Goal: Task Accomplishment & Management: Contribute content

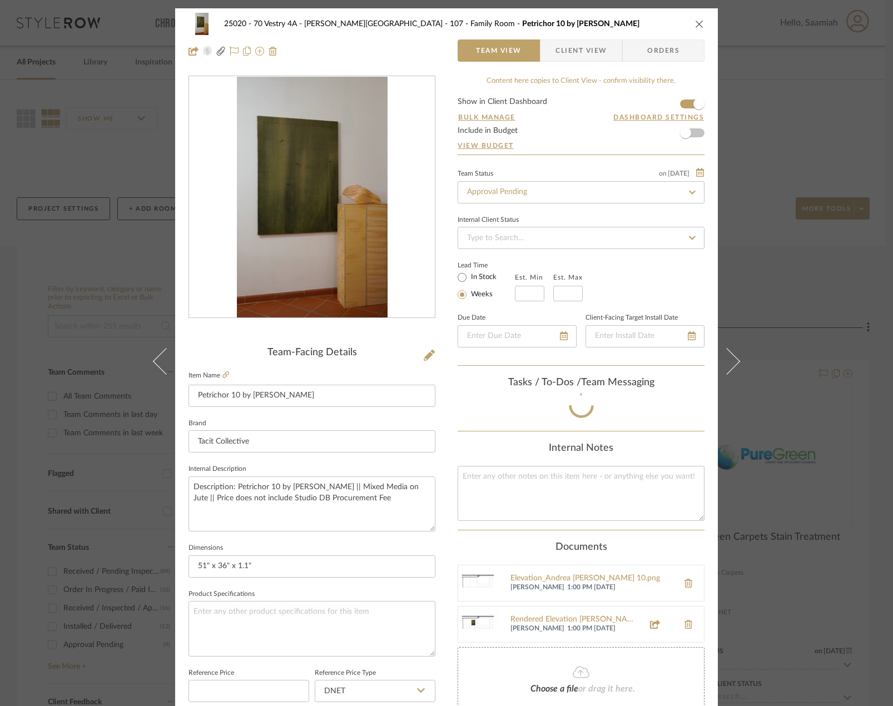
scroll to position [117, 0]
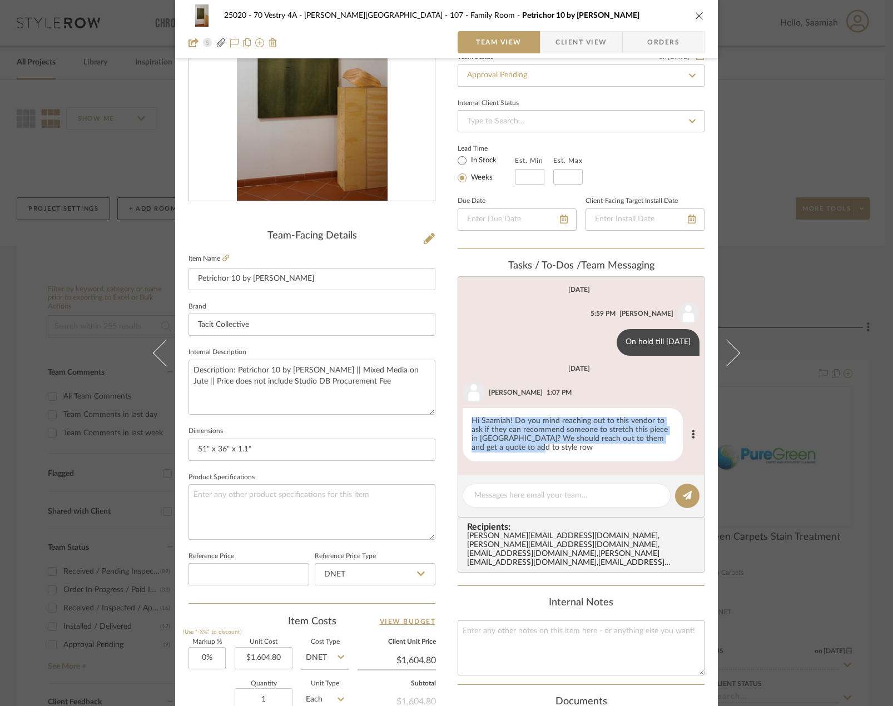
drag, startPoint x: 511, startPoint y: 449, endPoint x: 461, endPoint y: 422, distance: 56.2
click at [462, 422] on div "Hi Saamiah! Do you mind reaching out to this vendor to ask if they can recommen…" at bounding box center [572, 434] width 220 height 53
copy div "Hi Saamiah! Do you mind reaching out to this vendor to ask if they can recommen…"
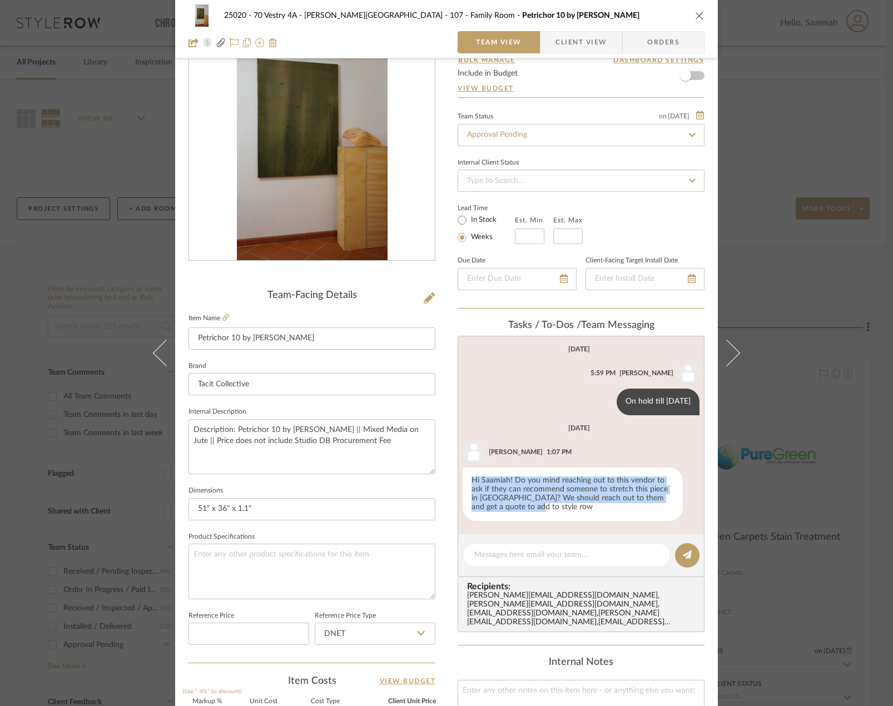
scroll to position [0, 0]
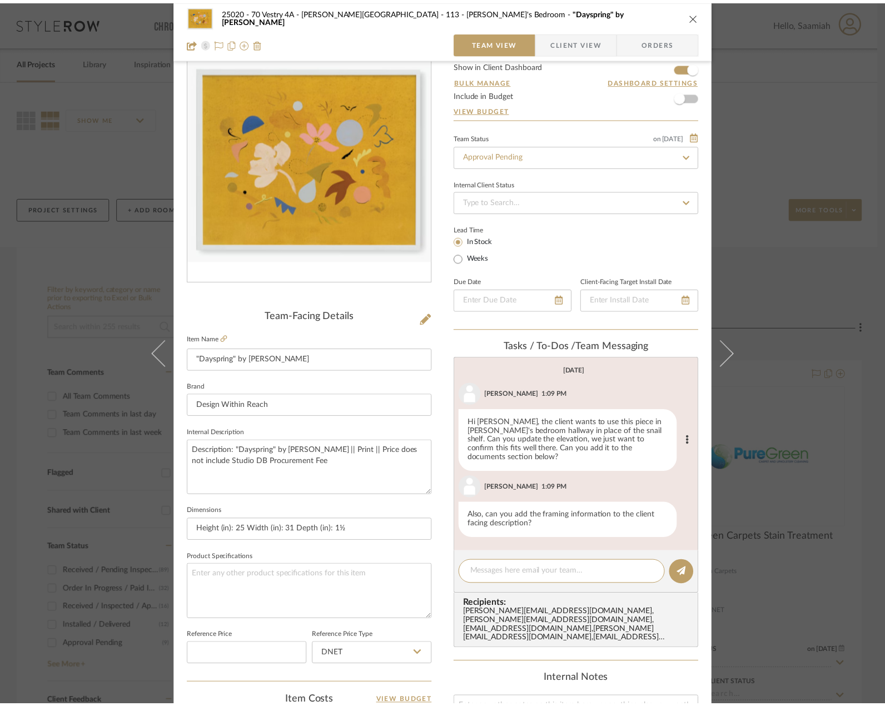
scroll to position [56, 0]
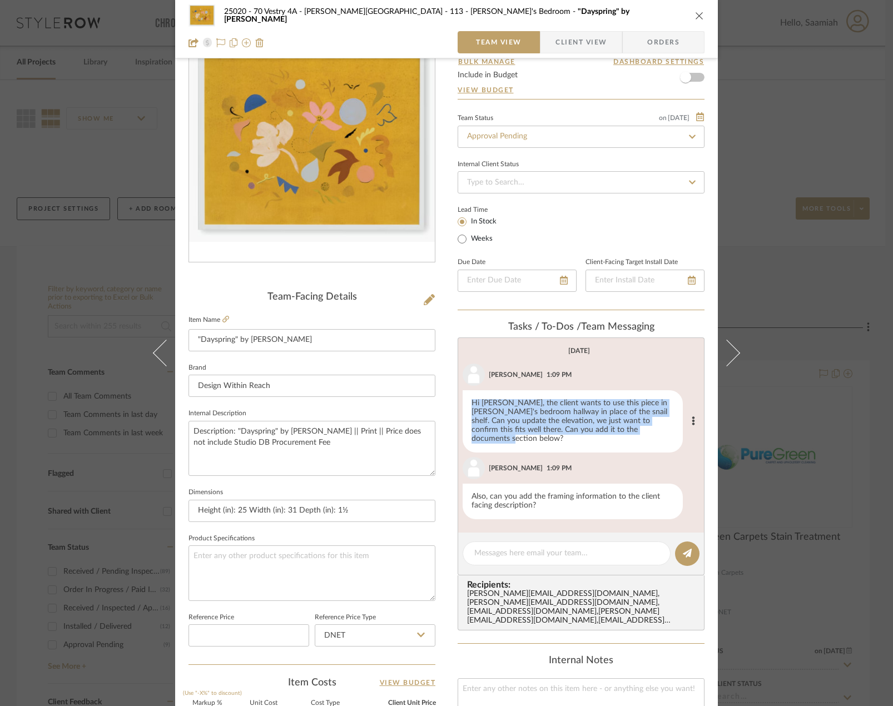
drag, startPoint x: 636, startPoint y: 430, endPoint x: 469, endPoint y: 402, distance: 170.2
click at [469, 402] on div "Hi Saamiah, the client wants to use this piece in Vivian's bedroom hallway in p…" at bounding box center [572, 421] width 220 height 62
copy div "Hi Saamiah, the client wants to use this piece in Vivian's bedroom hallway in p…"
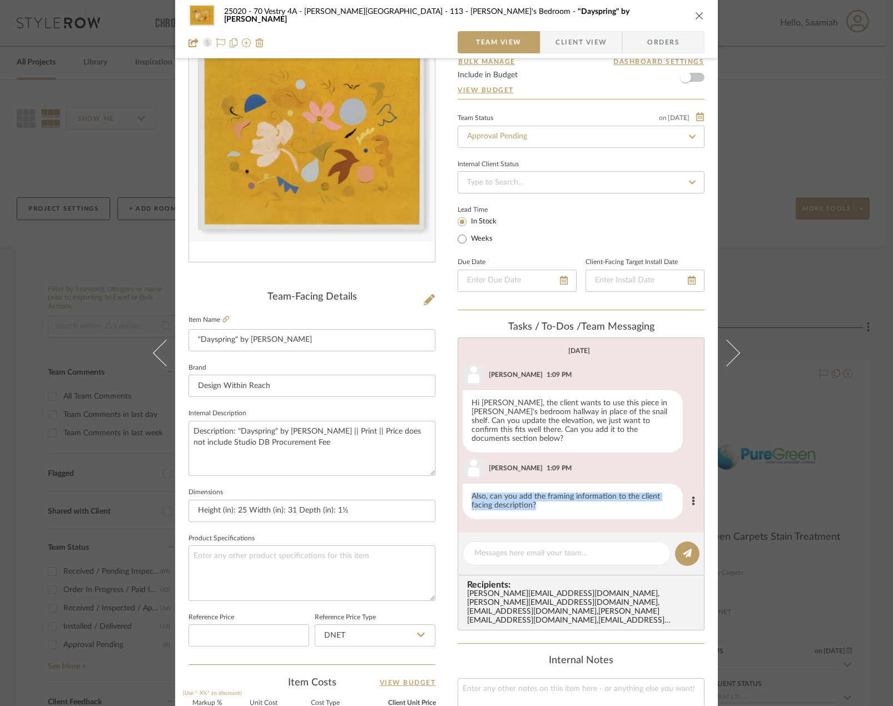
drag, startPoint x: 540, startPoint y: 497, endPoint x: 463, endPoint y: 487, distance: 77.4
click at [463, 487] on div "Also, can you add the framing information to the client facing description?" at bounding box center [572, 502] width 220 height 36
copy div "Also, can you add the framing information to the client facing description?"
click at [90, 146] on div "25020 - 70 Vestry 4A - Grant-Stanleigh 113 - Vivian's Bedroom "Dayspring" by Ka…" at bounding box center [446, 353] width 893 height 706
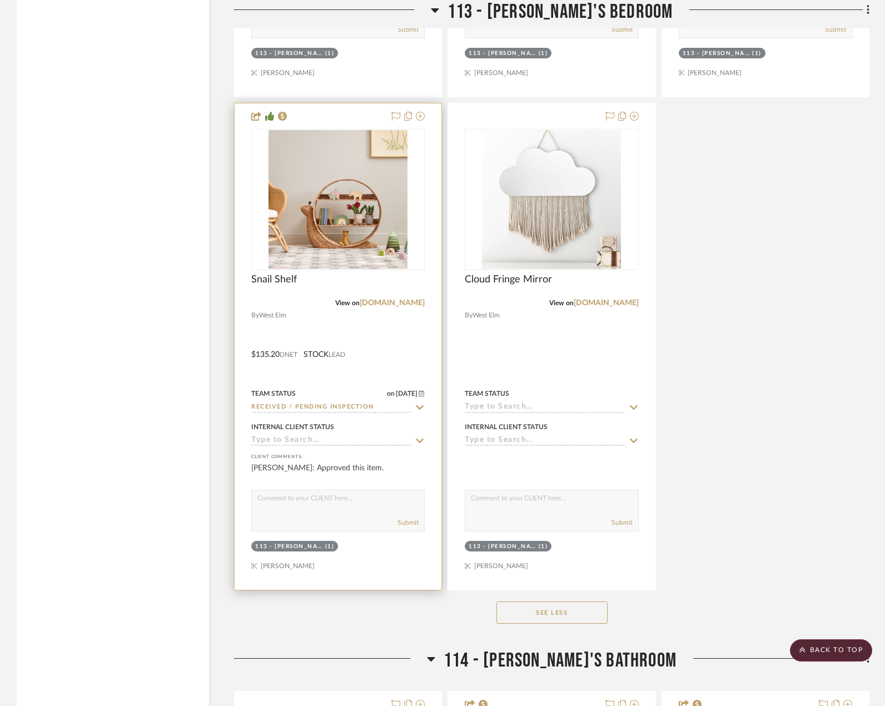
scroll to position [16245, 0]
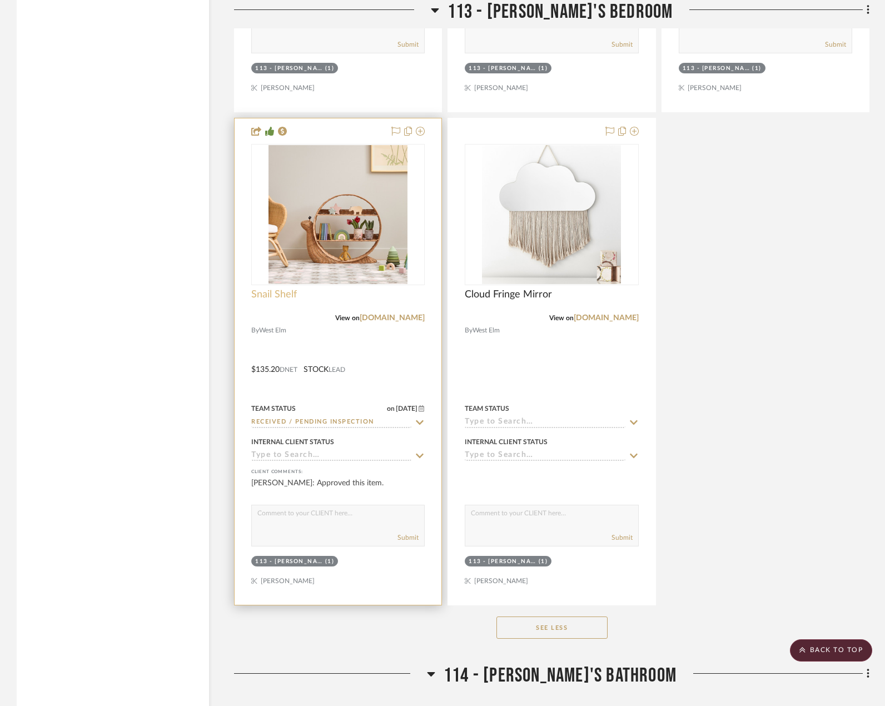
click at [286, 288] on span "Snail Shelf" at bounding box center [274, 294] width 46 height 12
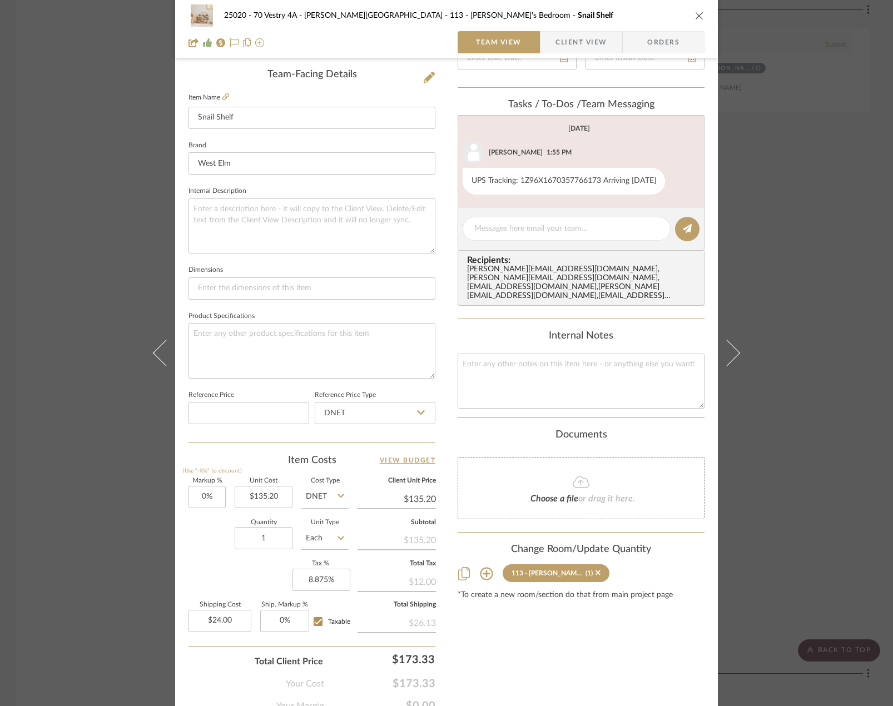
scroll to position [0, 0]
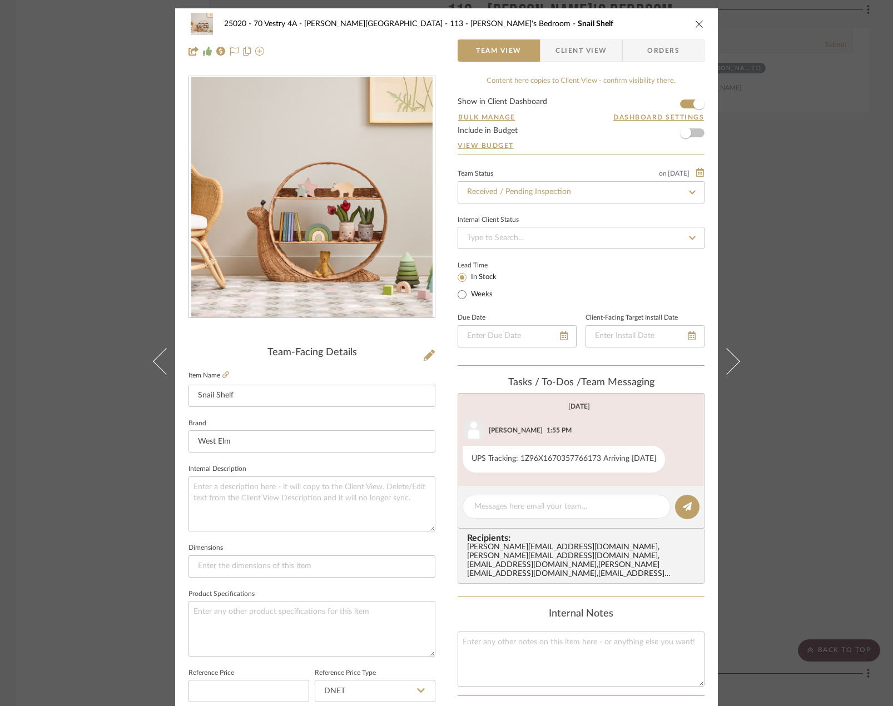
click at [566, 52] on span "Client View" at bounding box center [580, 50] width 51 height 22
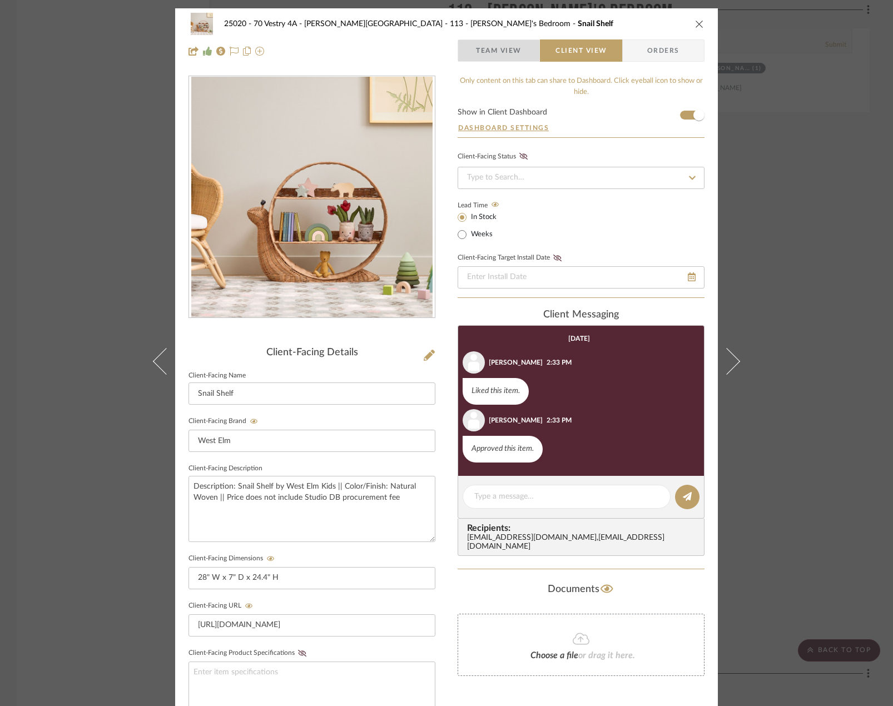
click at [519, 56] on span "Team View" at bounding box center [498, 50] width 81 height 22
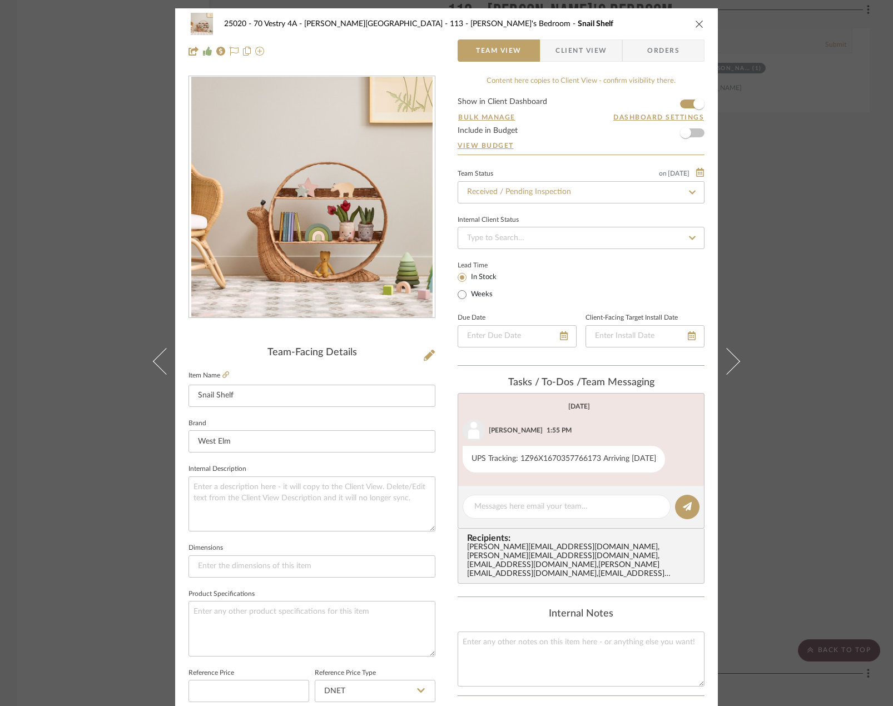
drag, startPoint x: 564, startPoint y: 46, endPoint x: 577, endPoint y: 41, distance: 14.8
click at [565, 46] on span "Client View" at bounding box center [580, 50] width 51 height 22
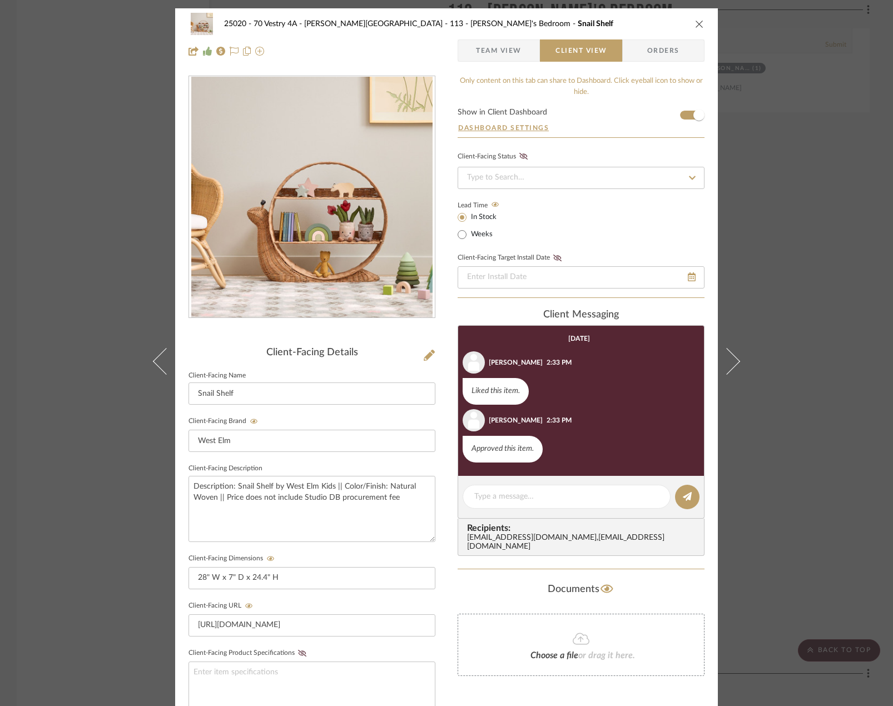
click at [695, 27] on icon "close" at bounding box center [699, 23] width 9 height 9
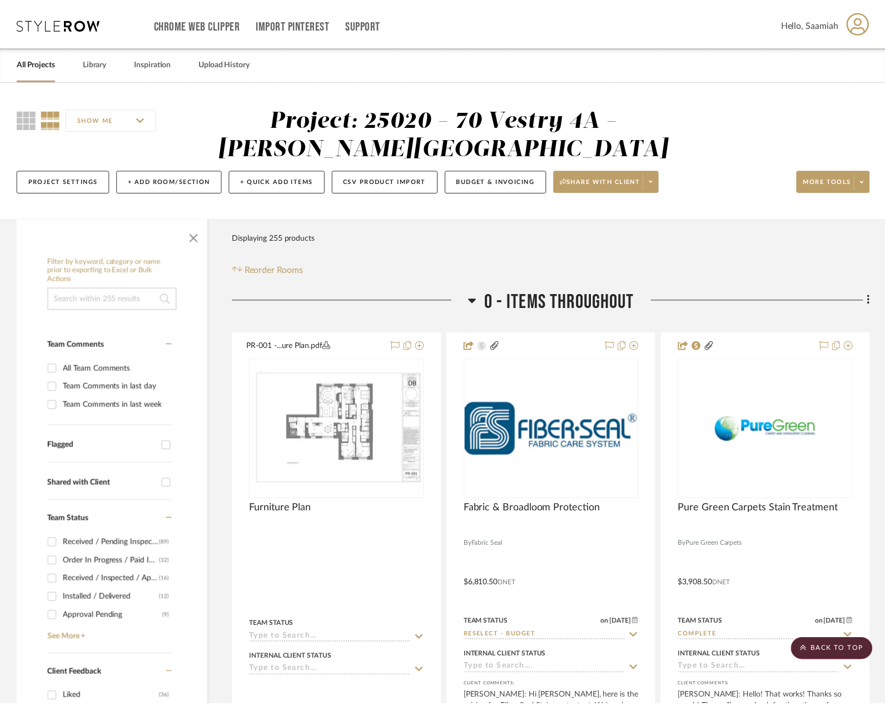
scroll to position [16245, 0]
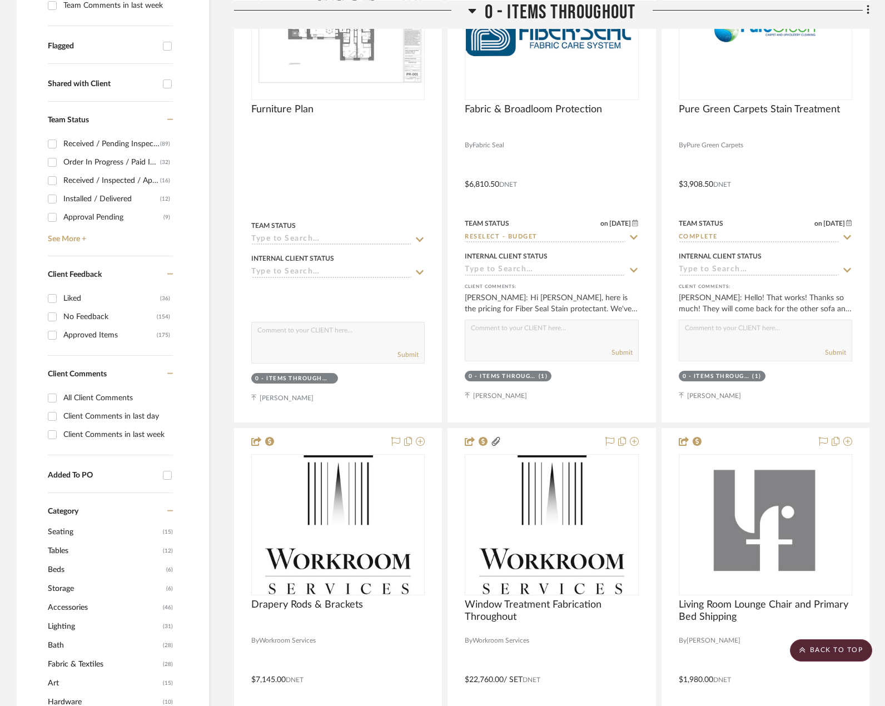
scroll to position [447, 0]
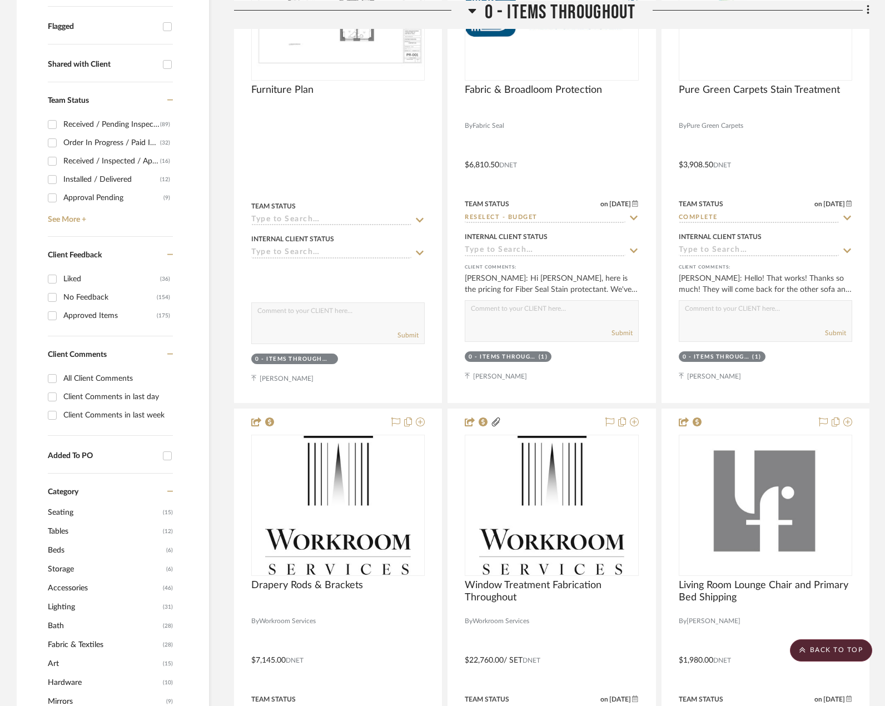
click at [52, 654] on span "Art" at bounding box center [104, 663] width 112 height 19
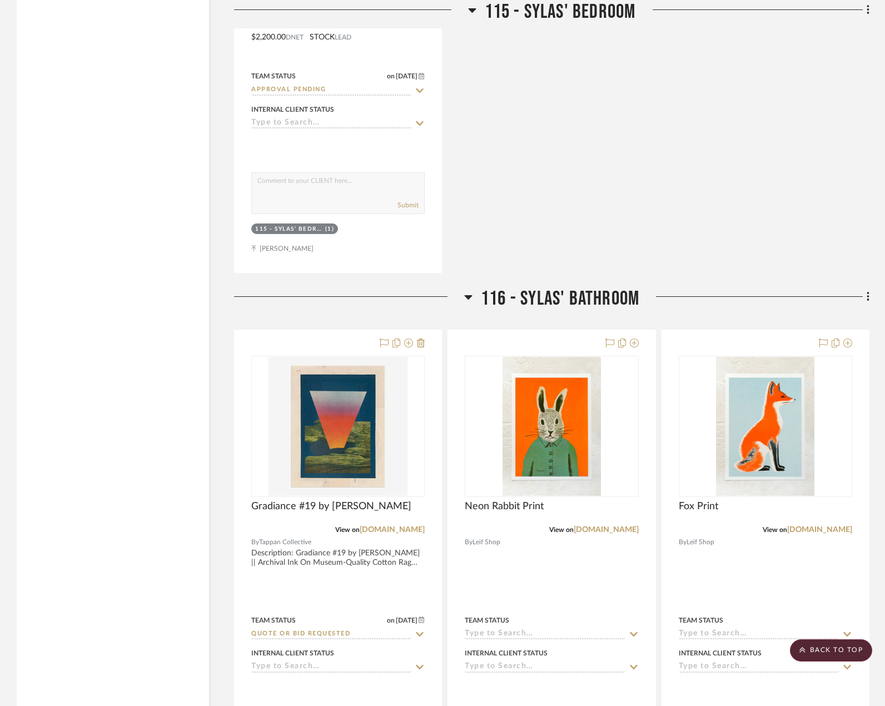
scroll to position [3559, 0]
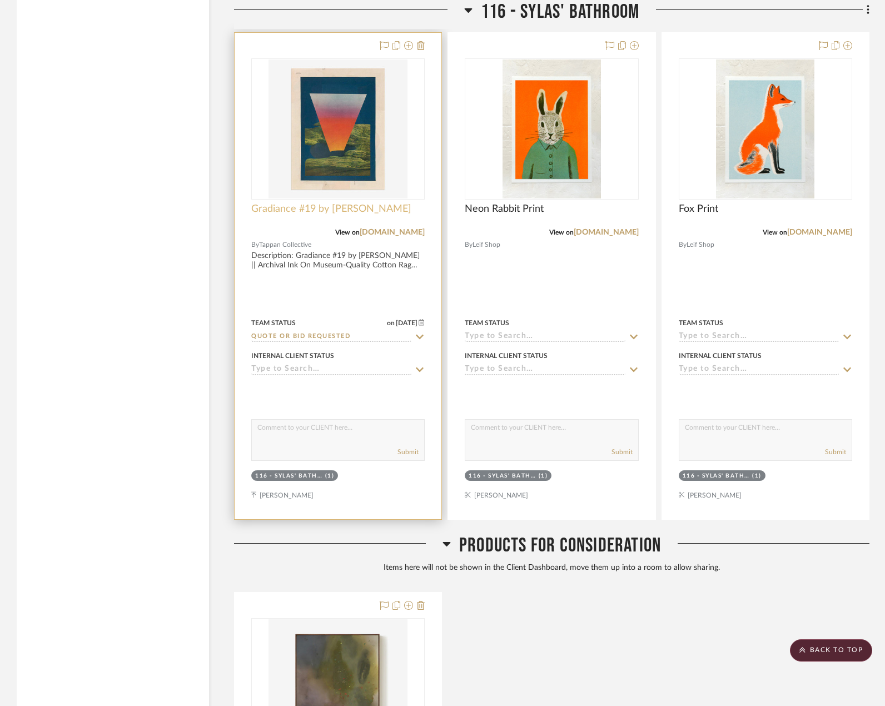
click at [362, 203] on span "Gradiance #19 by [PERSON_NAME]" at bounding box center [331, 209] width 160 height 12
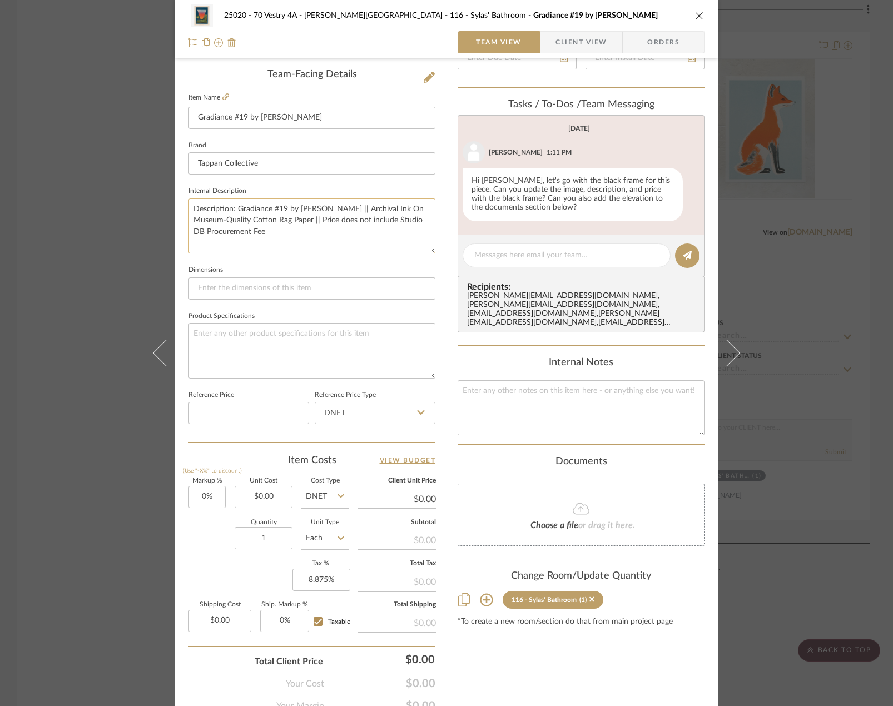
scroll to position [329, 0]
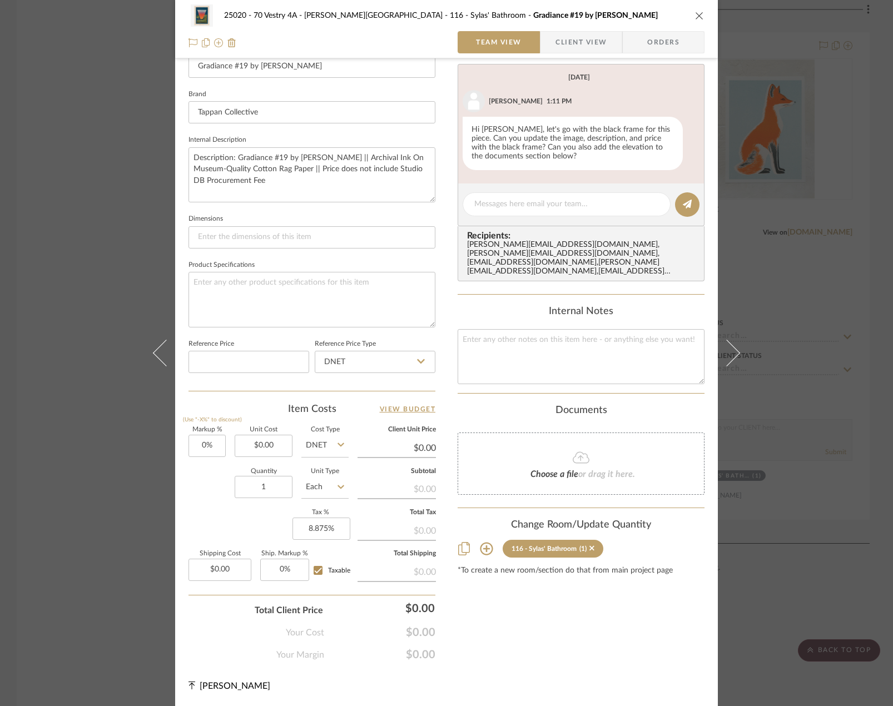
click at [402, 437] on sr-operation-status-container "$0.00" at bounding box center [396, 448] width 78 height 22
click at [402, 446] on input "0.00" at bounding box center [396, 448] width 78 height 17
type input "1287.75"
type input "$1,287.75"
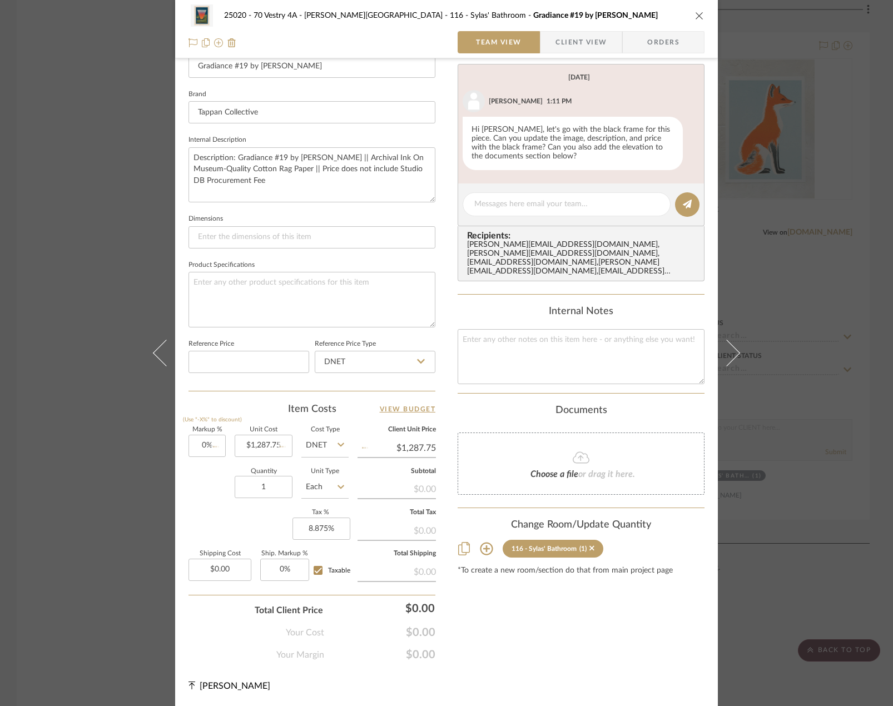
click at [528, 612] on div "Content here copies to Client View - confirm visibility there. Show in Client D…" at bounding box center [580, 204] width 247 height 915
click at [116, 173] on div "25020 - 70 Vestry 4A - Grant-Stanleigh 116 - Sylas' Bathroom Gradiance #19 by M…" at bounding box center [446, 353] width 893 height 706
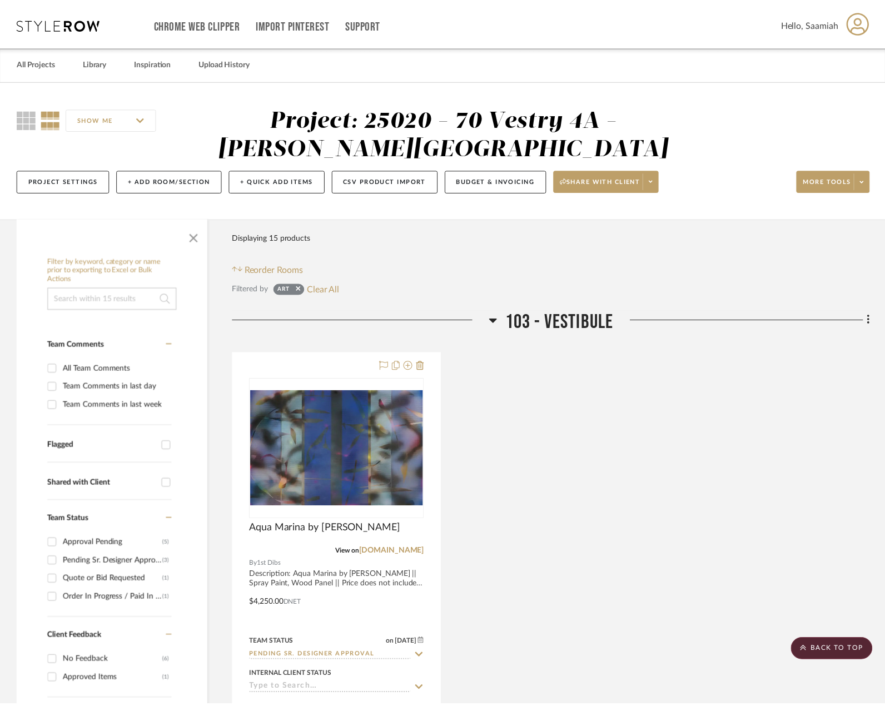
scroll to position [3559, 0]
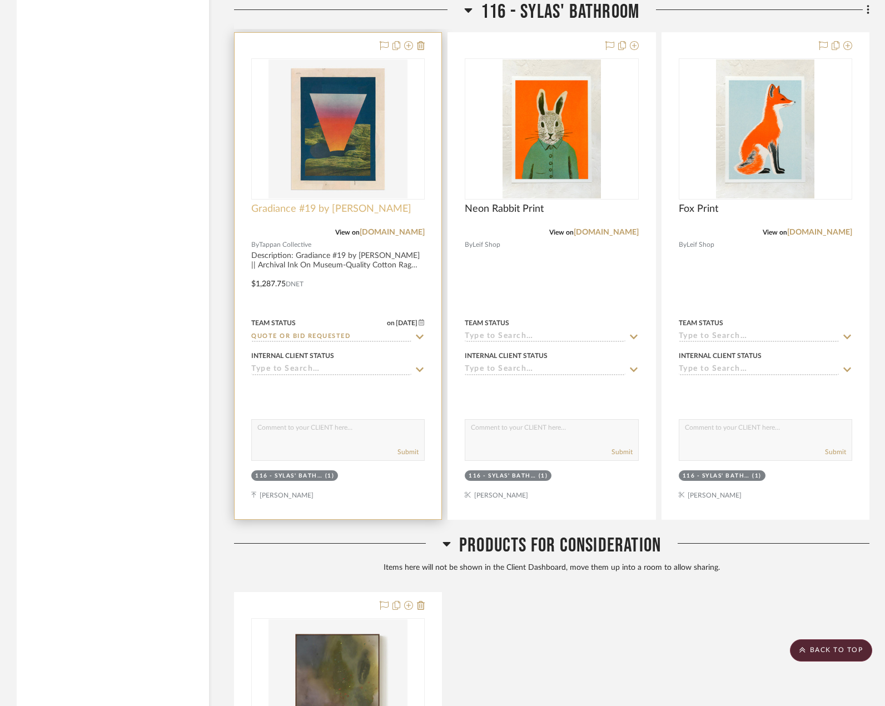
click at [328, 203] on span "Gradiance #19 by [PERSON_NAME]" at bounding box center [331, 209] width 160 height 12
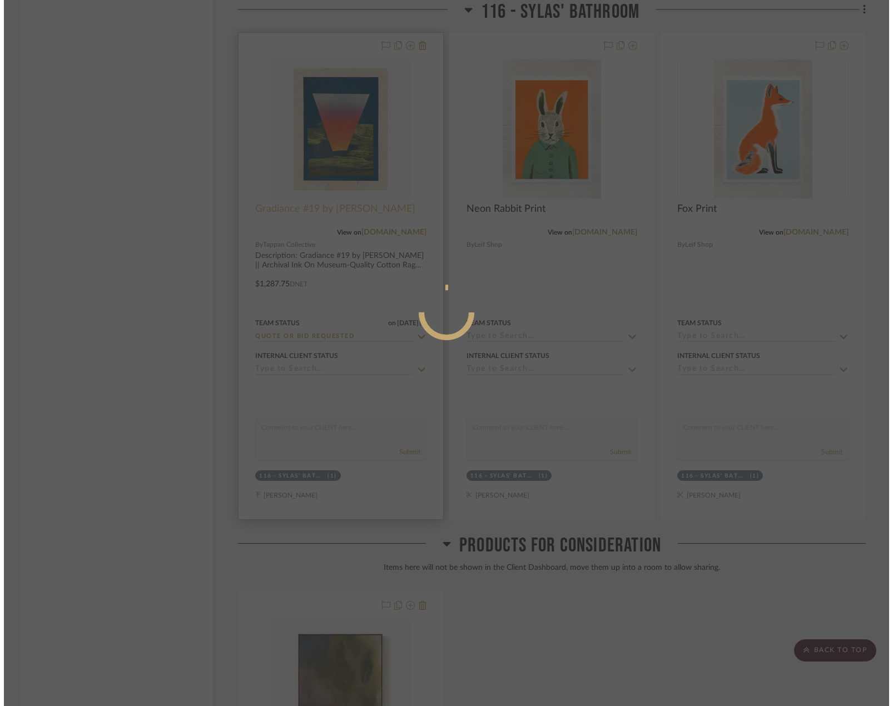
scroll to position [0, 0]
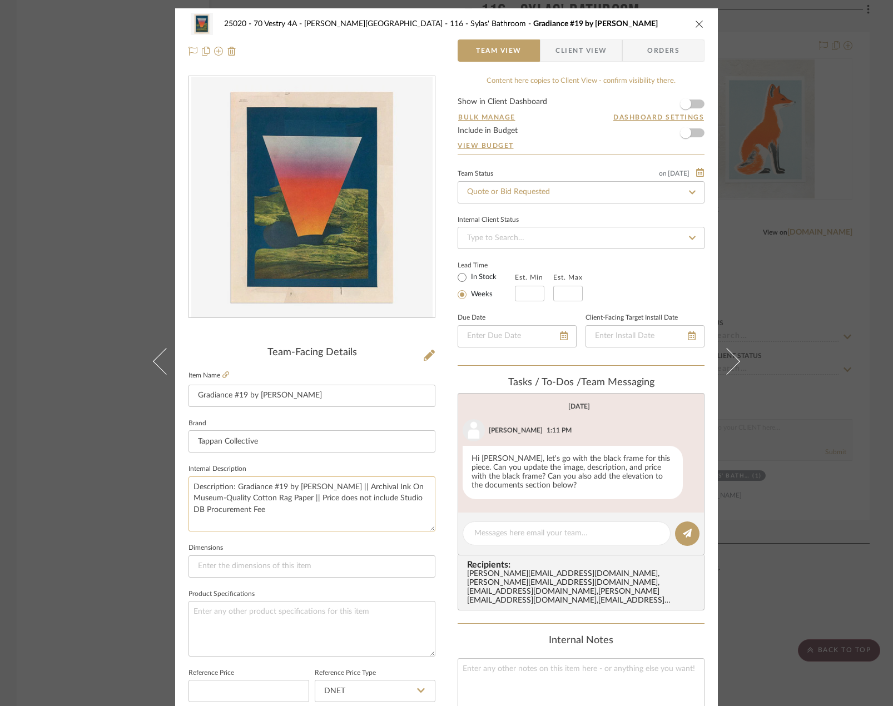
click at [357, 487] on textarea "Description: Gradiance #19 by Michael Desutter || Archival Ink On Museum-Qualit…" at bounding box center [311, 503] width 247 height 55
click at [315, 500] on textarea "Description: Gradiance #19 by Michael Desutter || Archival Ink On Museum-Qualit…" at bounding box center [311, 503] width 247 height 55
click at [250, 500] on textarea "Description: Gradiance #19 by Michael Desutter || Archival Ink On Museum-Qualit…" at bounding box center [311, 503] width 247 height 55
click at [316, 496] on textarea "Description: Gradiance #19 by Michael Desutter || Archival Ink On Museum-Qualit…" at bounding box center [311, 503] width 247 height 55
type textarea "Description: Gradiance #19 by Michael Desutter || Archival Ink On Museum-Qualit…"
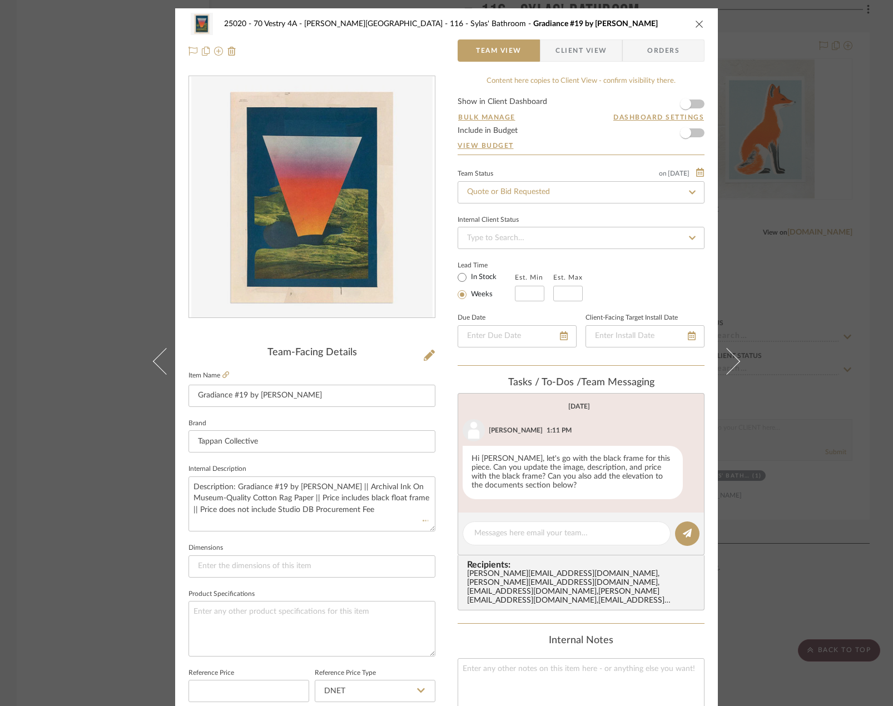
click at [427, 545] on fieldset "Dimensions" at bounding box center [311, 558] width 247 height 37
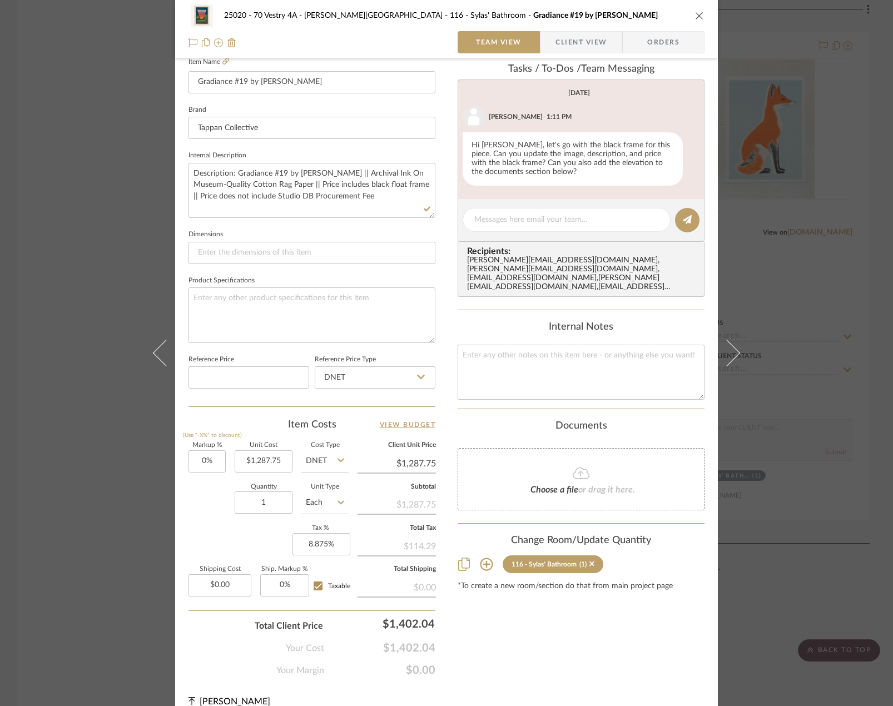
scroll to position [329, 0]
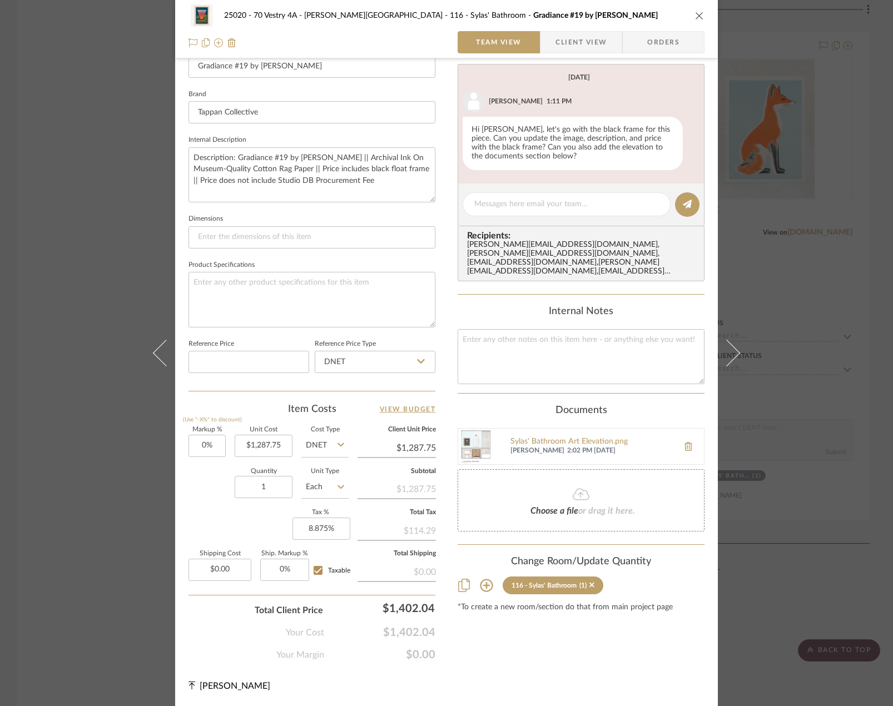
click at [121, 136] on div "25020 - 70 Vestry 4A - Grant-Stanleigh 116 - Sylas' Bathroom Gradiance #19 by M…" at bounding box center [446, 353] width 893 height 706
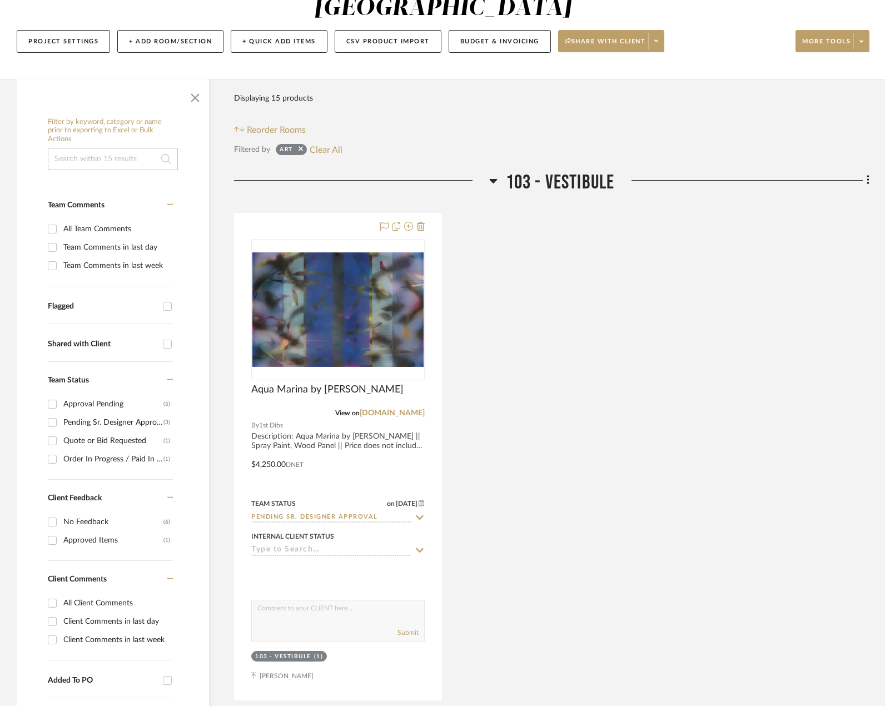
scroll to position [169, 0]
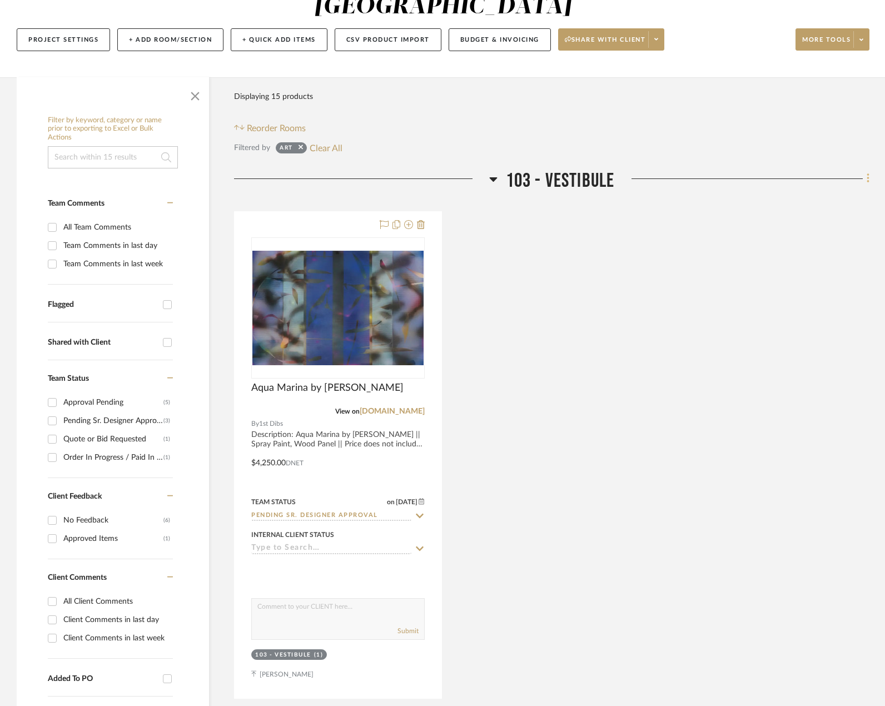
click at [866, 172] on icon at bounding box center [867, 178] width 3 height 12
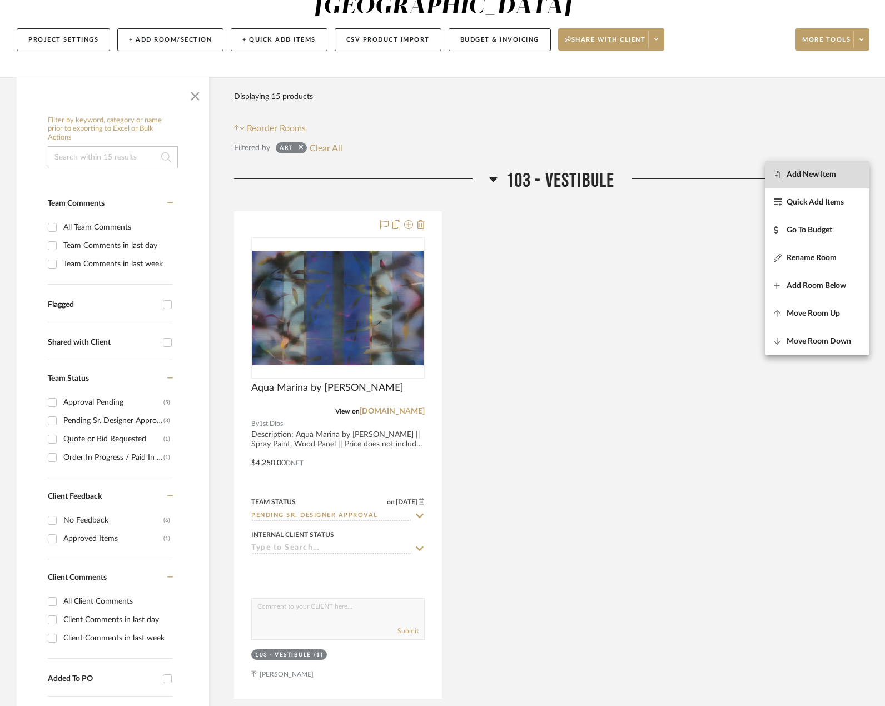
click at [825, 172] on span "Add New Item" at bounding box center [810, 174] width 49 height 9
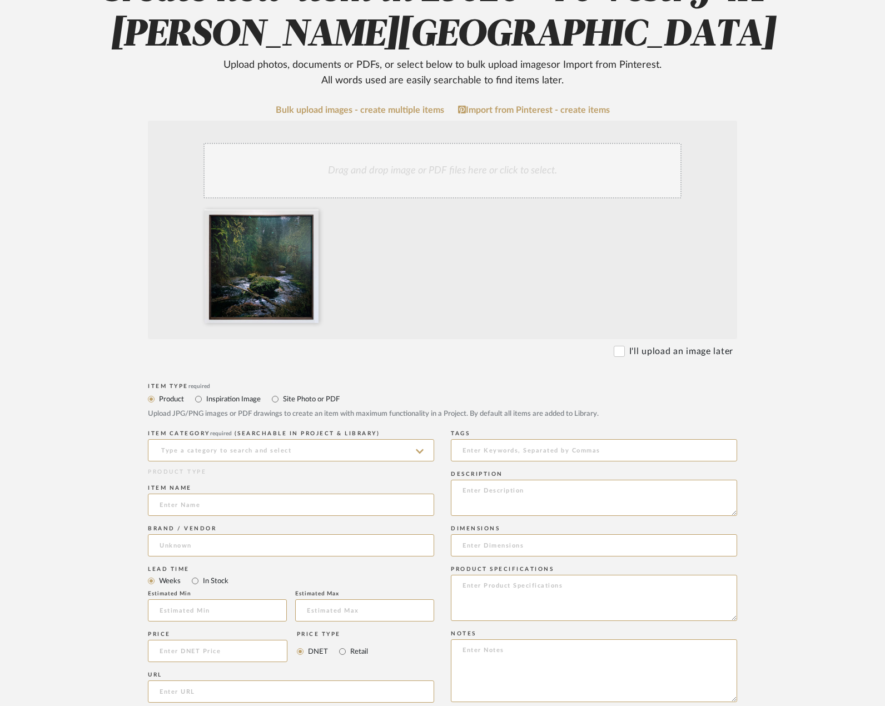
scroll to position [167, 0]
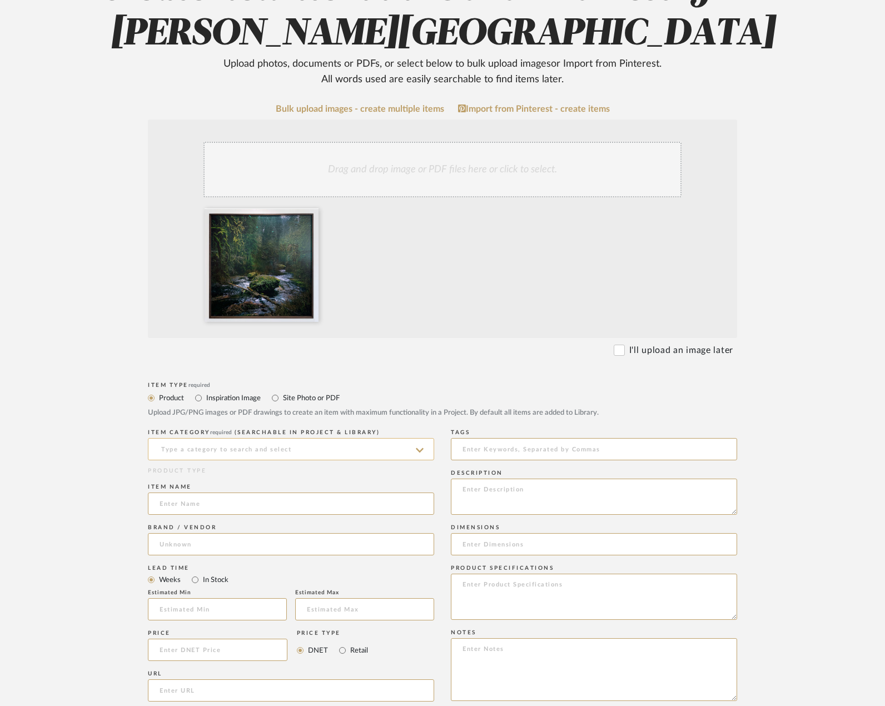
click at [246, 447] on input at bounding box center [291, 449] width 286 height 22
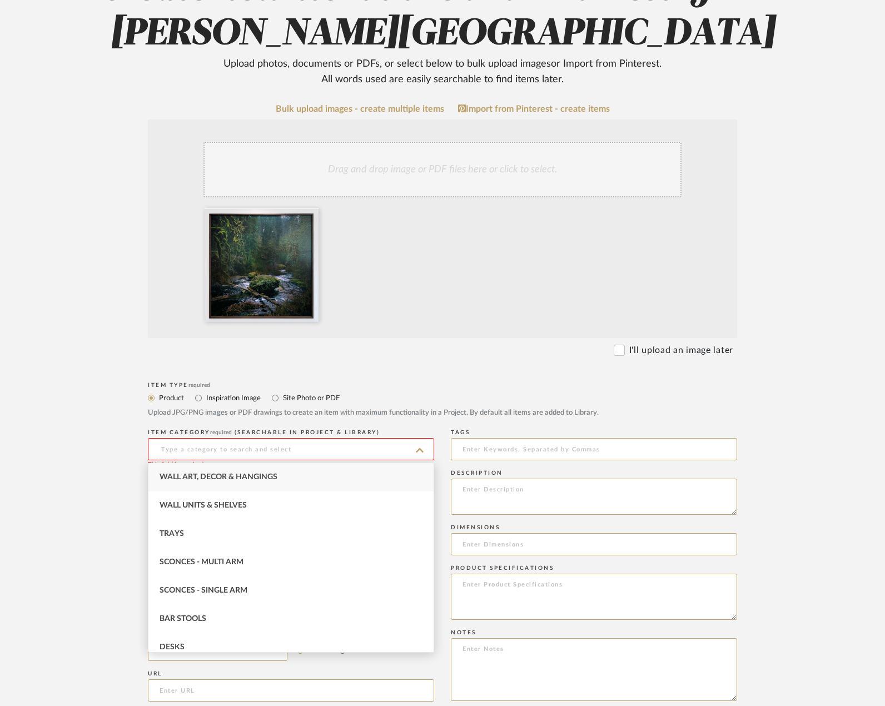
click at [246, 473] on div "Wall Art, Decor & Hangings" at bounding box center [290, 477] width 285 height 28
type input "Wall Art, Decor & Hangings"
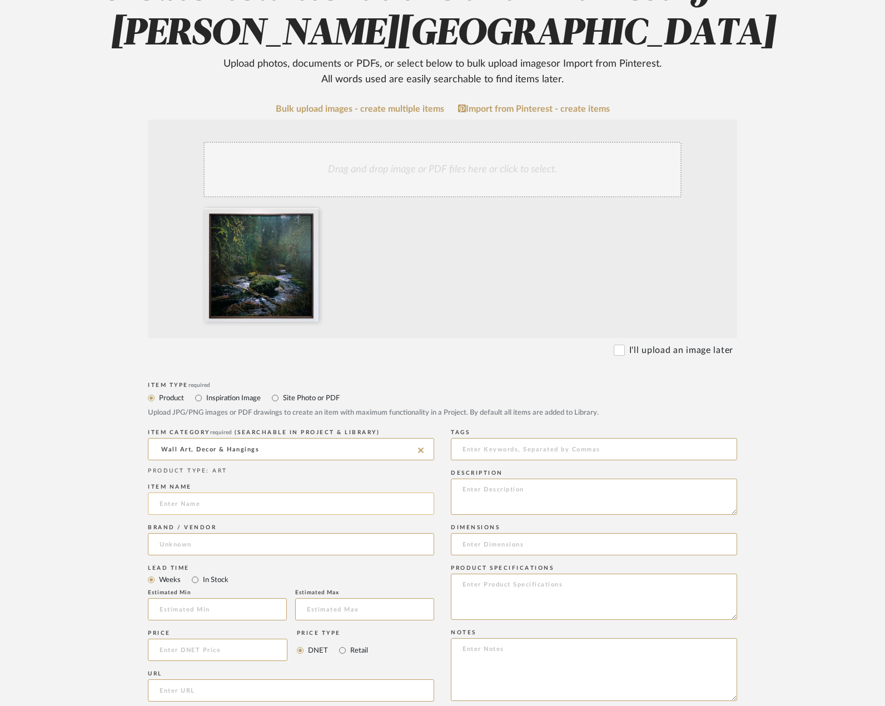
click at [208, 509] on input at bounding box center [291, 503] width 286 height 22
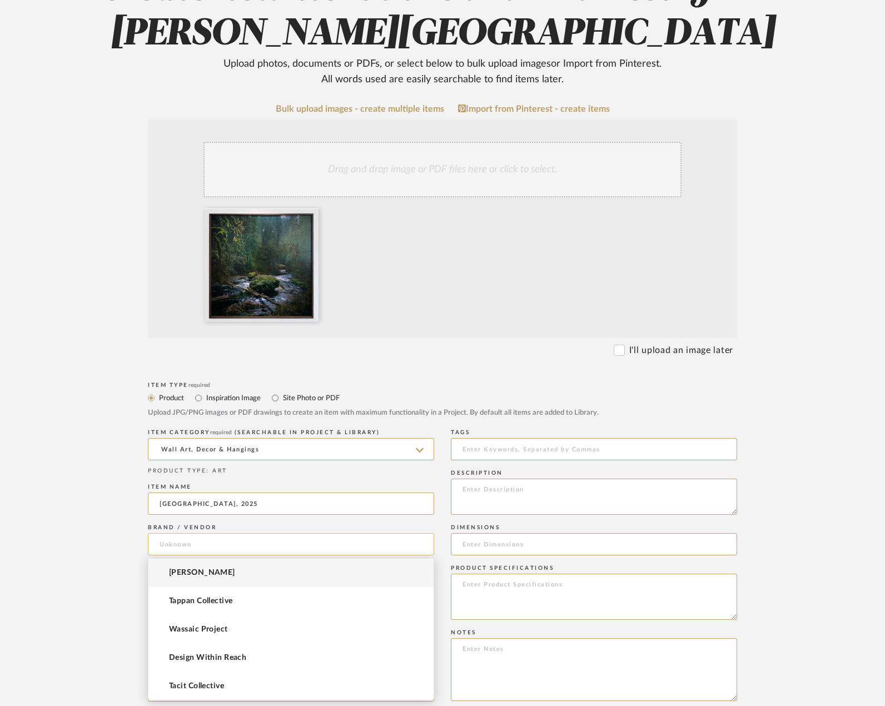
click at [187, 545] on input at bounding box center [291, 544] width 286 height 22
click at [236, 503] on input "[GEOGRAPHIC_DATA], 2025" at bounding box center [291, 503] width 286 height 22
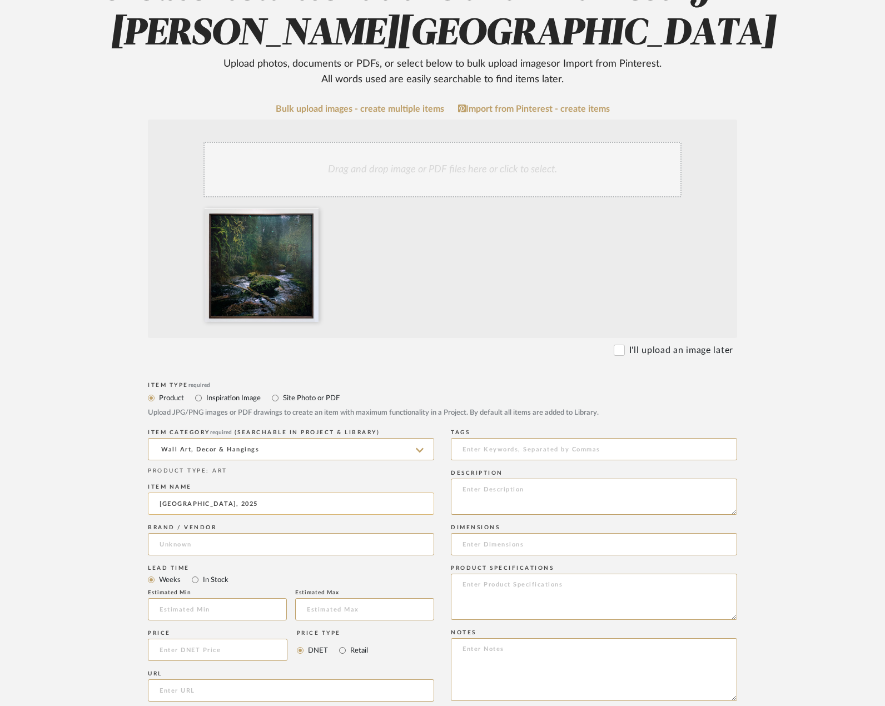
type input "[GEOGRAPHIC_DATA], 2025"
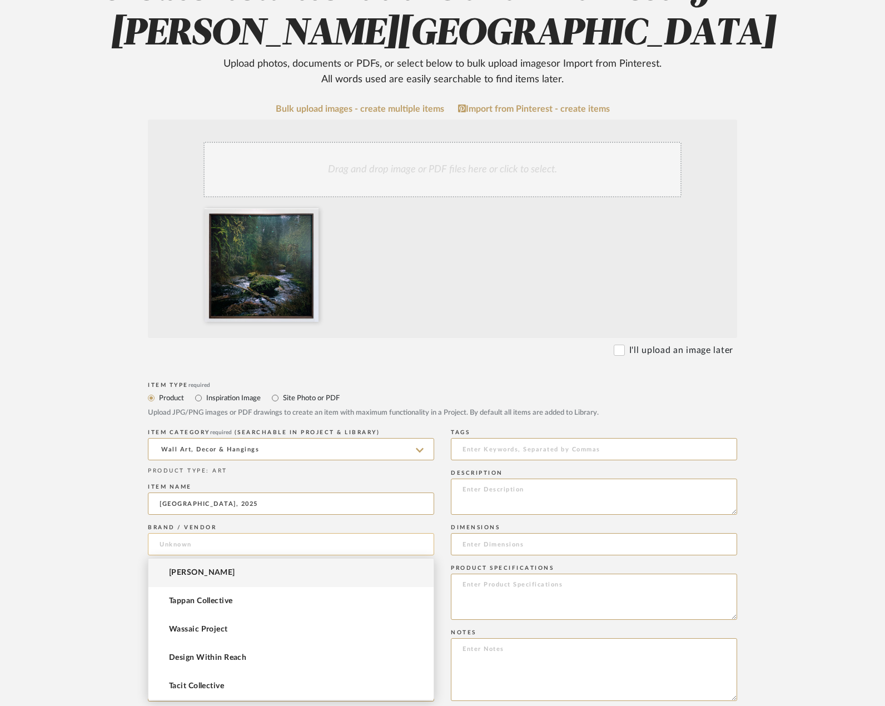
click at [226, 543] on input at bounding box center [291, 544] width 286 height 22
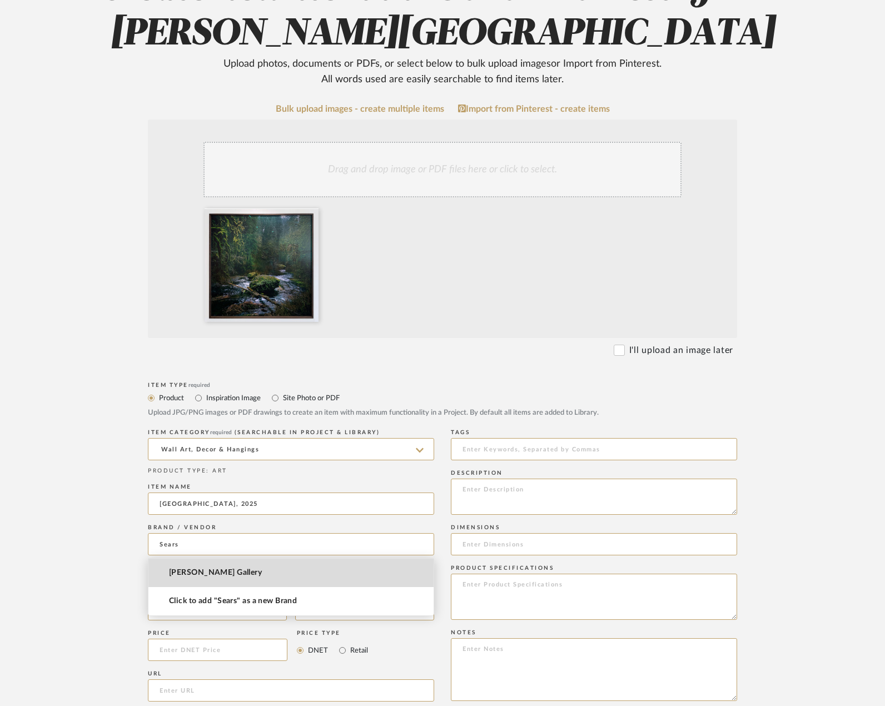
click at [217, 567] on mat-option "Sears Peyton Gallery" at bounding box center [290, 573] width 285 height 28
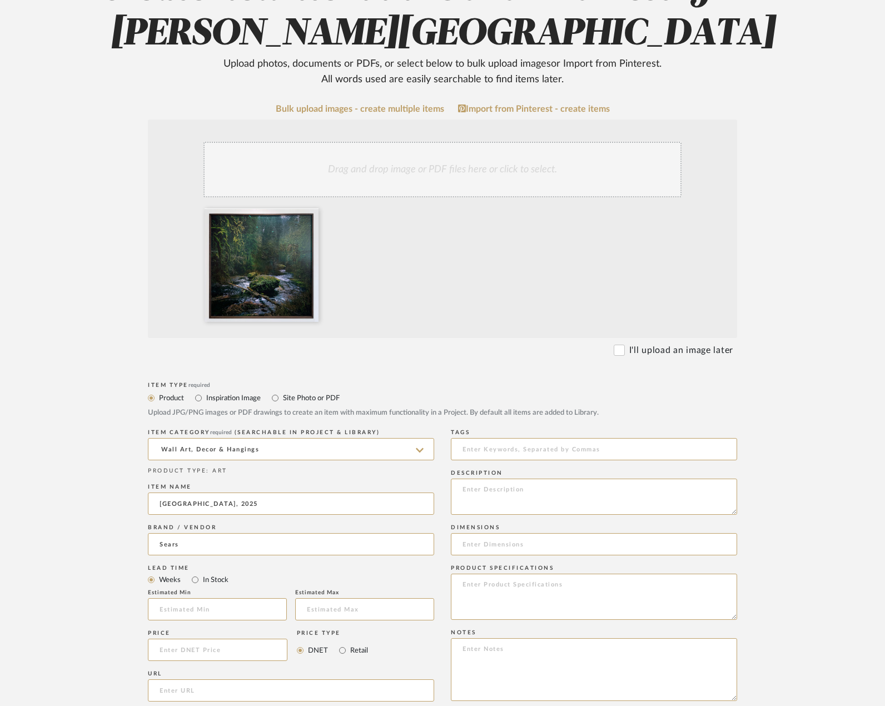
type input "Sears Peyton Gallery"
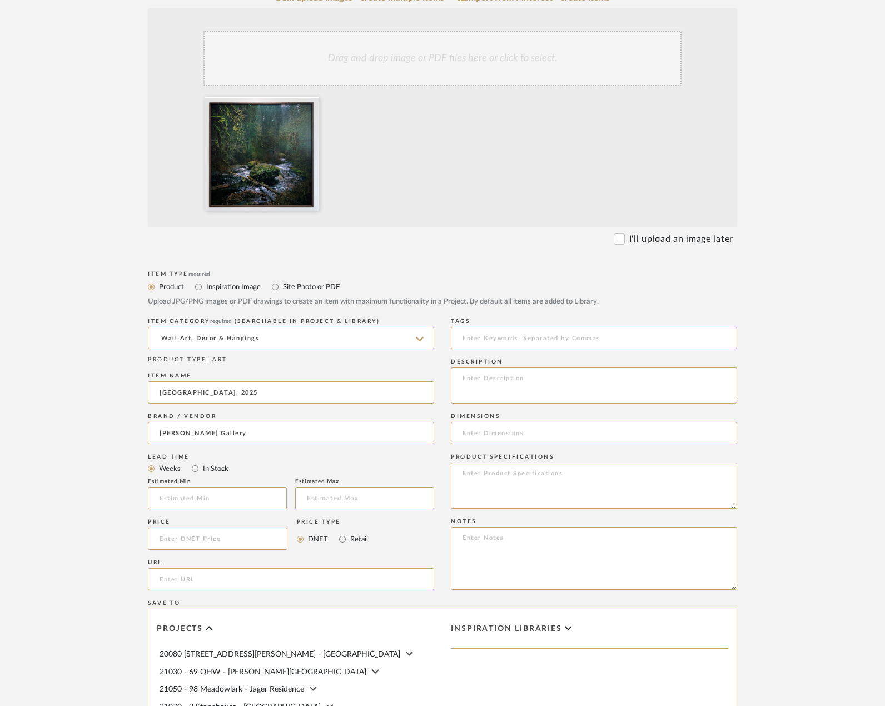
scroll to position [333, 0]
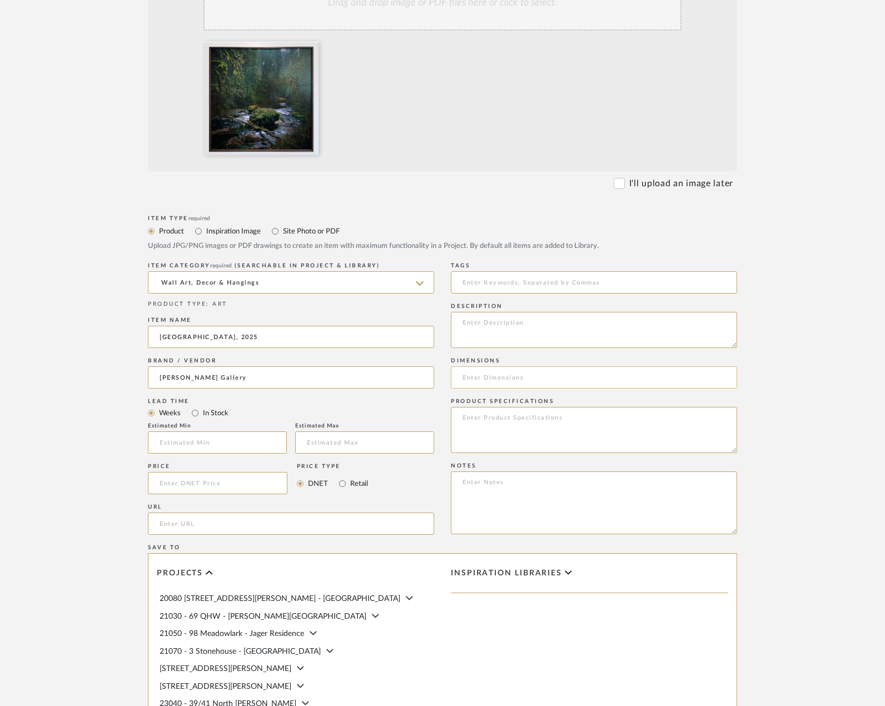
click at [507, 381] on input at bounding box center [594, 377] width 286 height 22
type input "57" x 57" framed"
click at [764, 388] on form "Bulk upload images - create multiple items Import from Pinterest - create items…" at bounding box center [442, 399] width 708 height 924
click at [178, 516] on input "url" at bounding box center [291, 523] width 286 height 22
paste input "https://searspeyton.com/artist/Jason%20Frank_Rothenberg/works/11293"
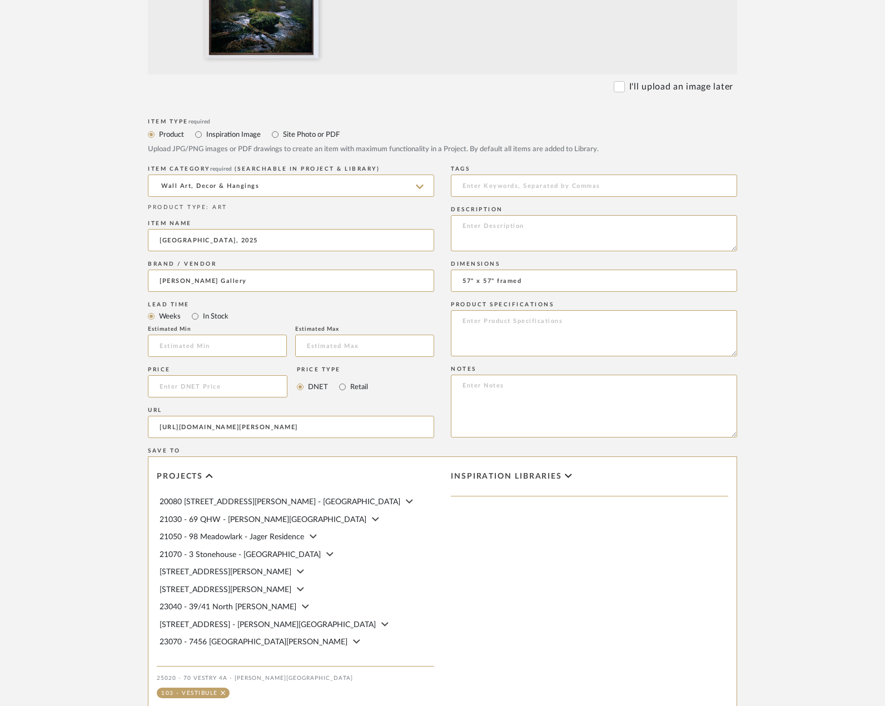
scroll to position [568, 0]
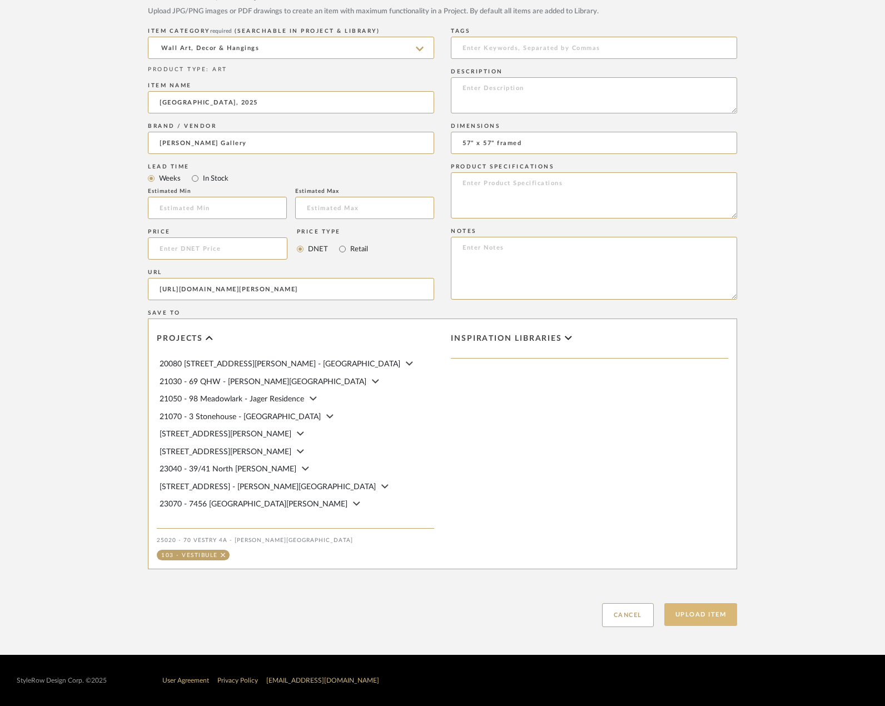
type input "https://searspeyton.com/artist/Jason%20Frank_Rothenberg/works/11293"
click at [716, 613] on button "Upload Item" at bounding box center [700, 614] width 73 height 23
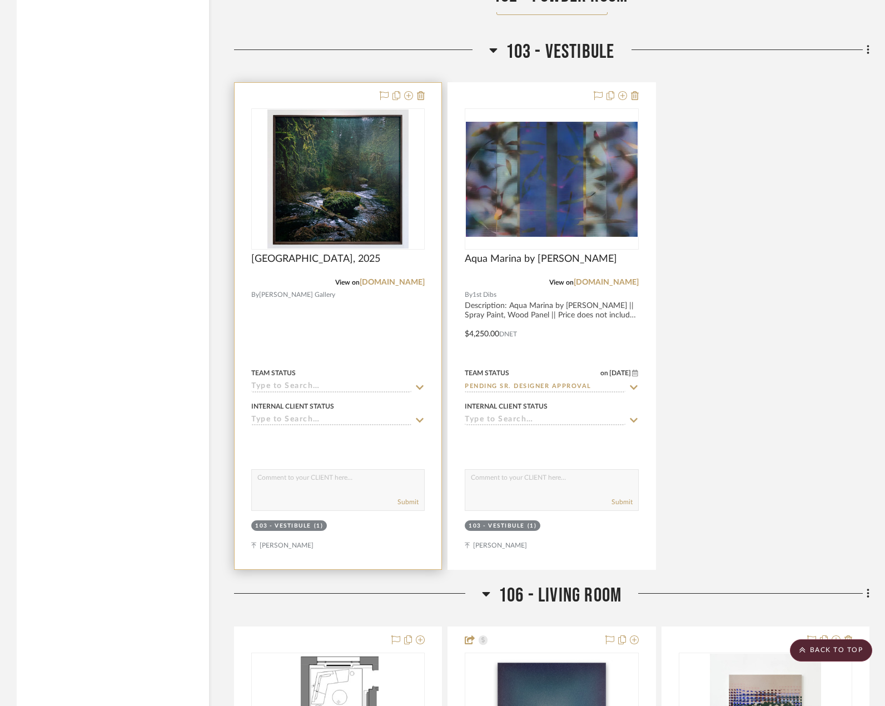
scroll to position [4581, 0]
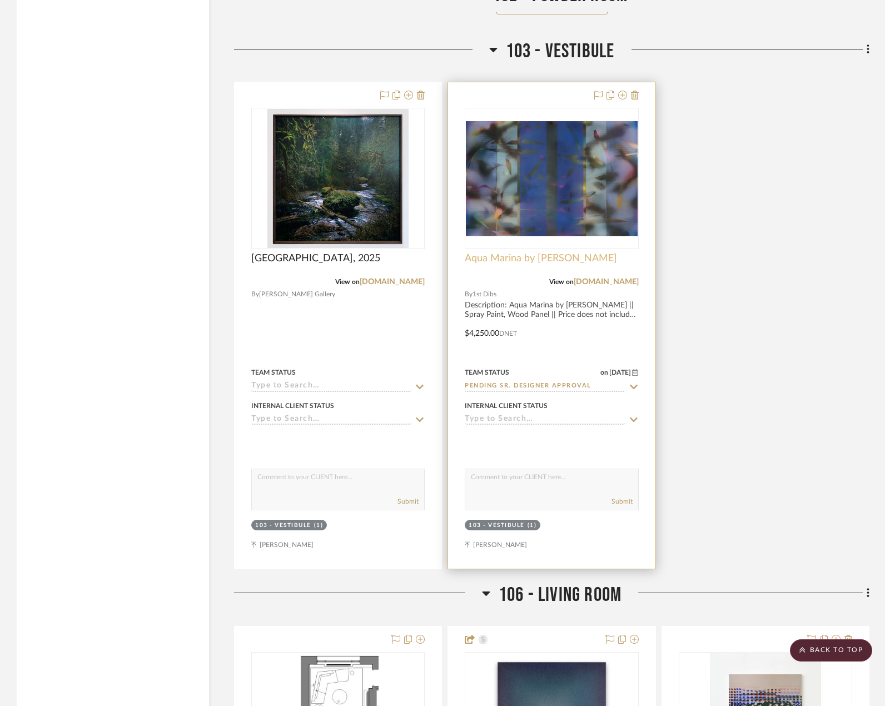
click at [504, 252] on span "Aqua Marina by [PERSON_NAME]" at bounding box center [541, 258] width 152 height 12
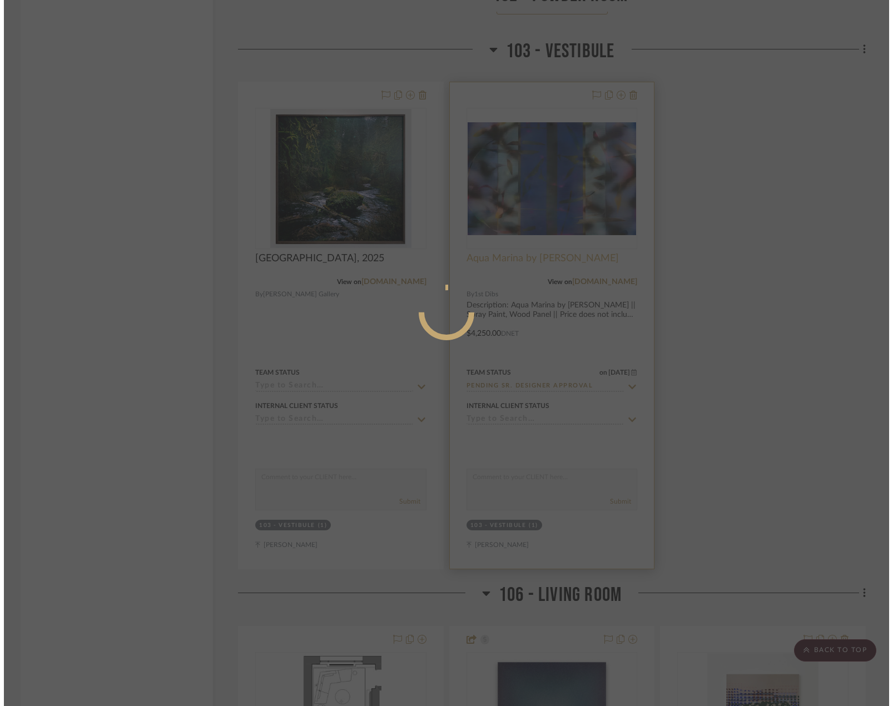
scroll to position [0, 0]
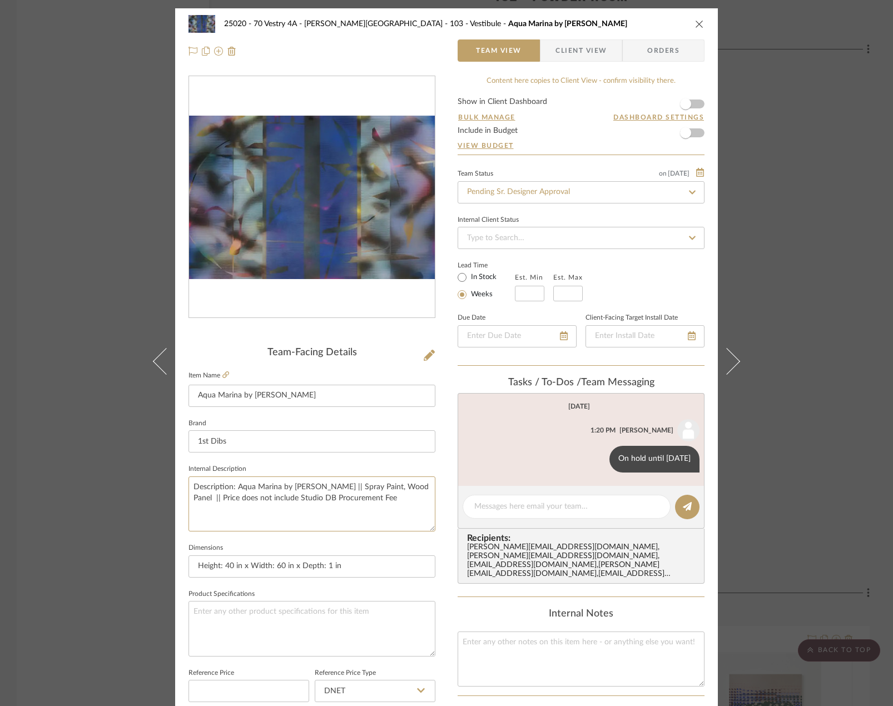
drag, startPoint x: 423, startPoint y: 503, endPoint x: 175, endPoint y: 479, distance: 249.6
click at [175, 479] on div "25020 - 70 Vestry 4A - Grant-Stanleigh 103 - Vestibule Aqua Marina by Melisa Ta…" at bounding box center [446, 521] width 542 height 1027
click at [102, 361] on div "25020 - 70 Vestry 4A - Grant-Stanleigh 103 - Vestibule Aqua Marina by Melisa Ta…" at bounding box center [446, 353] width 893 height 706
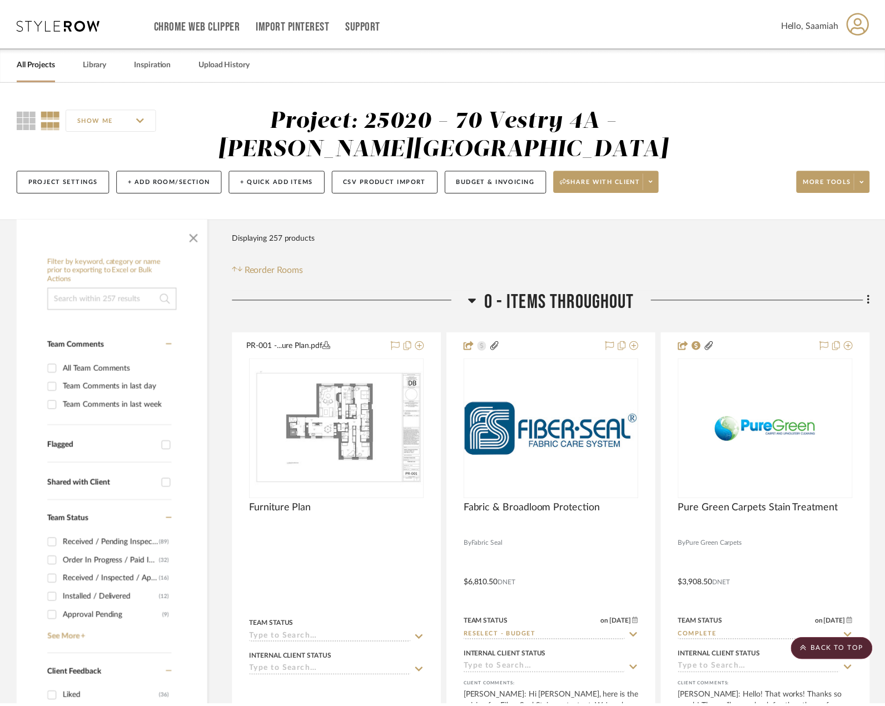
scroll to position [4581, 0]
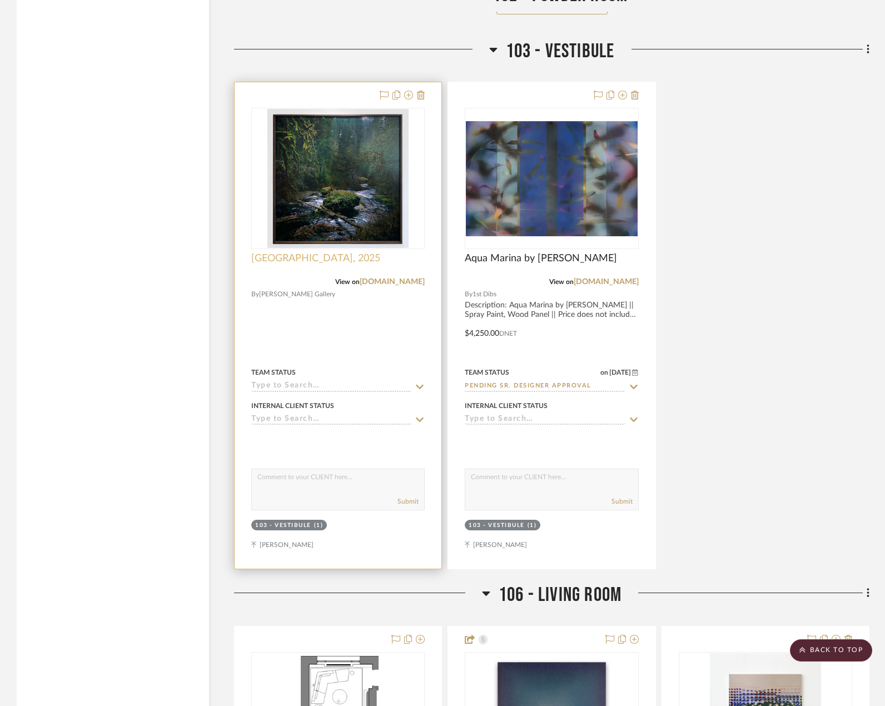
click at [305, 252] on span "[GEOGRAPHIC_DATA], 2025" at bounding box center [315, 258] width 129 height 12
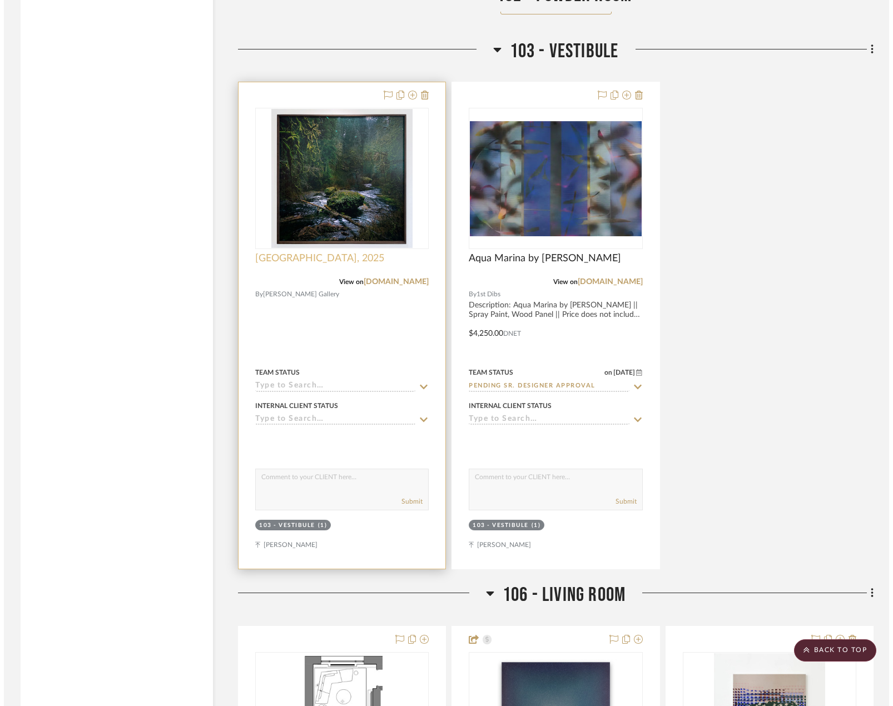
scroll to position [0, 0]
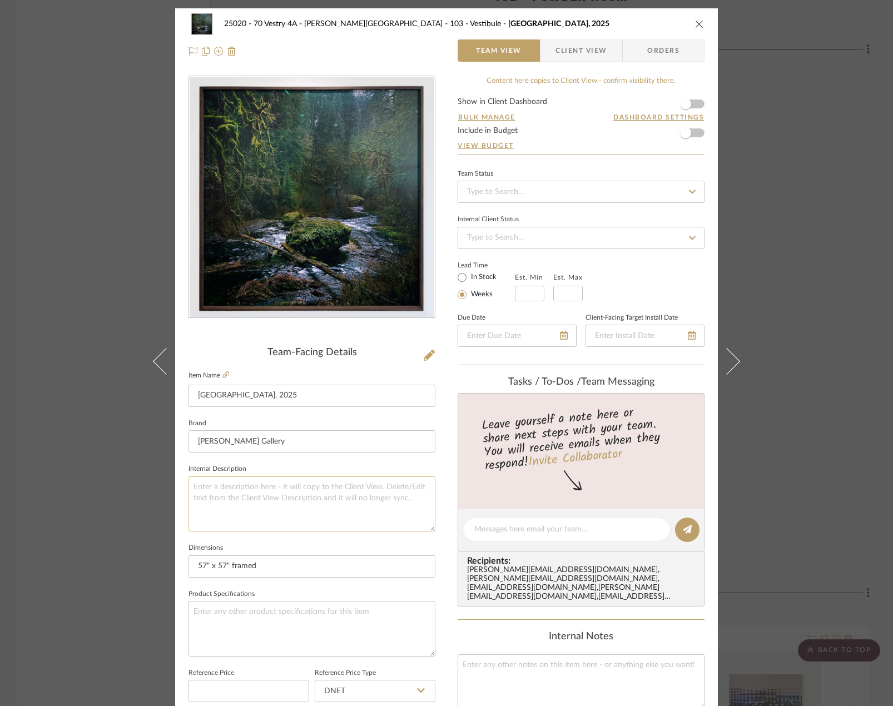
click at [255, 485] on textarea at bounding box center [311, 503] width 247 height 55
paste textarea "Description: Aqua Marina by Melisa Taylor Metzger || Spray Paint, Wood Panel ||…"
type textarea "Description: Aqua Marina by Melisa Taylor Metzger || Spray Paint, Wood Panel ||…"
drag, startPoint x: 267, startPoint y: 392, endPoint x: 193, endPoint y: 397, distance: 74.1
click at [193, 397] on input "[GEOGRAPHIC_DATA], 2025" at bounding box center [311, 396] width 247 height 22
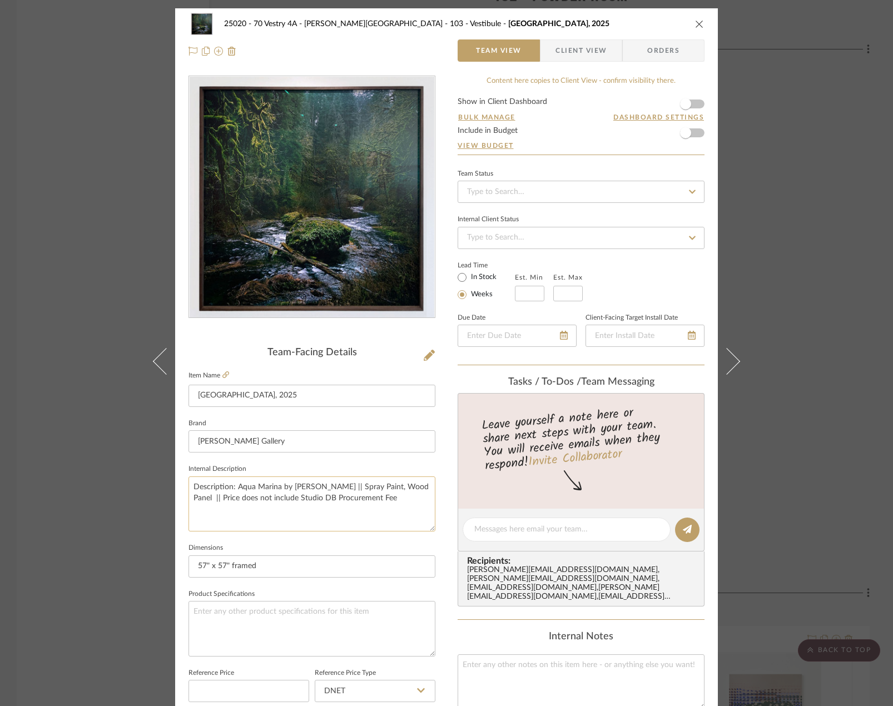
drag, startPoint x: 235, startPoint y: 486, endPoint x: 277, endPoint y: 489, distance: 41.7
click at [277, 489] on textarea "Description: Aqua Marina by Melisa Taylor Metzger || Spray Paint, Wood Panel ||…" at bounding box center [311, 503] width 247 height 55
paste textarea "[GEOGRAPHIC_DATA], 2025"
drag, startPoint x: 304, startPoint y: 485, endPoint x: 377, endPoint y: 489, distance: 72.9
click at [377, 489] on textarea "Description: Silver Falls, 2025 by Melisa Taylor Metzger || Spray Paint, Wood P…" at bounding box center [311, 503] width 247 height 55
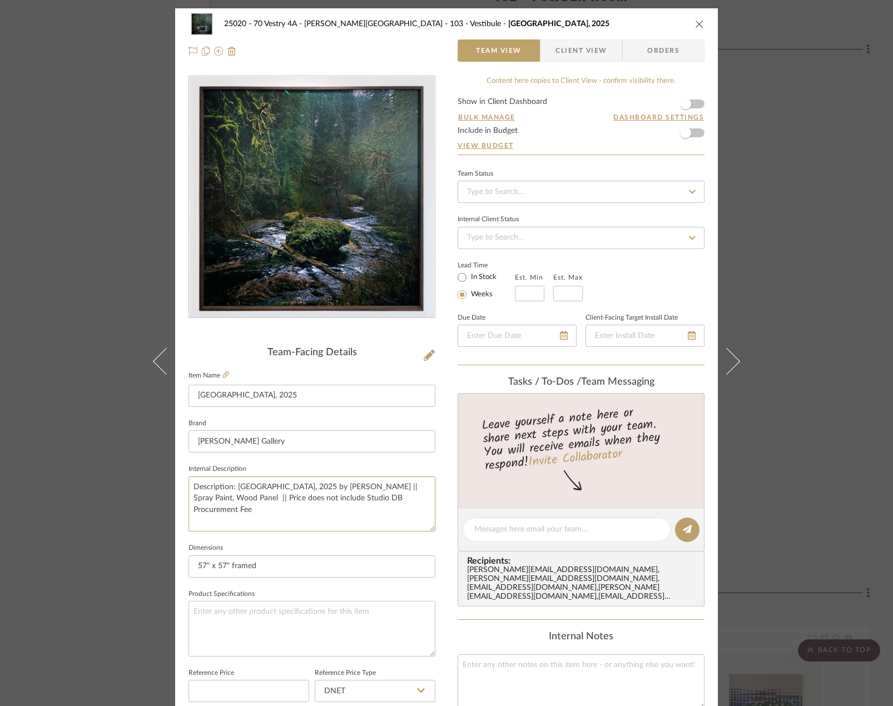
type textarea "Description: Silver Falls, 2025 by Jason Frank Rotherberg || Spray Paint, Wood …"
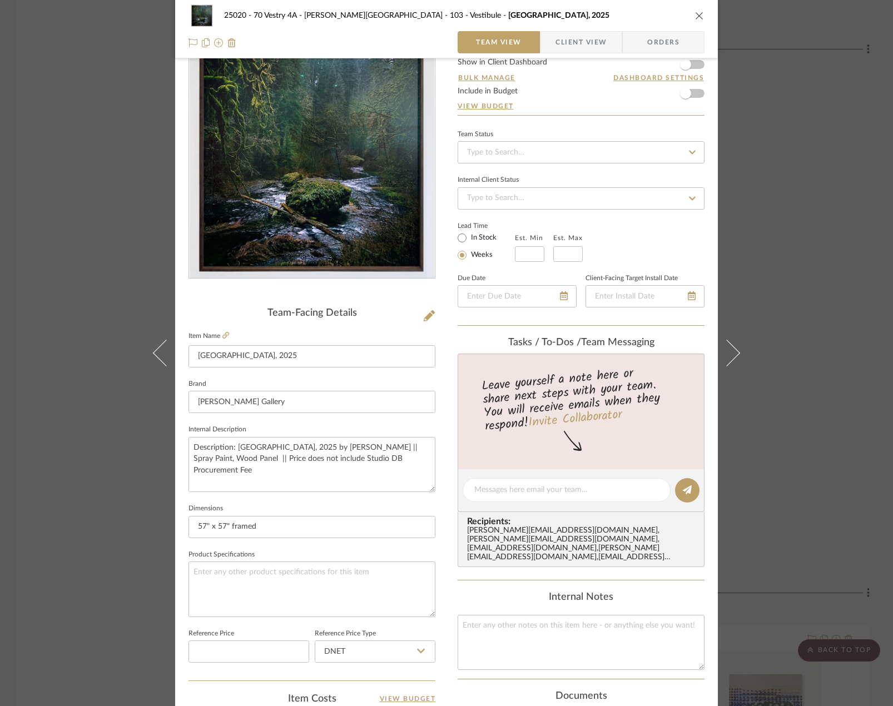
scroll to position [56, 0]
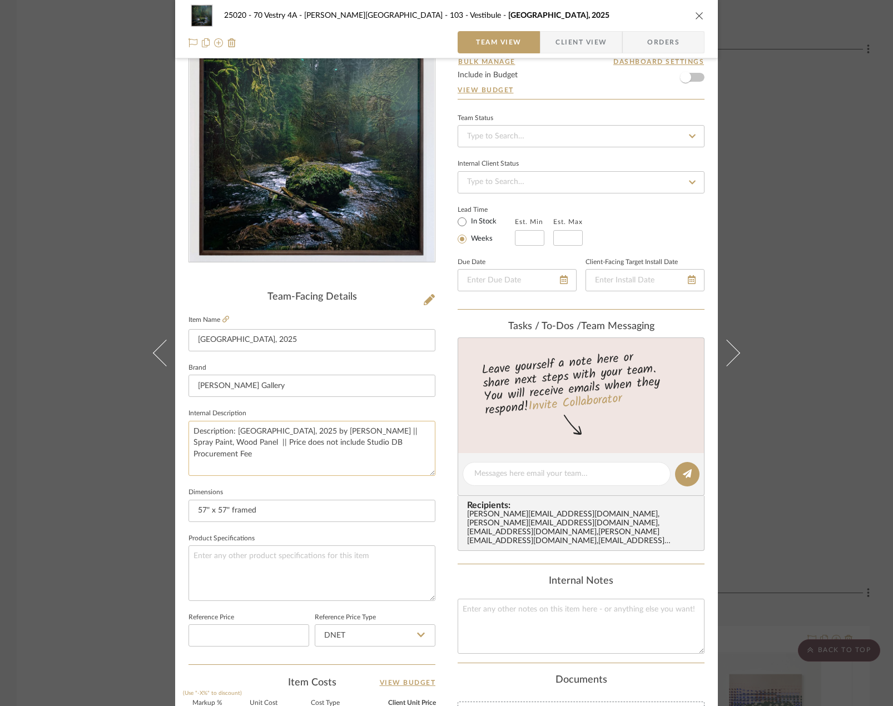
click at [393, 425] on textarea "Description: Silver Falls, 2025 by Jason Frank Rotherberg || Spray Paint, Wood …" at bounding box center [311, 448] width 247 height 55
click at [390, 432] on textarea "Description: Silver Falls, 2025 by Jason Frank Rotherberg || Spray Paint, Wood …" at bounding box center [311, 448] width 247 height 55
drag, startPoint x: 391, startPoint y: 431, endPoint x: 252, endPoint y: 444, distance: 139.5
click at [252, 444] on textarea "Description: Silver Falls, 2025 by Jason Frank Rotherberg || Spray Paint, Wood …" at bounding box center [311, 448] width 247 height 55
type textarea "Description: Silver Falls, 2025 by Jason Frank Rotherberg || Archival Pigment P…"
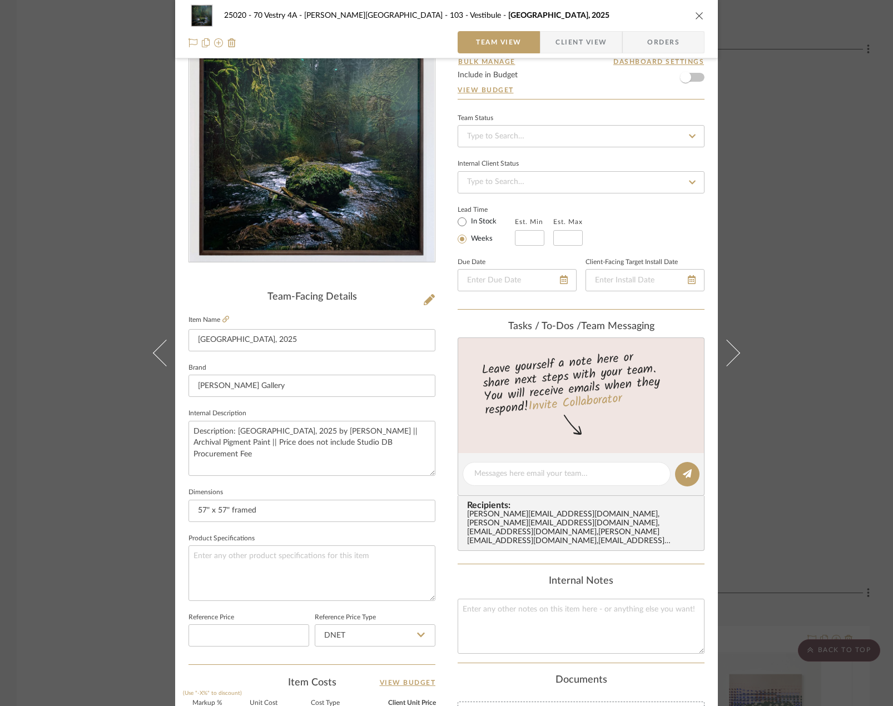
click at [119, 401] on div "25020 - 70 Vestry 4A - Grant-Stanleigh 103 - Vestibule Silver Falls, 2025 Team …" at bounding box center [446, 353] width 893 height 706
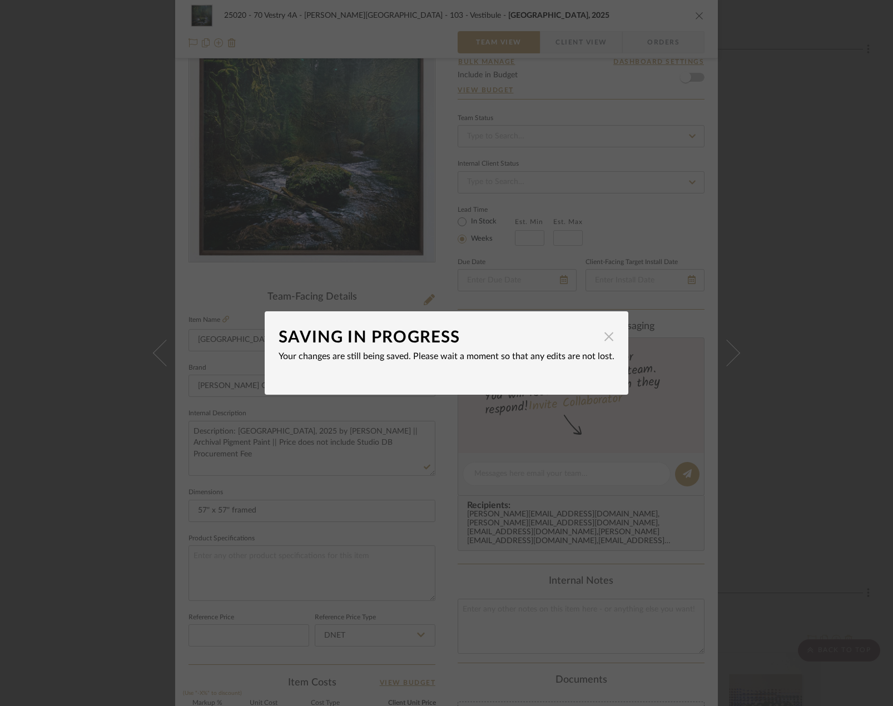
click at [602, 338] on span "button" at bounding box center [608, 336] width 22 height 22
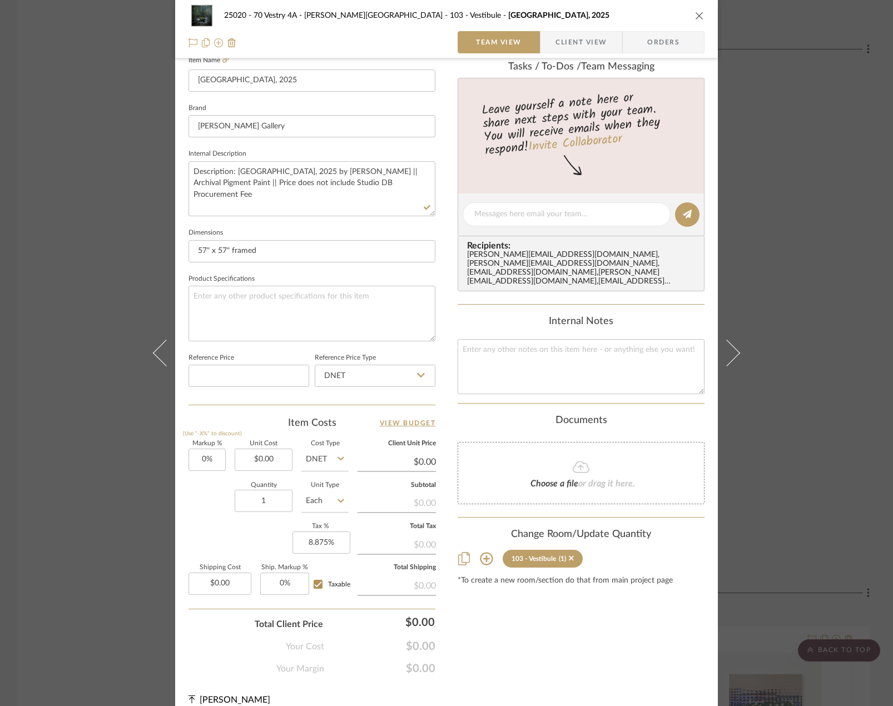
scroll to position [329, 0]
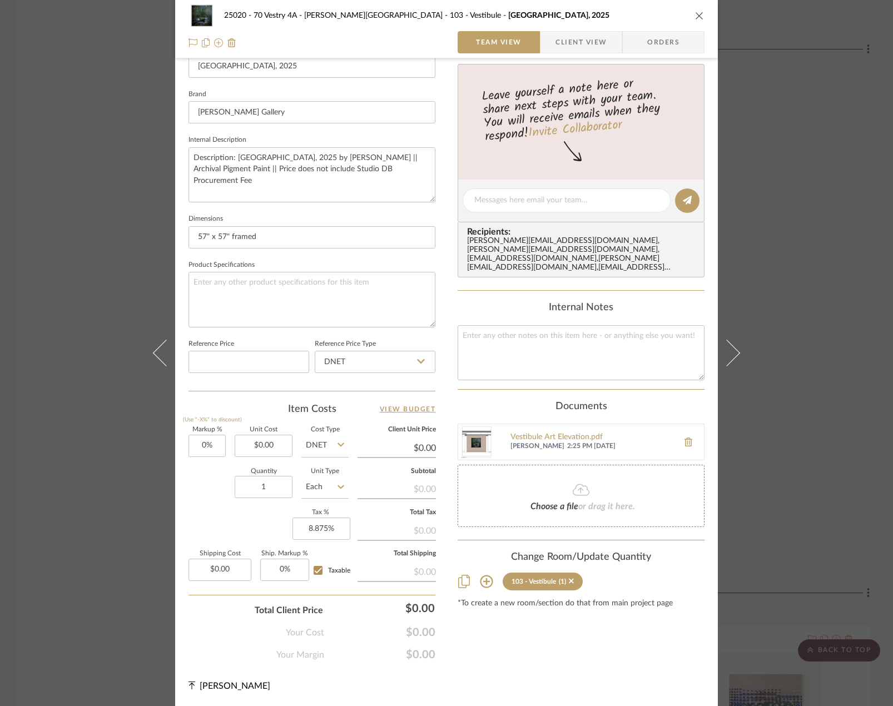
click at [798, 316] on div "25020 - 70 Vestry 4A - Grant-Stanleigh 103 - Vestibule Silver Falls, 2025 Team …" at bounding box center [446, 353] width 893 height 706
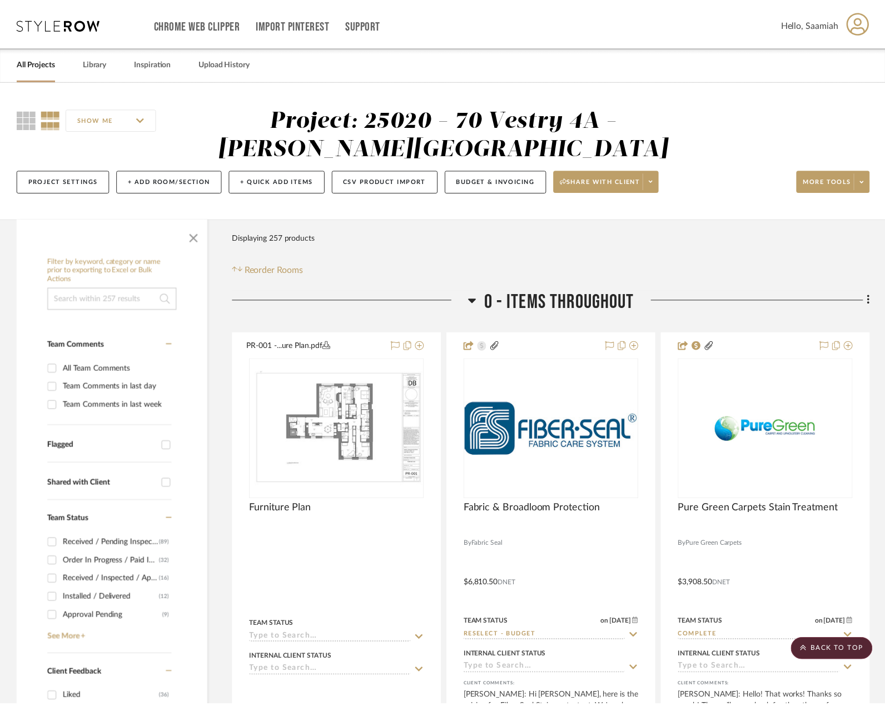
scroll to position [4581, 0]
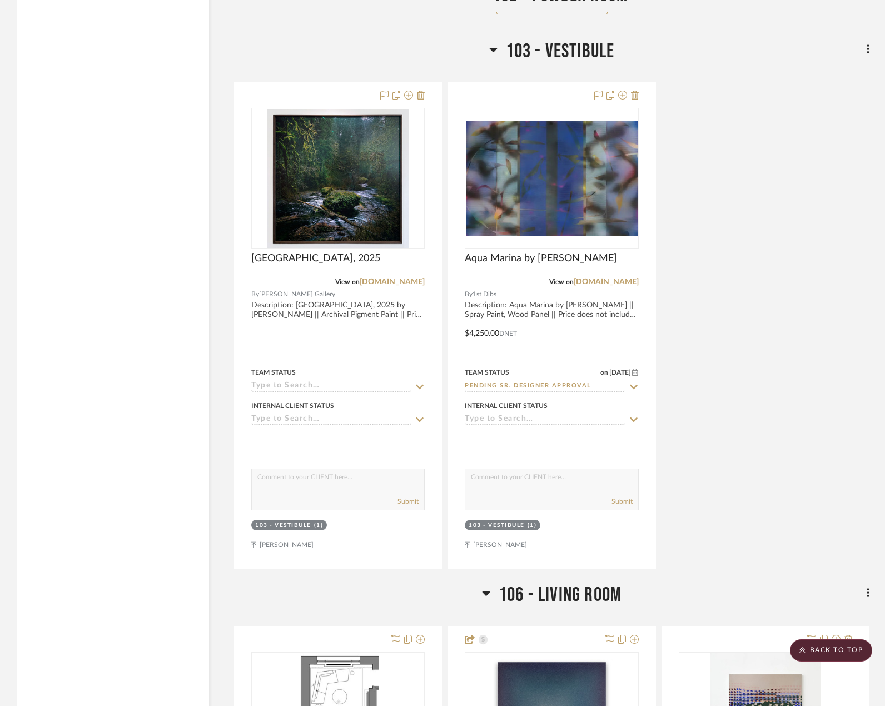
click at [784, 350] on div "Silver Falls, 2025 View on searspeyton.com By Sears Peyton Gallery Description:…" at bounding box center [551, 325] width 635 height 487
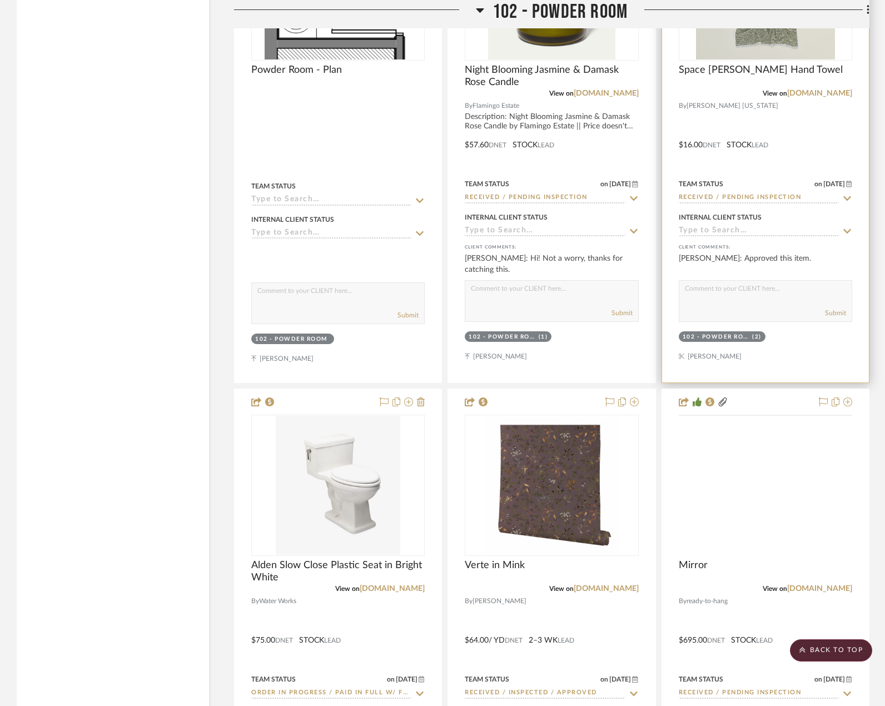
scroll to position [3025, 0]
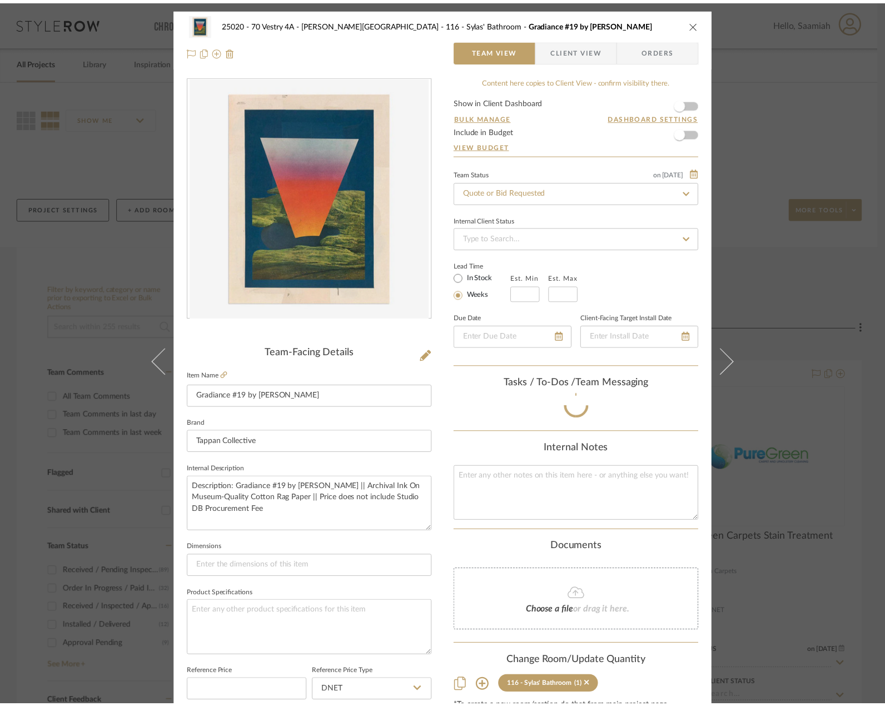
scroll to position [86, 0]
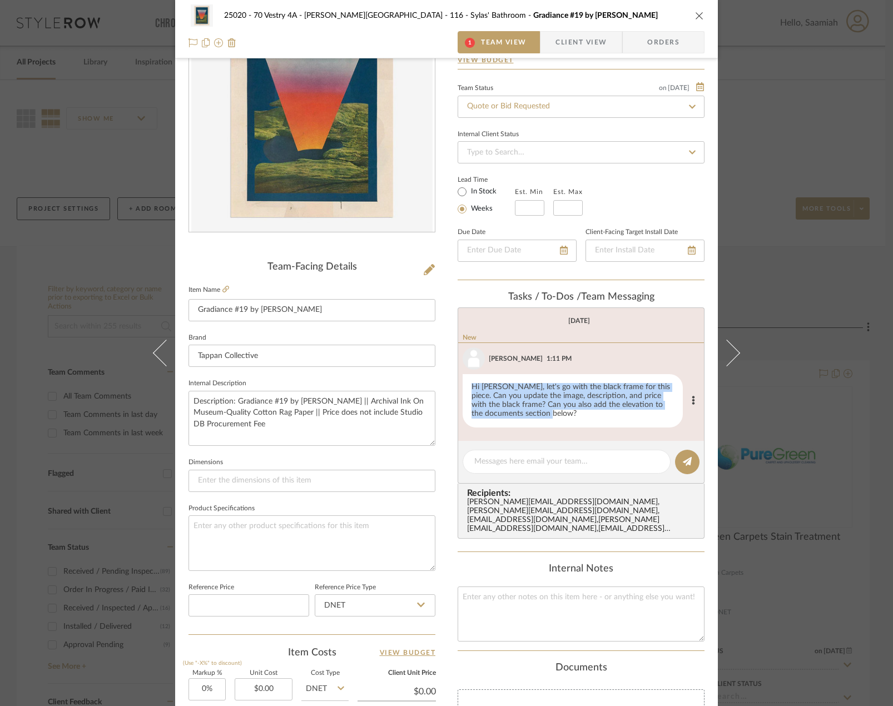
drag, startPoint x: 535, startPoint y: 413, endPoint x: 460, endPoint y: 381, distance: 81.4
click at [462, 381] on div "Hi Saamiah, let's go with the black frame for this piece. Can you update the im…" at bounding box center [572, 400] width 220 height 53
copy div "Hi Saamiah, let's go with the black frame for this piece. Can you update the im…"
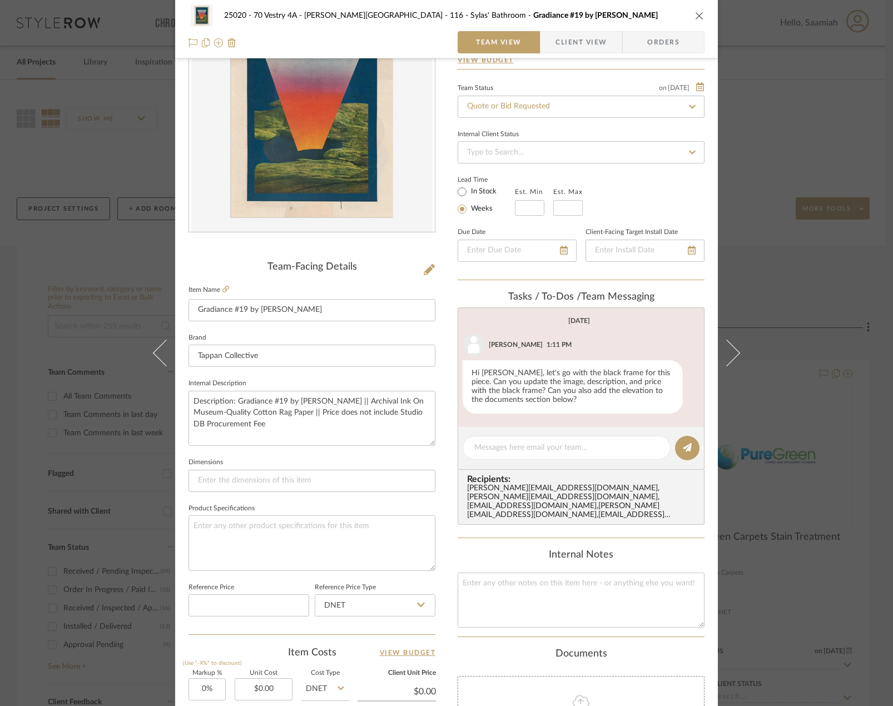
click at [94, 232] on div "25020 - 70 Vestry 4A - Grant-Stanleigh 116 - Sylas' Bathroom Gradiance #19 by M…" at bounding box center [446, 353] width 893 height 706
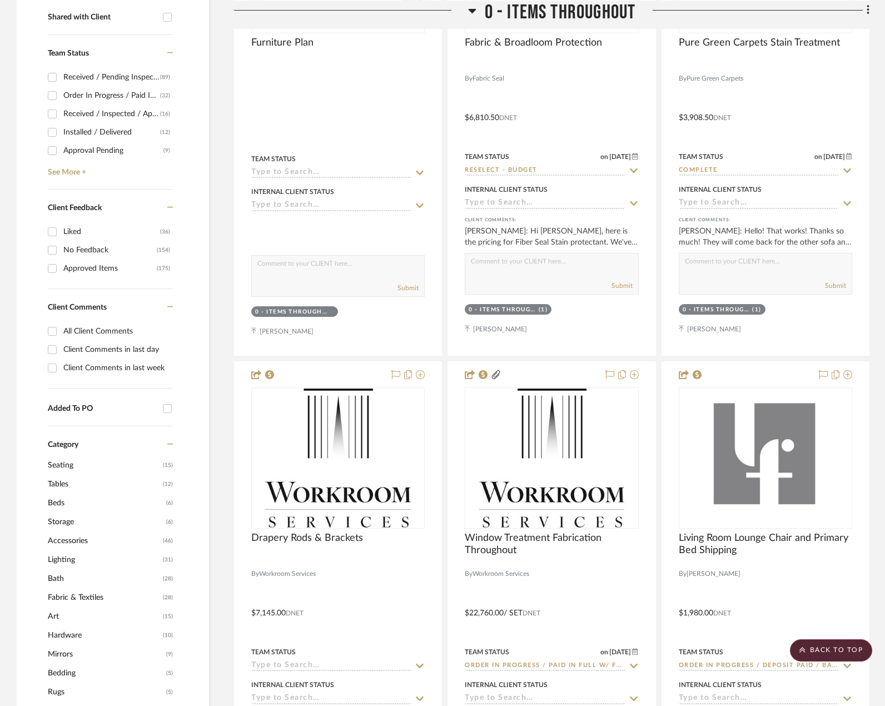
scroll to position [500, 0]
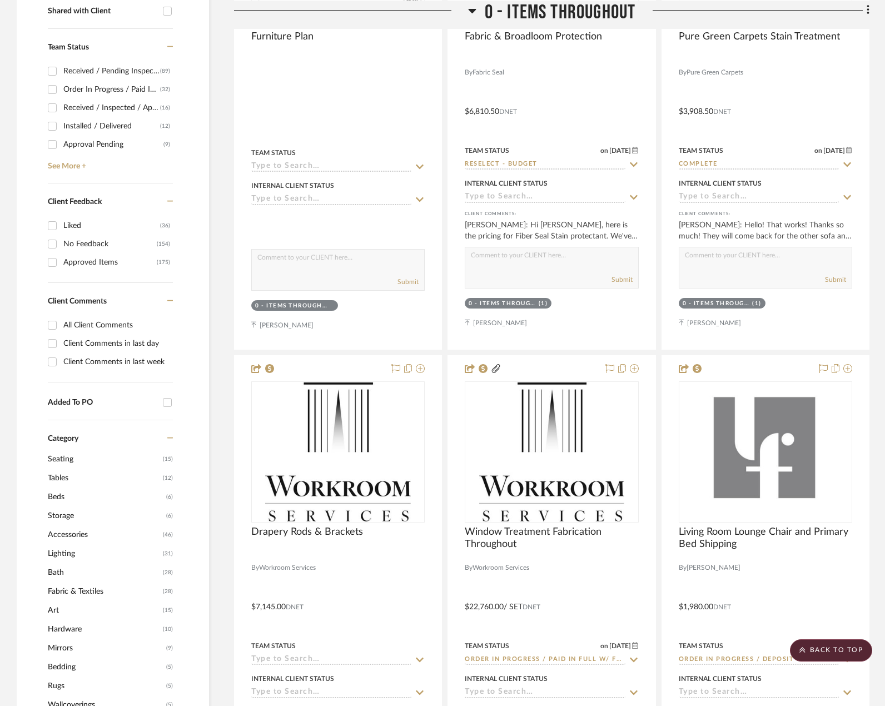
click at [54, 601] on span "Art" at bounding box center [104, 610] width 112 height 19
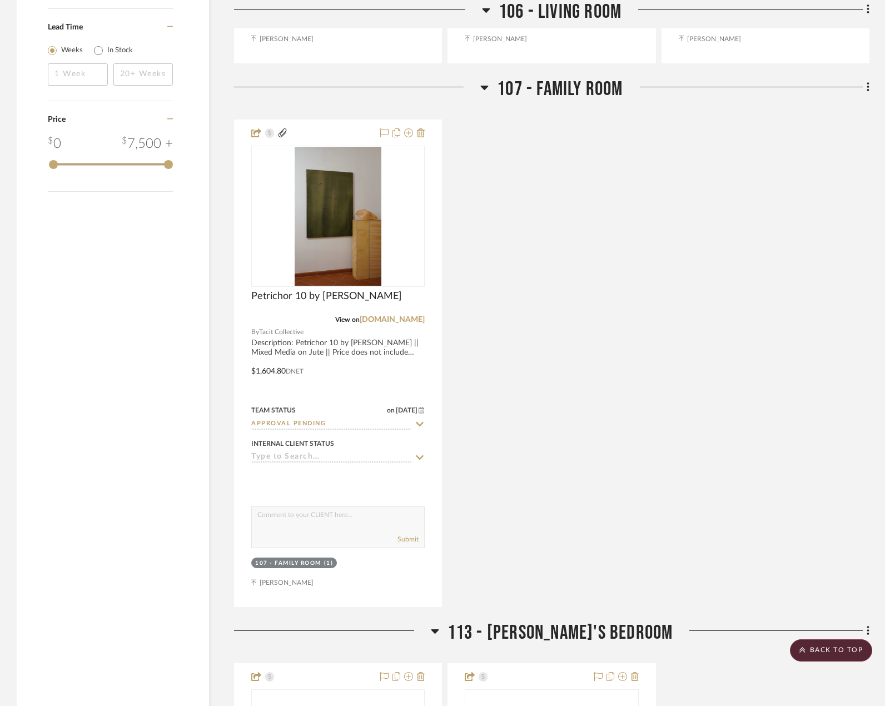
scroll to position [2112, 0]
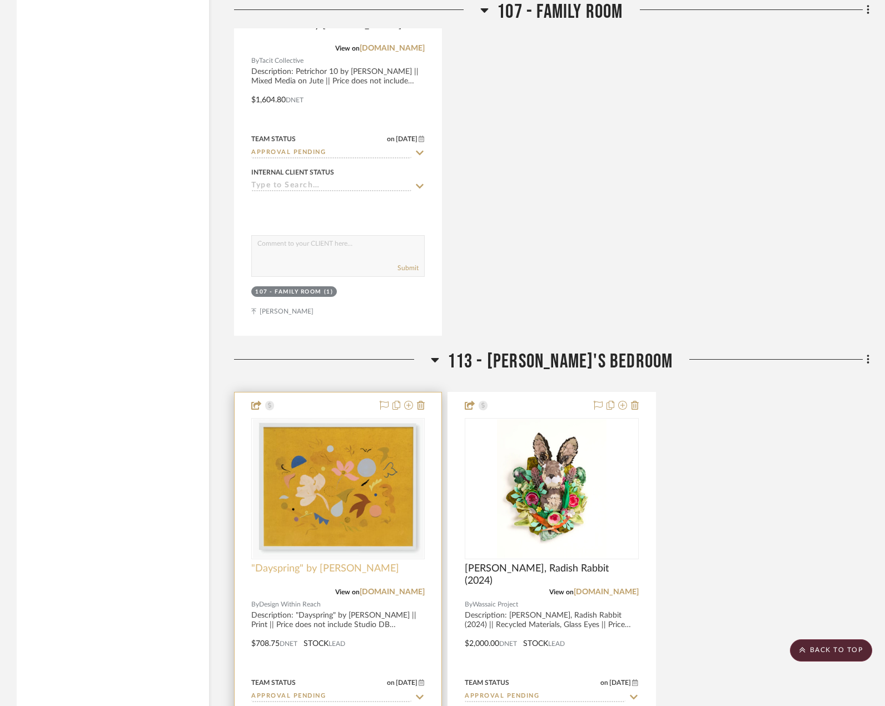
click at [320, 562] on span ""Dayspring" by [PERSON_NAME]" at bounding box center [325, 568] width 148 height 12
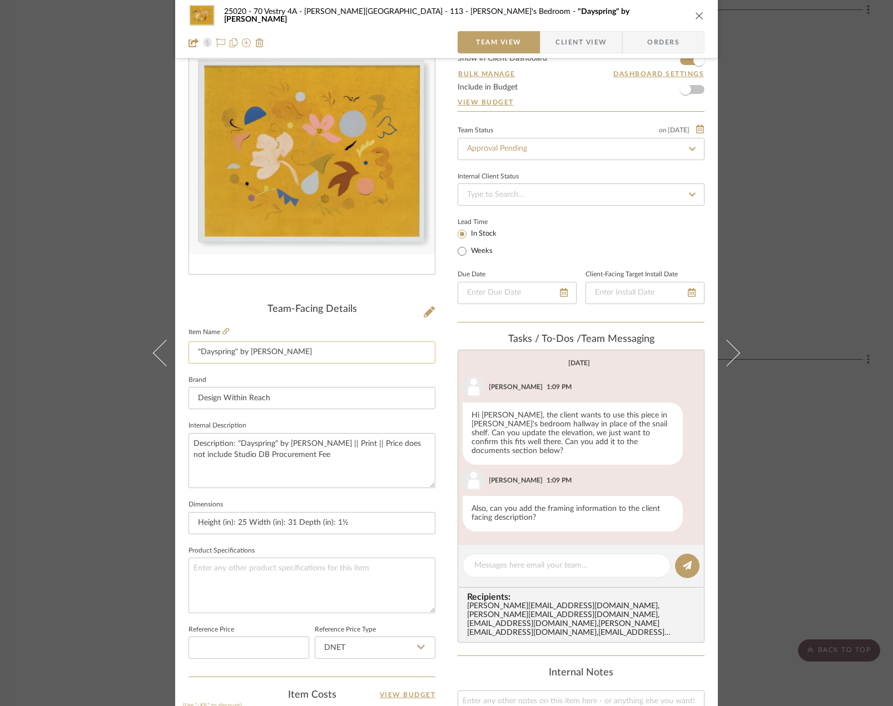
scroll to position [111, 0]
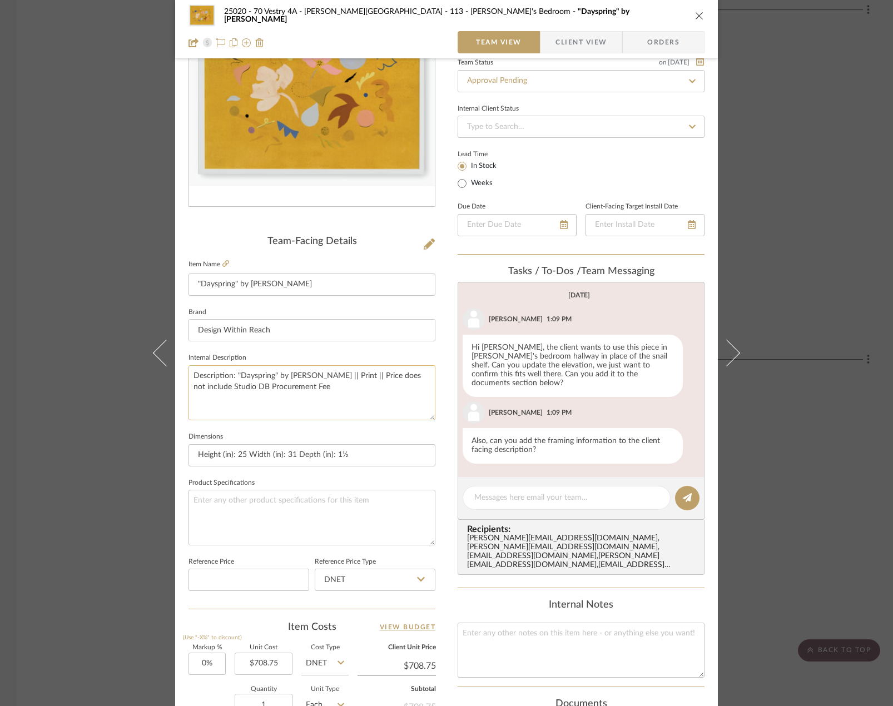
click at [353, 373] on textarea "Description: "Dayspring" by Kayla Plosz Antiel || Print || Price does not inclu…" at bounding box center [311, 392] width 247 height 55
type textarea "Description: "Dayspring" by Kayla Plosz Antiel || White Wood Frame || Print || …"
click at [397, 358] on fieldset "Internal Description Description: "Dayspring" by Kayla Plosz Antiel || White Wo…" at bounding box center [311, 385] width 247 height 70
click at [566, 39] on span "Client View" at bounding box center [580, 42] width 51 height 22
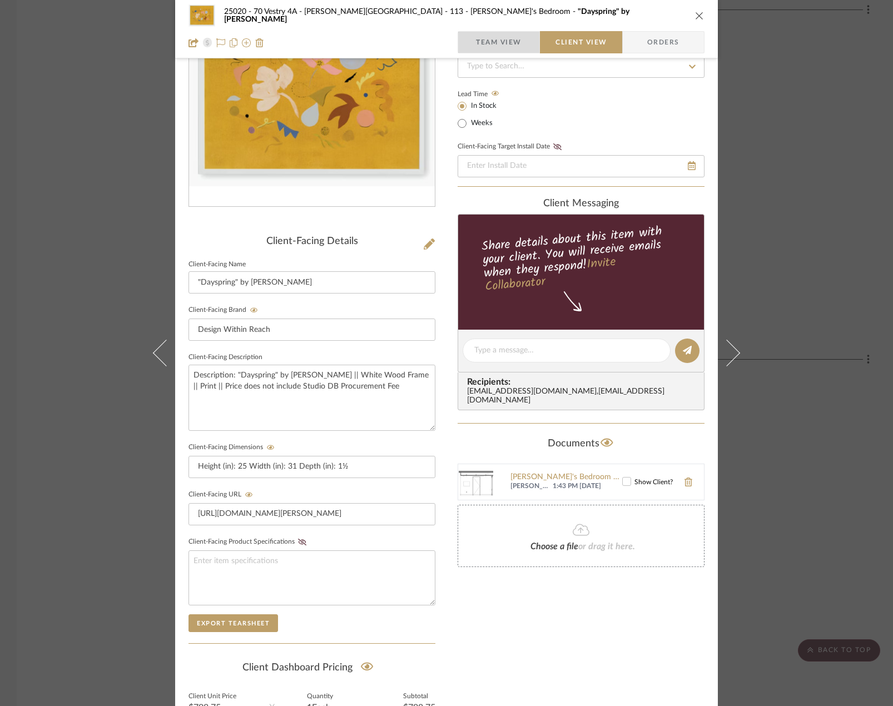
click at [490, 35] on span "Team View" at bounding box center [499, 42] width 46 height 22
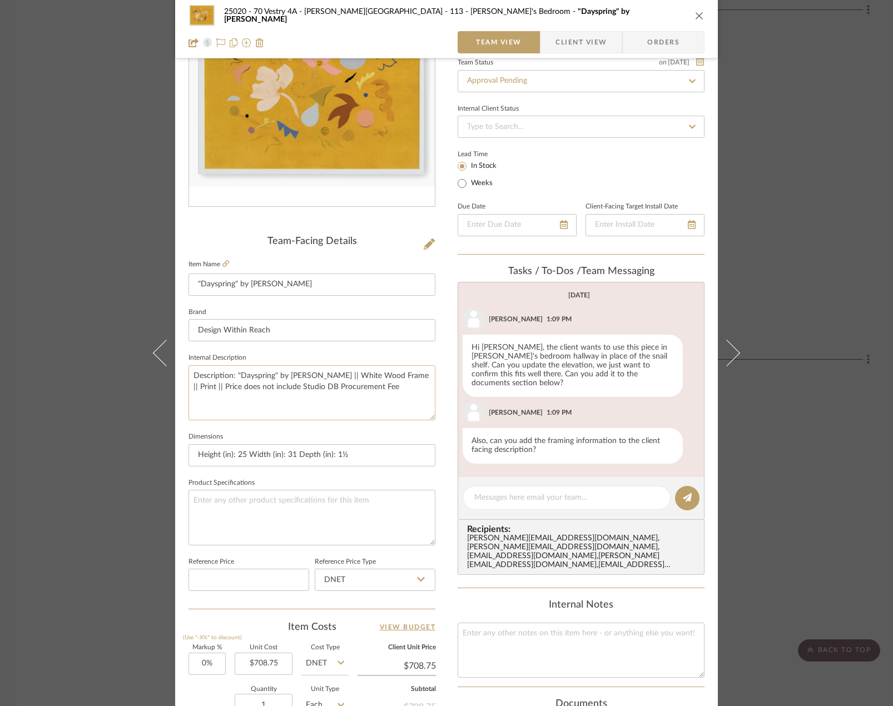
click at [353, 376] on textarea "Description: "Dayspring" by Kayla Plosz Antiel || White Wood Frame || Print || …" at bounding box center [311, 392] width 247 height 55
click at [385, 377] on textarea "Description: "Dayspring" by Kayla Plosz Antiel || White Wood Frame || Print || …" at bounding box center [311, 392] width 247 height 55
click at [400, 377] on textarea "Description: "Dayspring" by Kayla Plosz Antiel || White wood Frame || Print || …" at bounding box center [311, 392] width 247 height 55
click at [353, 375] on textarea "Description: "Dayspring" by Kayla Plosz Antiel || White wood frame || Print || …" at bounding box center [311, 392] width 247 height 55
type textarea "Description: "Dayspring" by Kayla Plosz Antiel || Price includes white wood fra…"
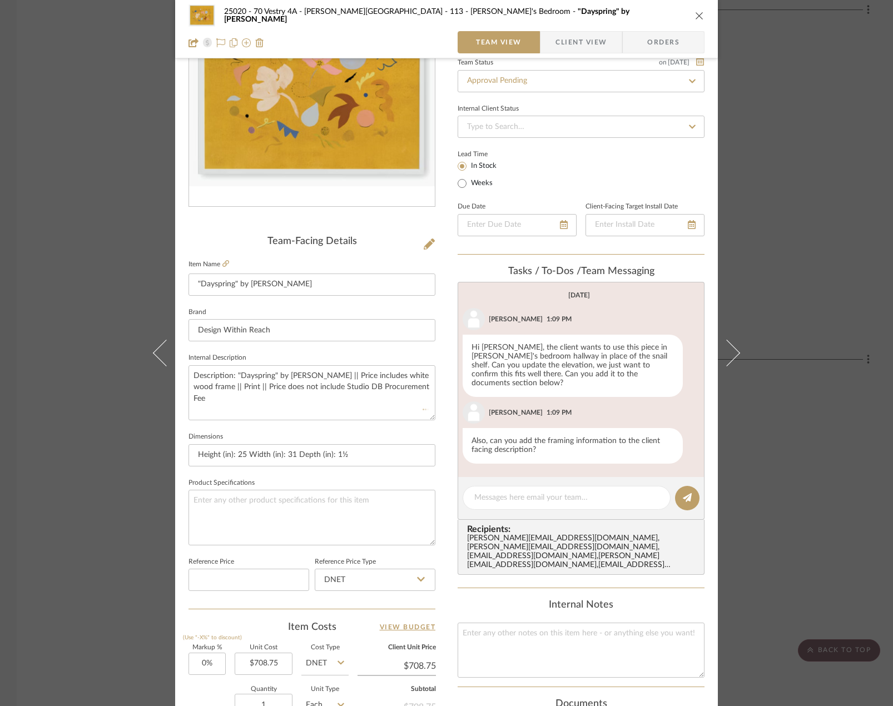
click at [349, 440] on fieldset "Dimensions Height (in): 25 Width (in): 31 Depth (in): 1½" at bounding box center [311, 447] width 247 height 37
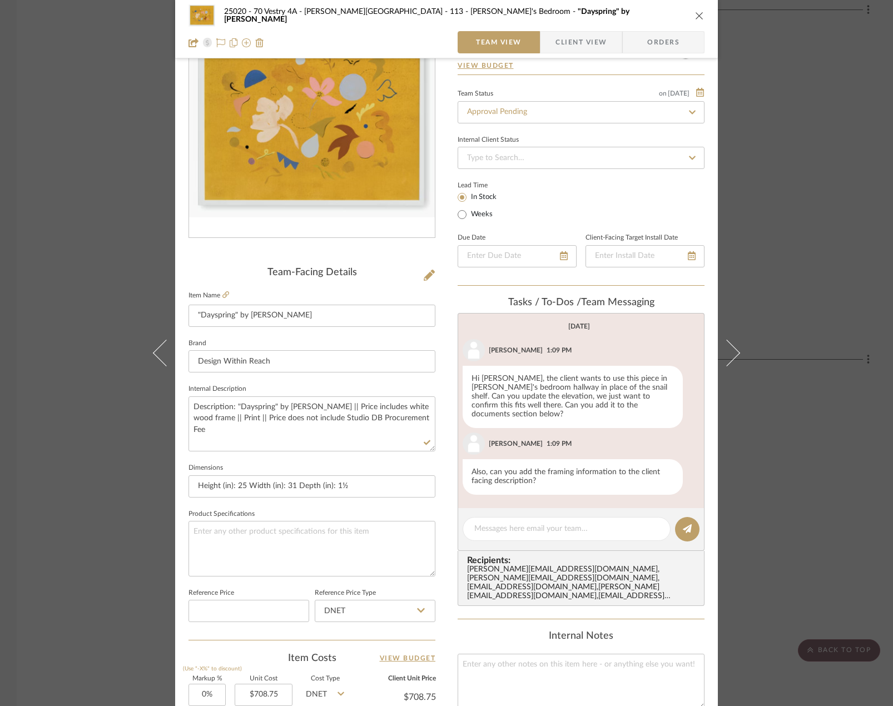
scroll to position [56, 0]
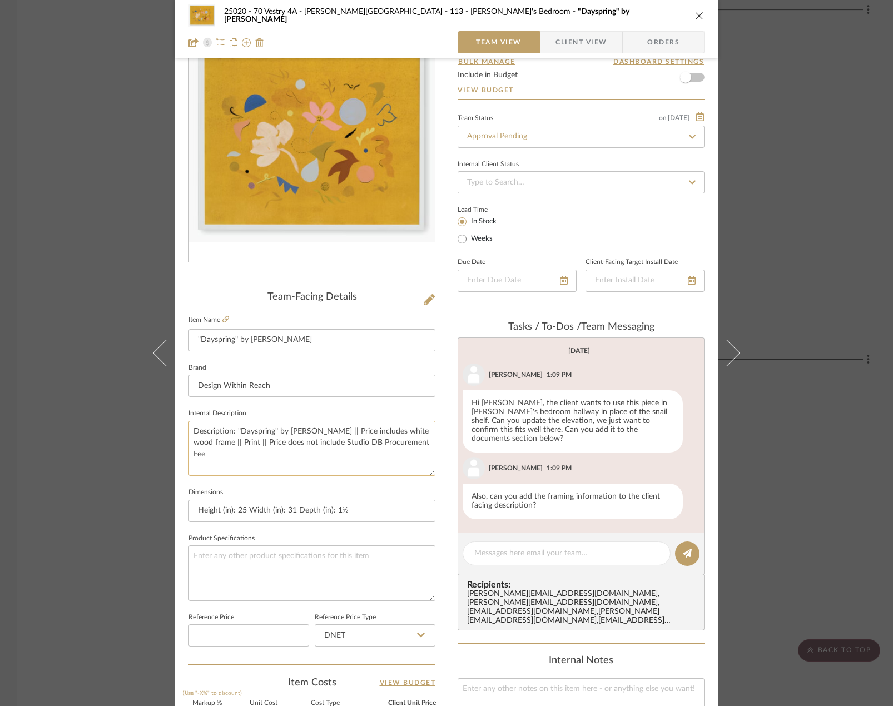
drag, startPoint x: 237, startPoint y: 443, endPoint x: 355, endPoint y: 427, distance: 118.3
click at [355, 427] on textarea "Description: "Dayspring" by Kayla Plosz Antiel || Price includes white wood fra…" at bounding box center [311, 448] width 247 height 55
click at [381, 427] on textarea "Description: "Dayspring" by Kayla Plosz Antiel || Print || Price does not inclu…" at bounding box center [311, 448] width 247 height 55
paste textarea "includes white wood frame ||Price"
click at [417, 424] on textarea "Description: "Dayspring" by Kayla Plosz Antiel || Print || Price includes white…" at bounding box center [311, 448] width 247 height 55
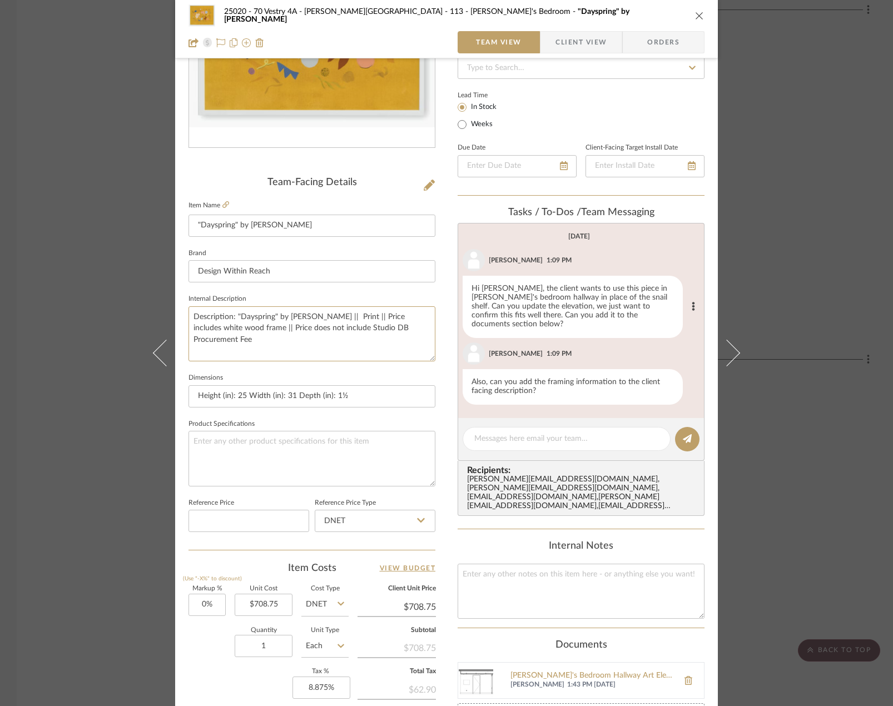
scroll to position [59, 0]
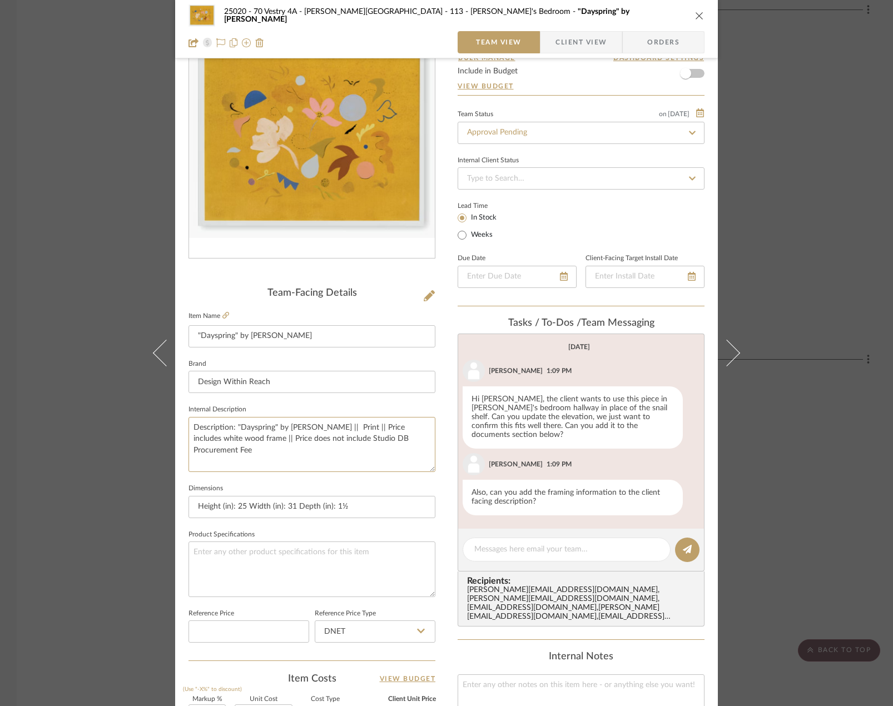
type textarea "Description: "Dayspring" by Kayla Plosz Antiel || Print || Price includes white…"
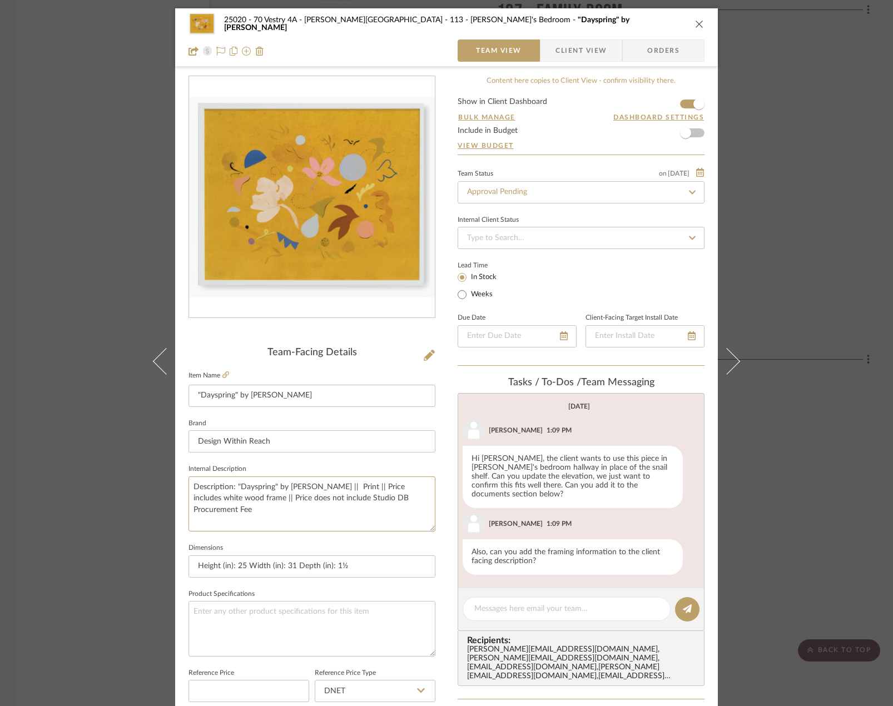
scroll to position [337, 0]
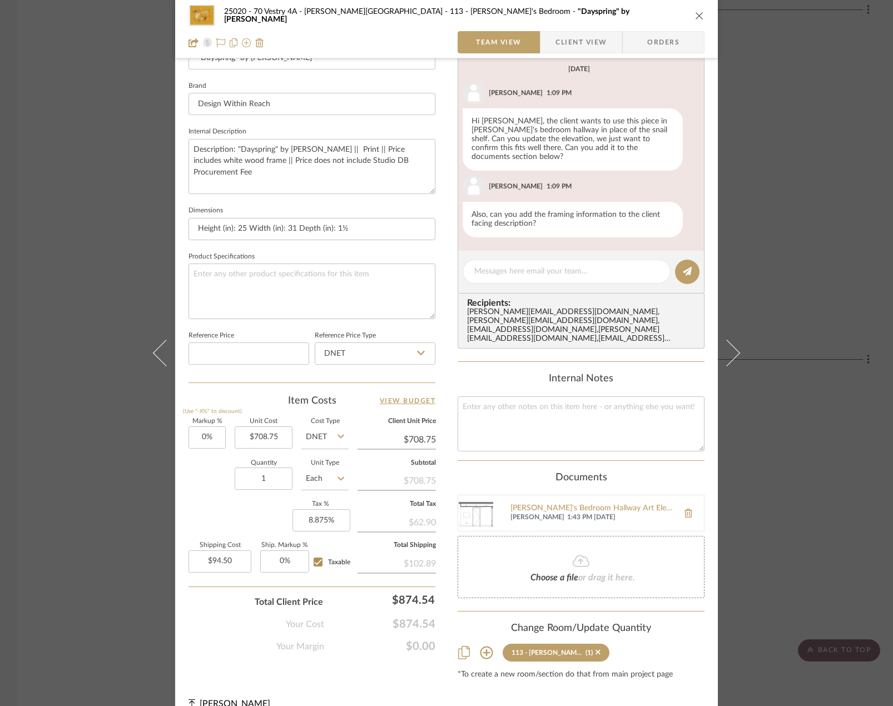
click at [697, 12] on icon "close" at bounding box center [699, 15] width 9 height 9
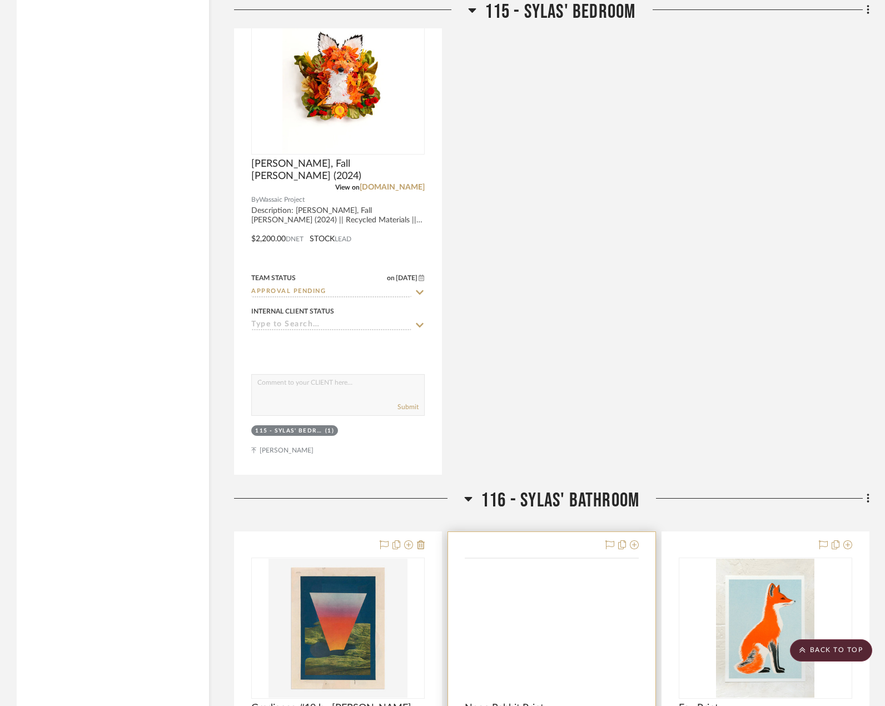
scroll to position [3446, 0]
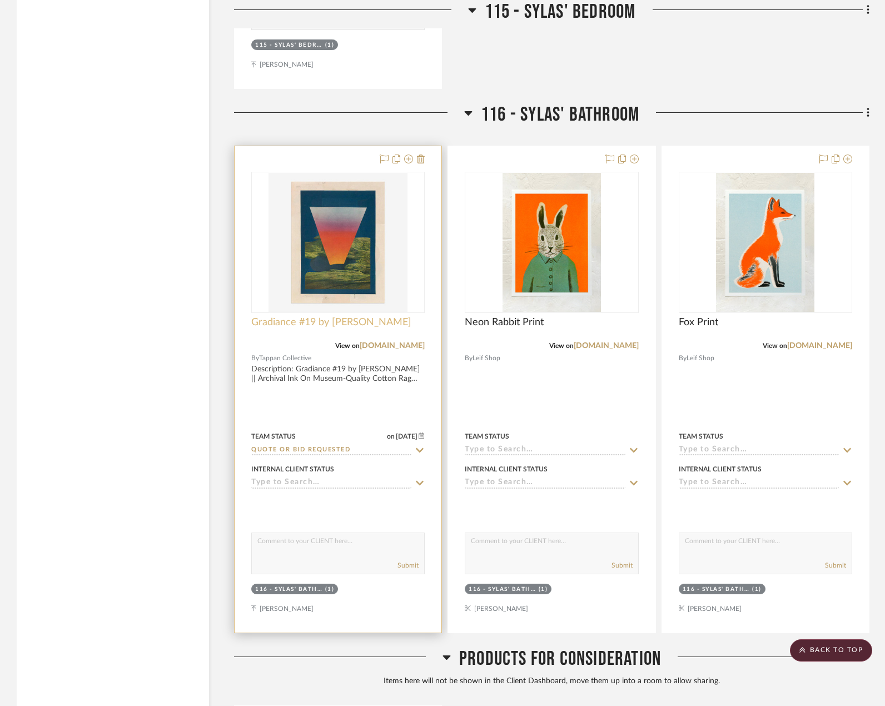
click at [354, 316] on span "Gradiance #19 by [PERSON_NAME]" at bounding box center [331, 322] width 160 height 12
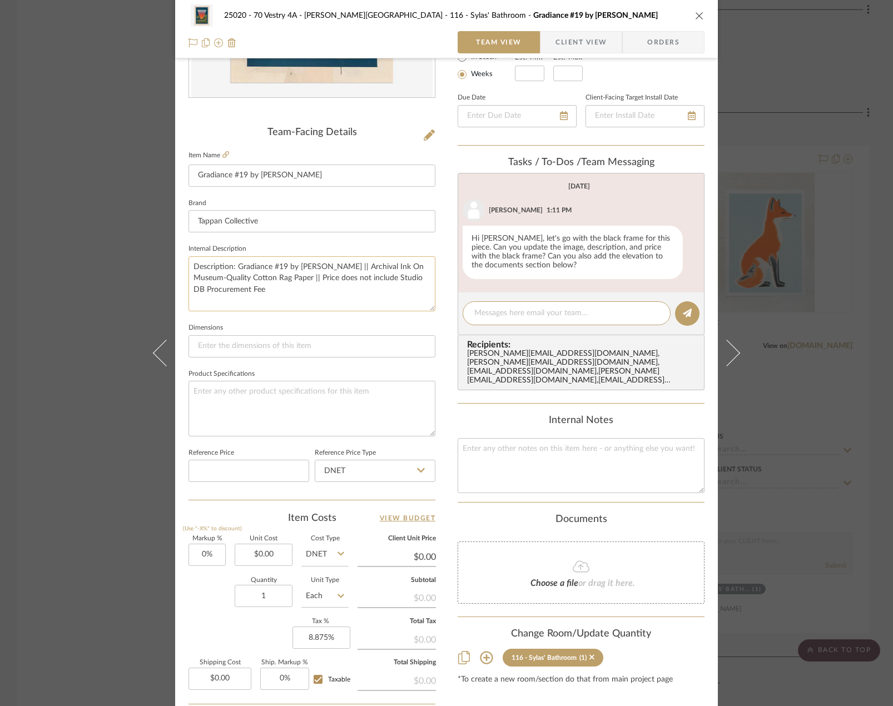
scroll to position [248, 0]
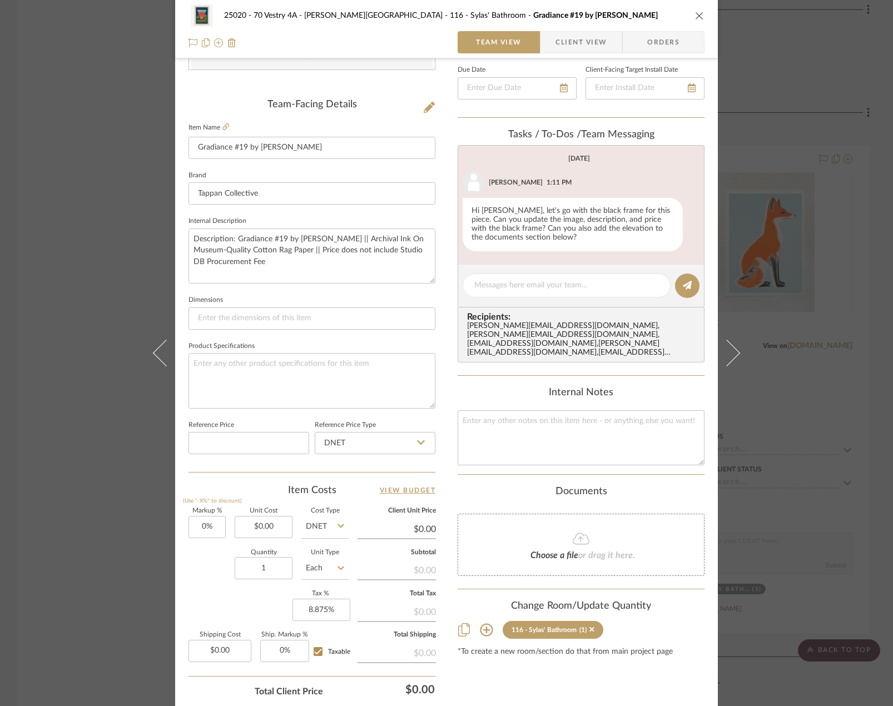
click at [777, 244] on div "25020 - 70 Vestry 4A - Grant-Stanleigh 116 - Sylas' Bathroom Gradiance #19 by M…" at bounding box center [446, 353] width 893 height 706
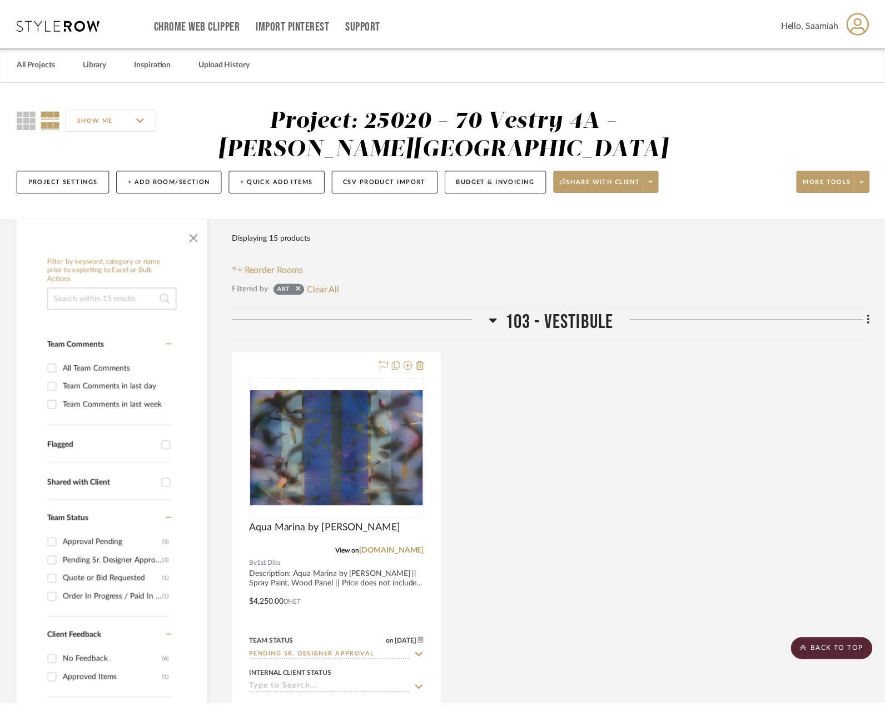
scroll to position [3446, 0]
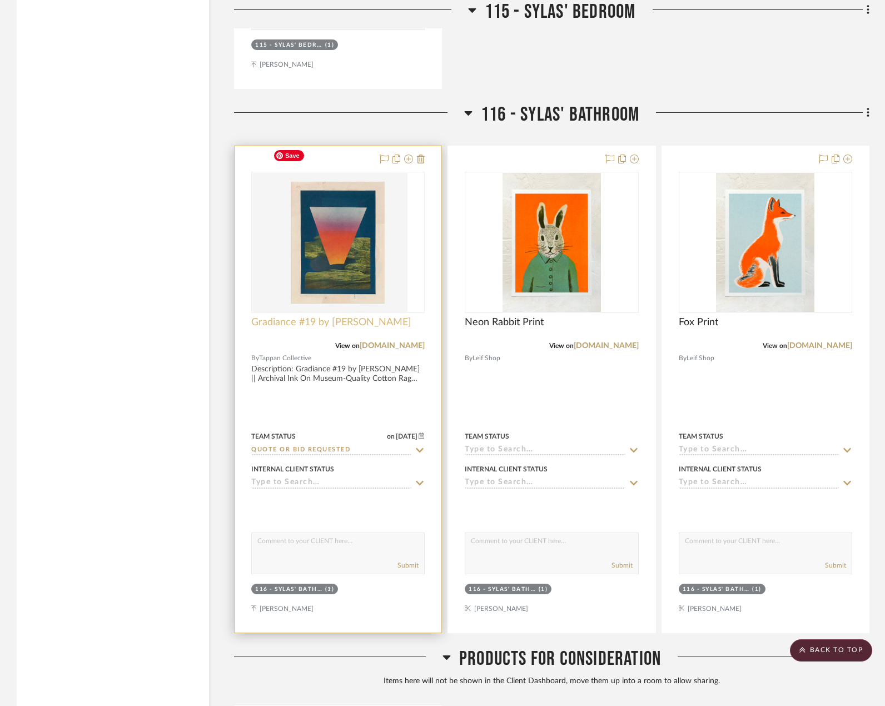
click at [356, 316] on span "Gradiance #19 by [PERSON_NAME]" at bounding box center [331, 322] width 160 height 12
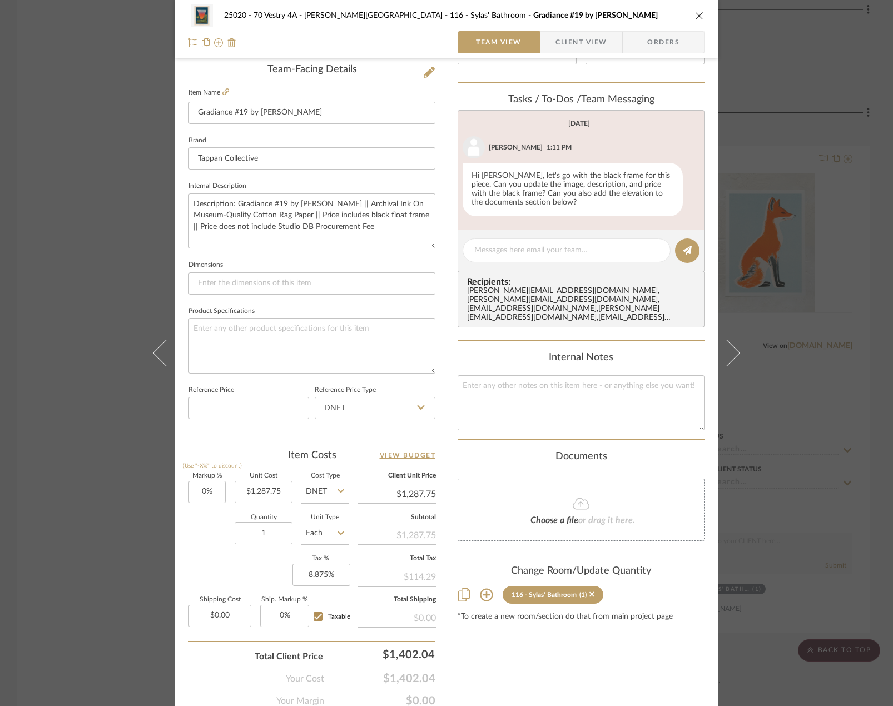
scroll to position [303, 0]
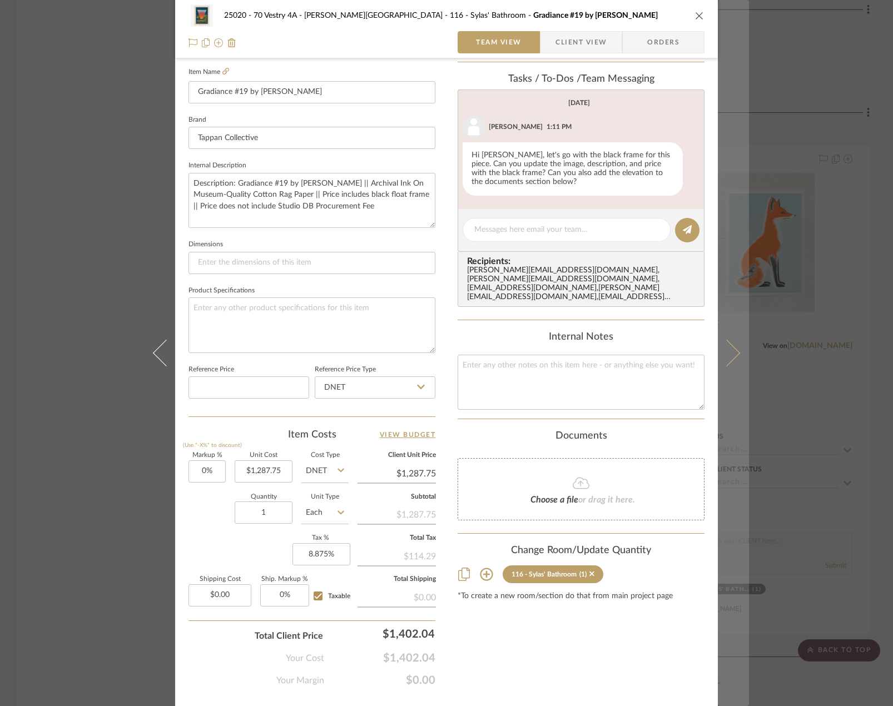
click at [735, 202] on button at bounding box center [732, 353] width 31 height 706
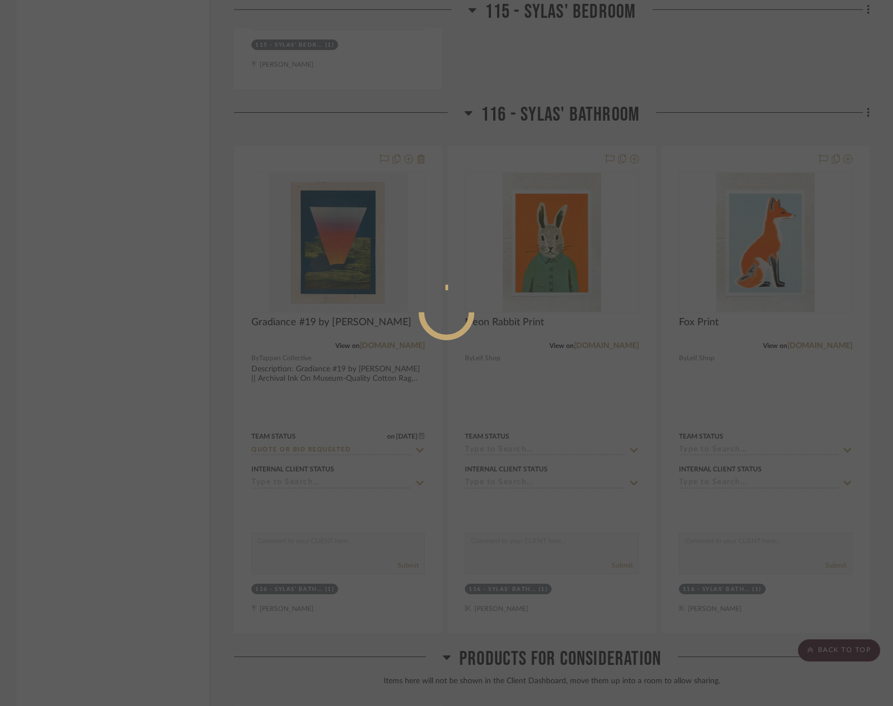
scroll to position [0, 0]
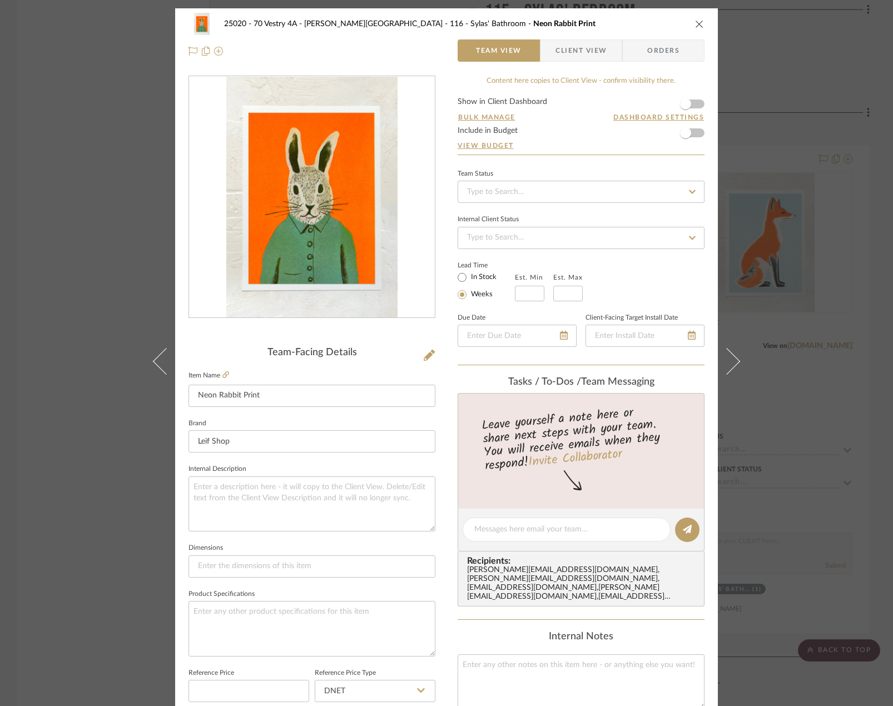
click at [826, 202] on div "25020 - 70 Vestry 4A - Grant-Stanleigh 116 - Sylas' Bathroom Neon Rabbit Print …" at bounding box center [446, 353] width 893 height 706
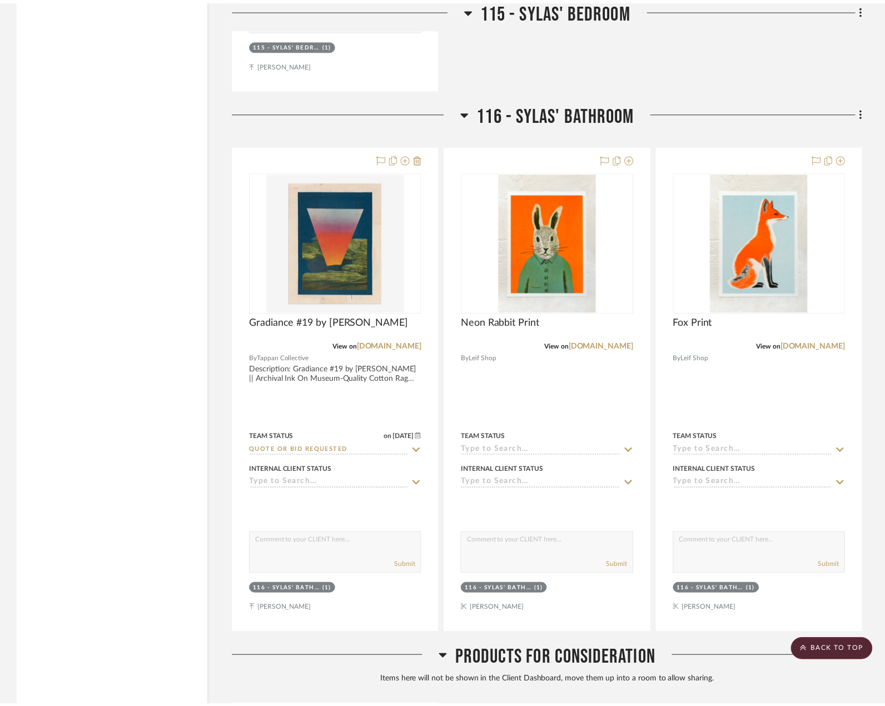
scroll to position [3446, 0]
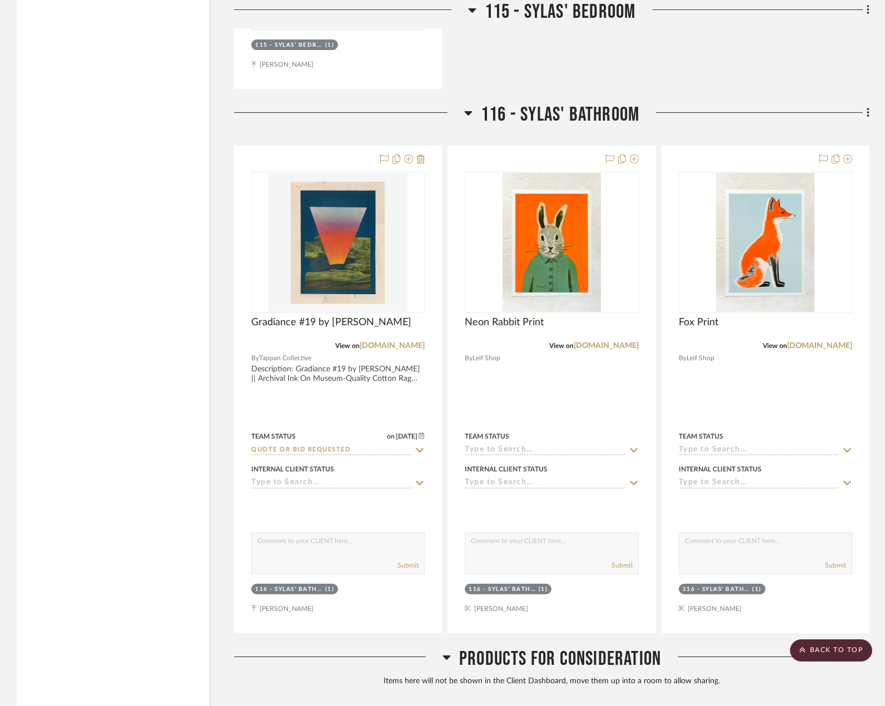
click at [550, 111] on div "116 - Sylas' Bathroom Gradiance #19 by Michael Desutter View on tappancollectiv…" at bounding box center [551, 368] width 635 height 530
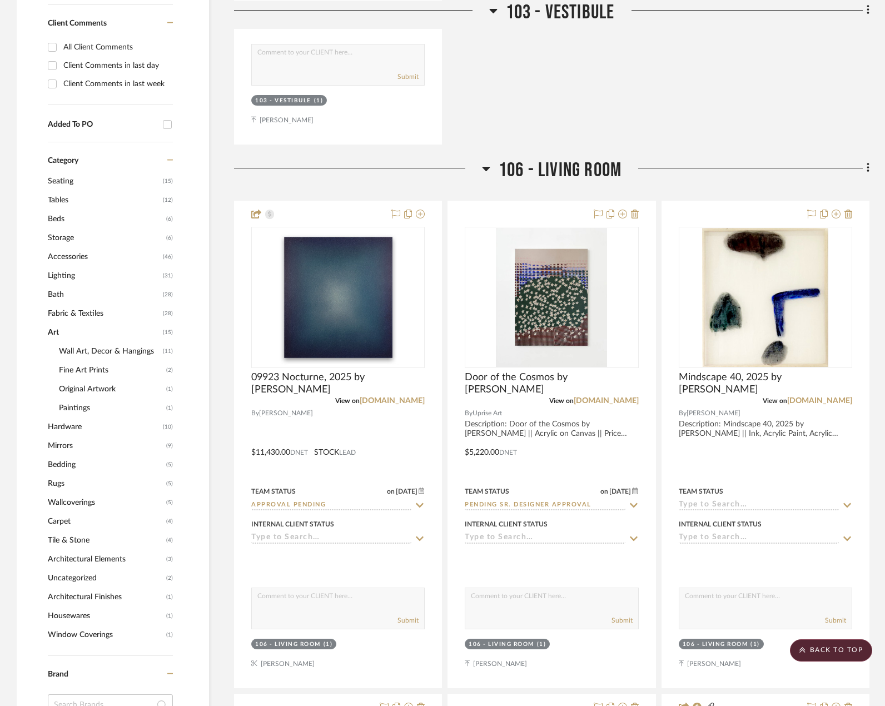
scroll to position [723, 0]
click at [55, 323] on span "Art" at bounding box center [104, 332] width 112 height 19
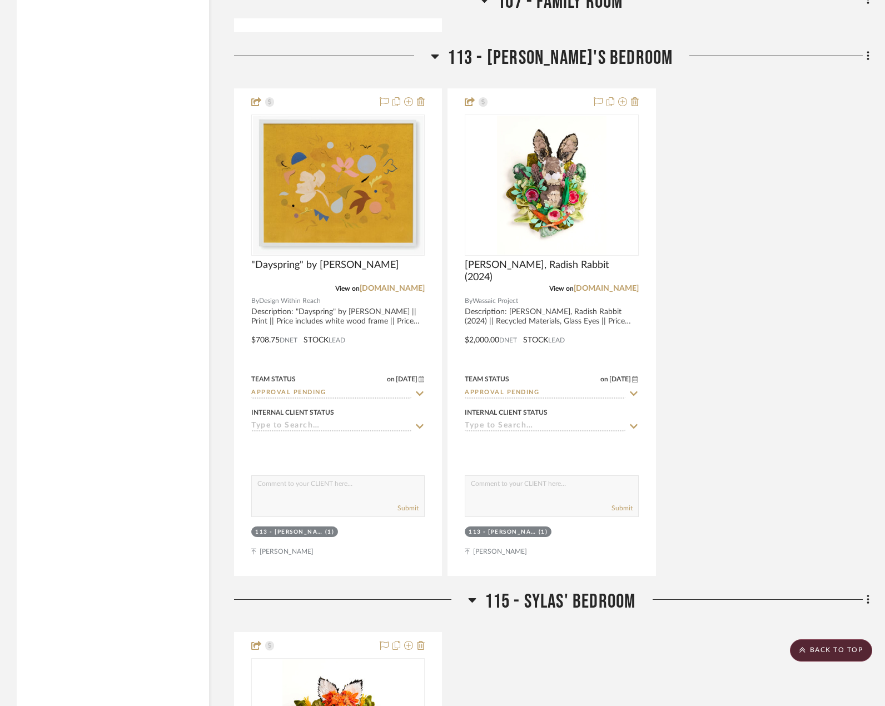
scroll to position [2331, 0]
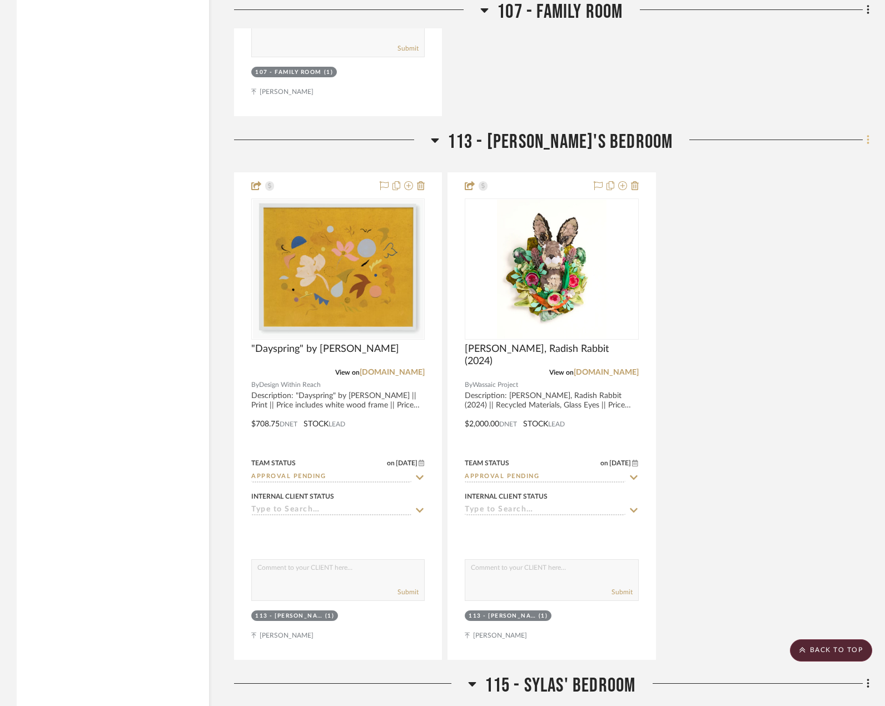
click at [866, 132] on fa-icon at bounding box center [866, 141] width 7 height 18
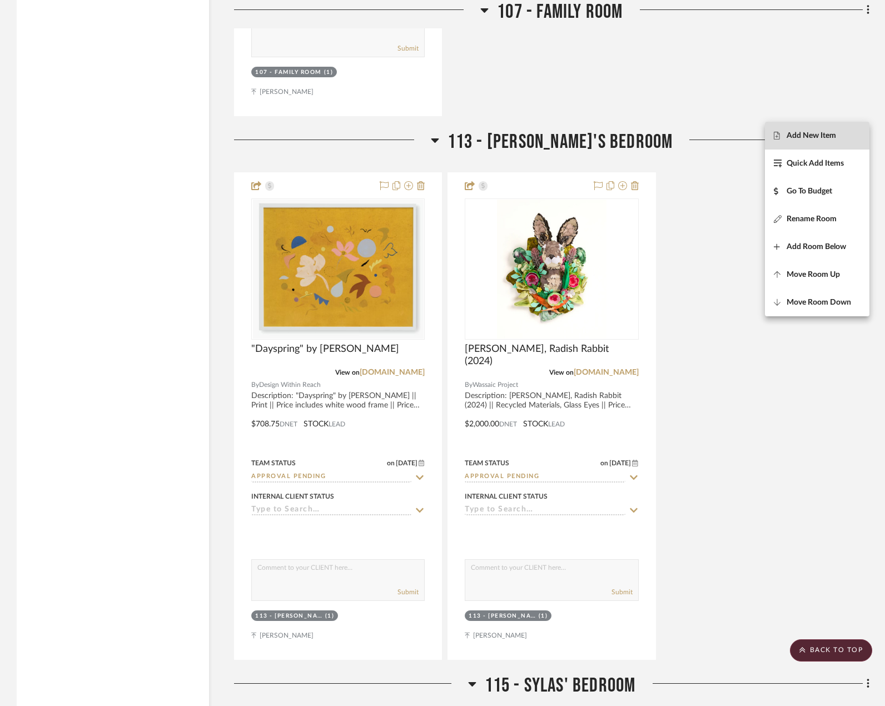
click at [846, 131] on span "Add New Item" at bounding box center [817, 135] width 87 height 9
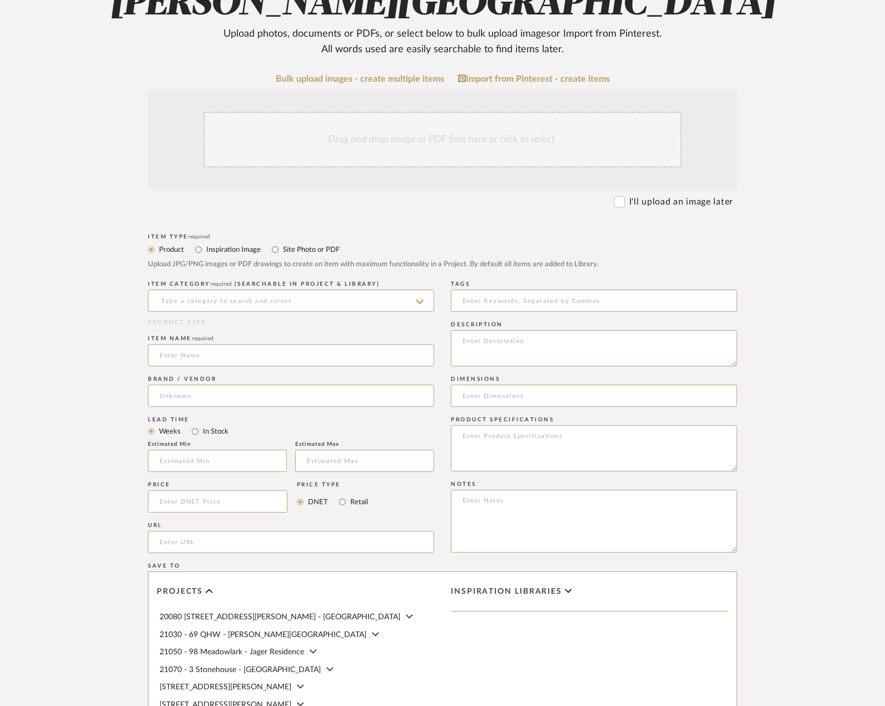
scroll to position [222, 0]
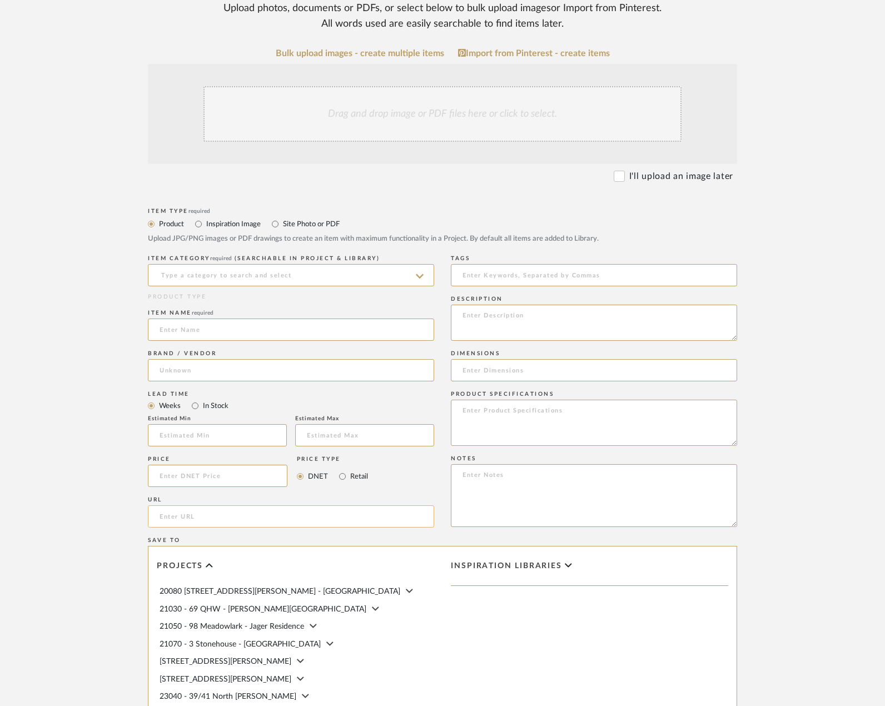
click at [247, 520] on input "url" at bounding box center [291, 516] width 286 height 22
paste input "https://www.caitlinmcgauley.com/art/p/single-daffodil-3-1"
type input "https://www.caitlinmcgauley.com/art/p/single-daffodil-3-1"
click at [266, 334] on input at bounding box center [291, 329] width 286 height 22
click at [191, 336] on input at bounding box center [291, 329] width 286 height 22
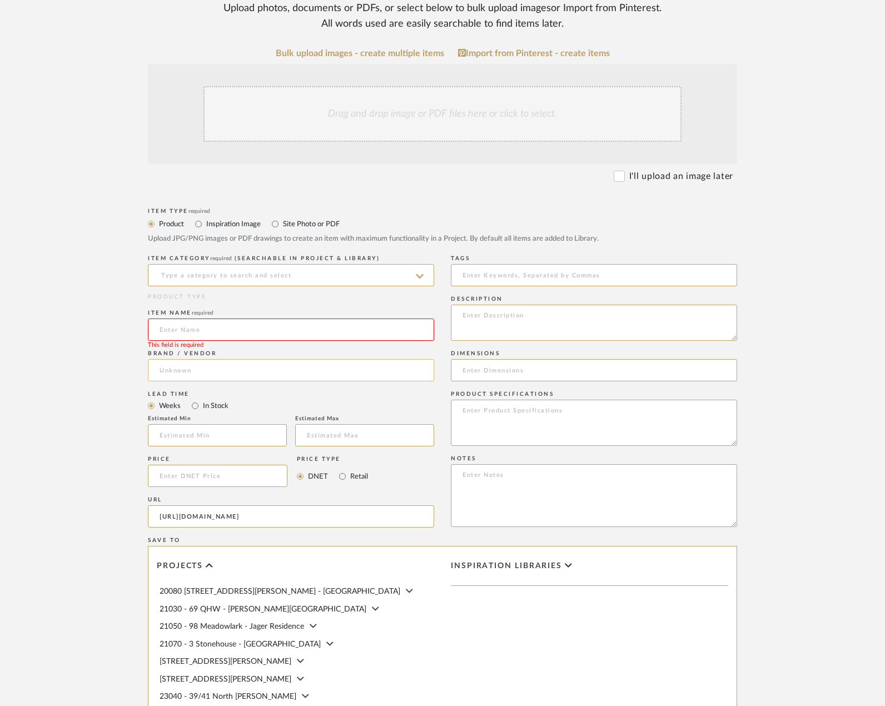
paste input "Single Daffodil 4 & Single Daffodil 2"
type input "Single Daffodil 4 & Single Daffodil 2"
click at [231, 276] on input at bounding box center [291, 275] width 286 height 22
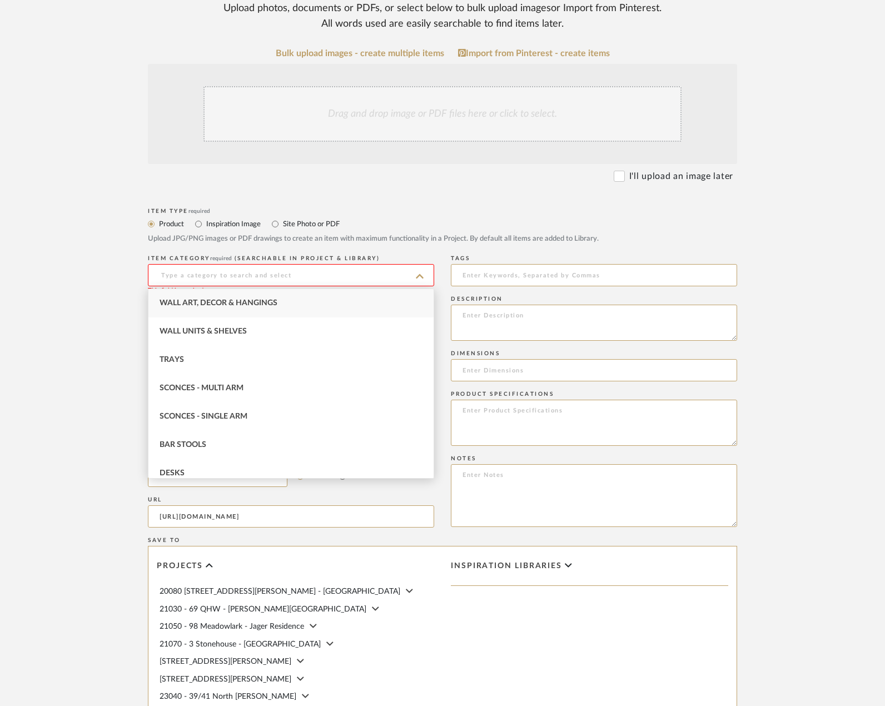
click at [246, 303] on span "Wall Art, Decor & Hangings" at bounding box center [219, 303] width 118 height 8
type input "Wall Art, Decor & Hangings"
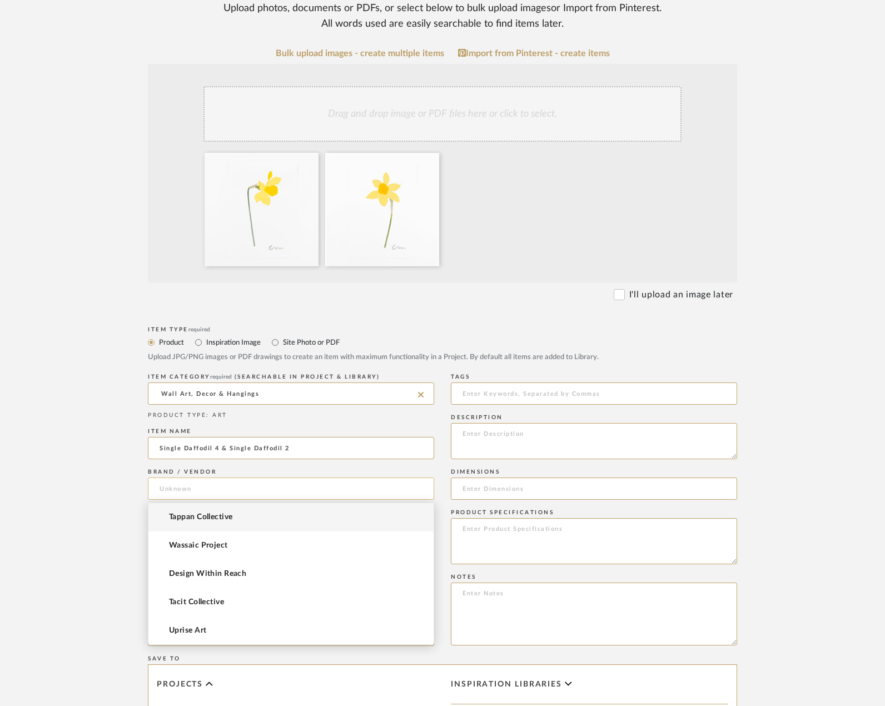
click at [201, 494] on input at bounding box center [291, 488] width 286 height 22
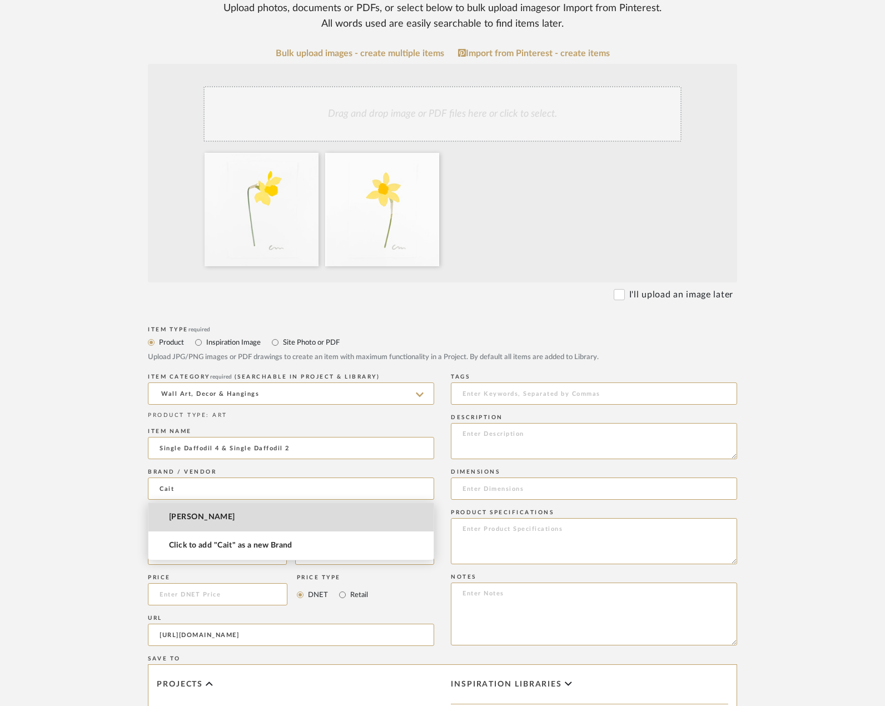
click at [207, 511] on mat-option "Caitlin McGauley" at bounding box center [290, 517] width 285 height 28
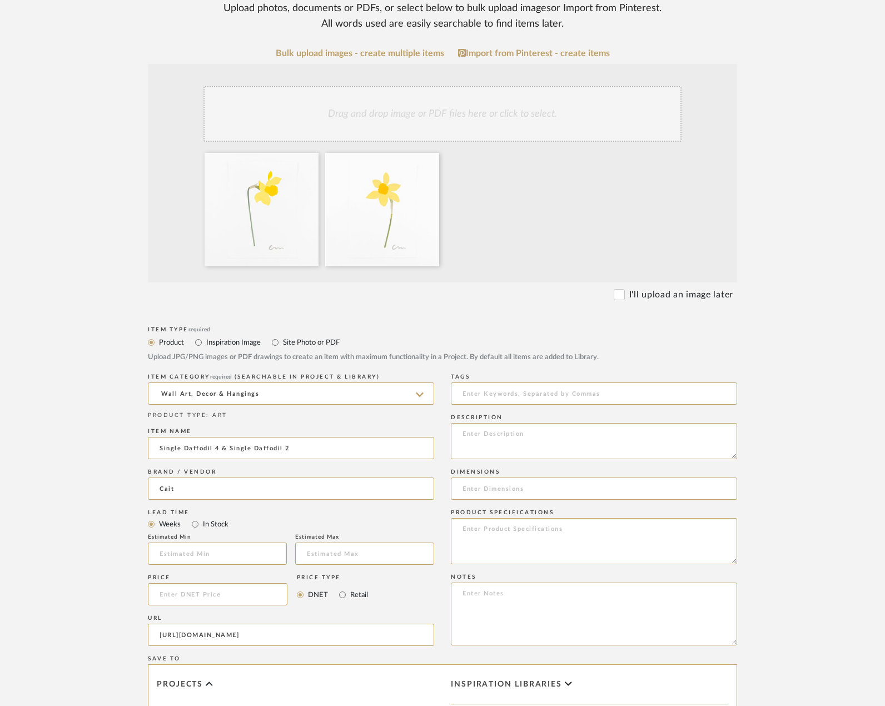
type input "Caitlin McGauley"
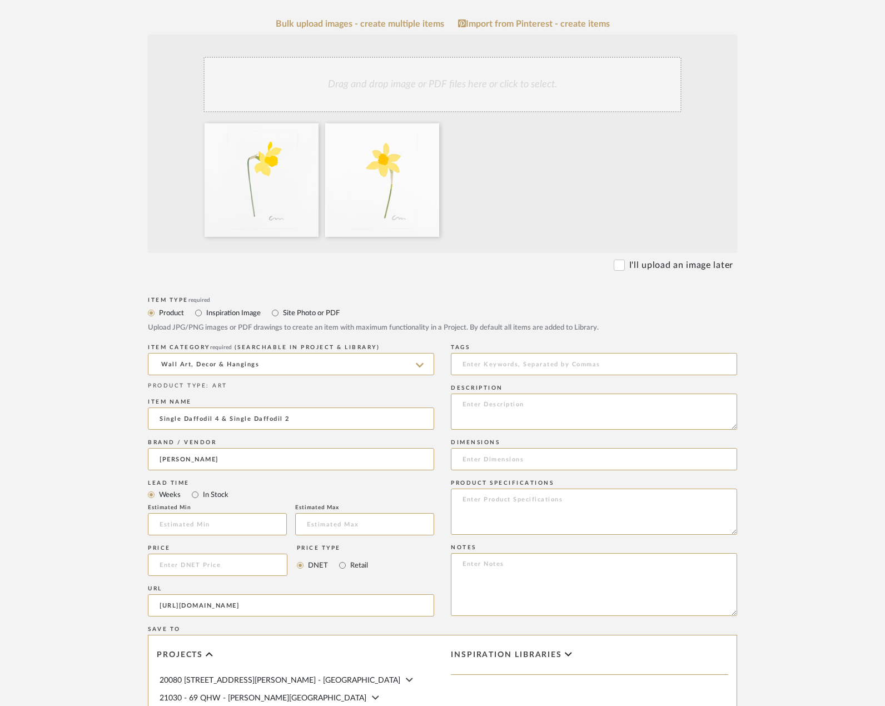
scroll to position [278, 0]
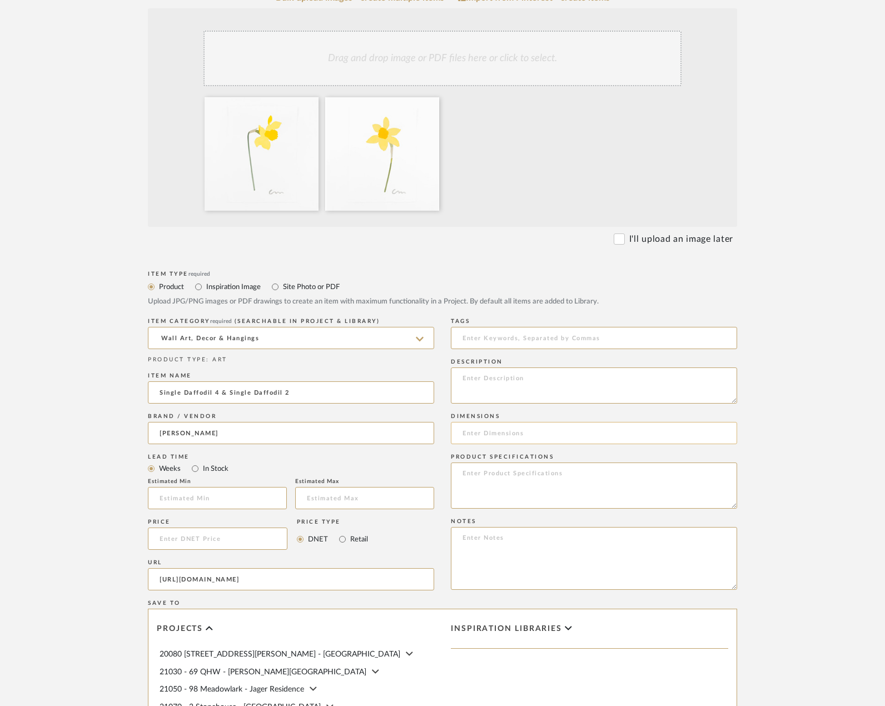
click at [535, 438] on input at bounding box center [594, 433] width 286 height 22
paste input "14”x19.5”"
type input "14”x19.5”"
click at [767, 430] on form "Bulk upload images - create multiple items Import from Pinterest - create items…" at bounding box center [442, 455] width 708 height 924
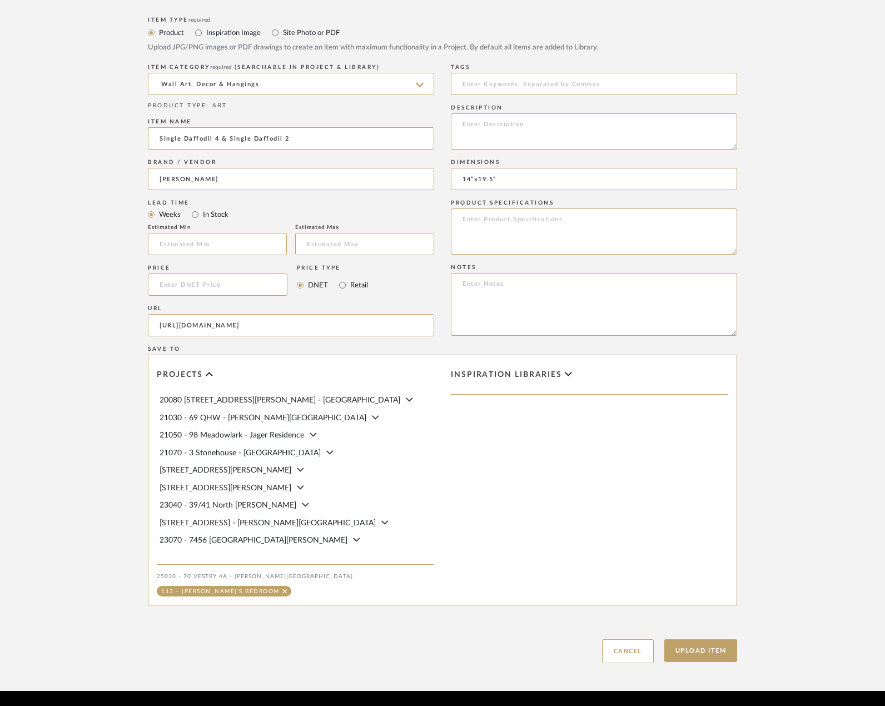
scroll to position [568, 0]
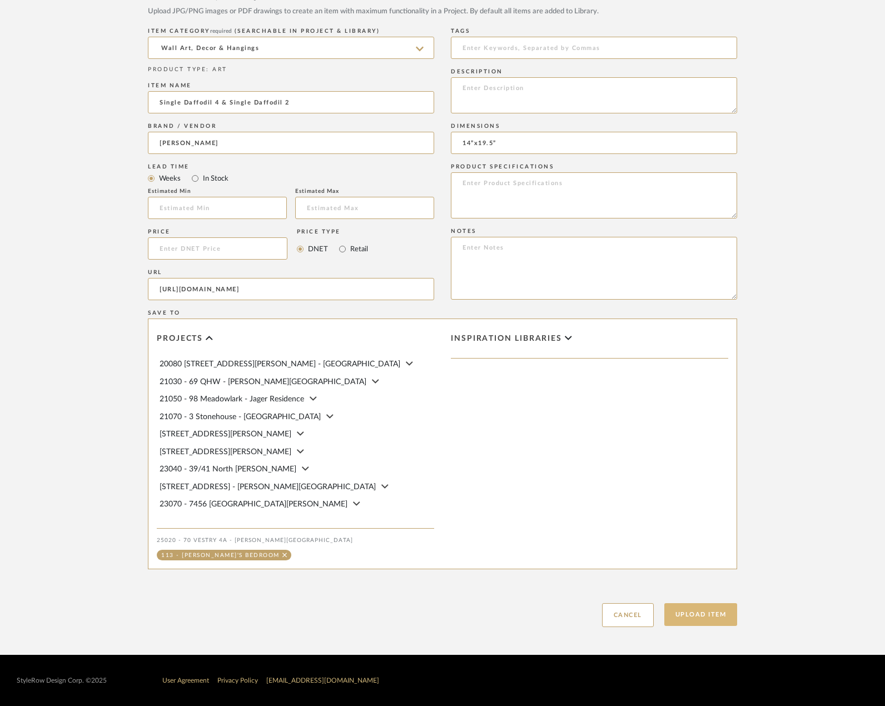
click at [699, 614] on button "Upload Item" at bounding box center [700, 614] width 73 height 23
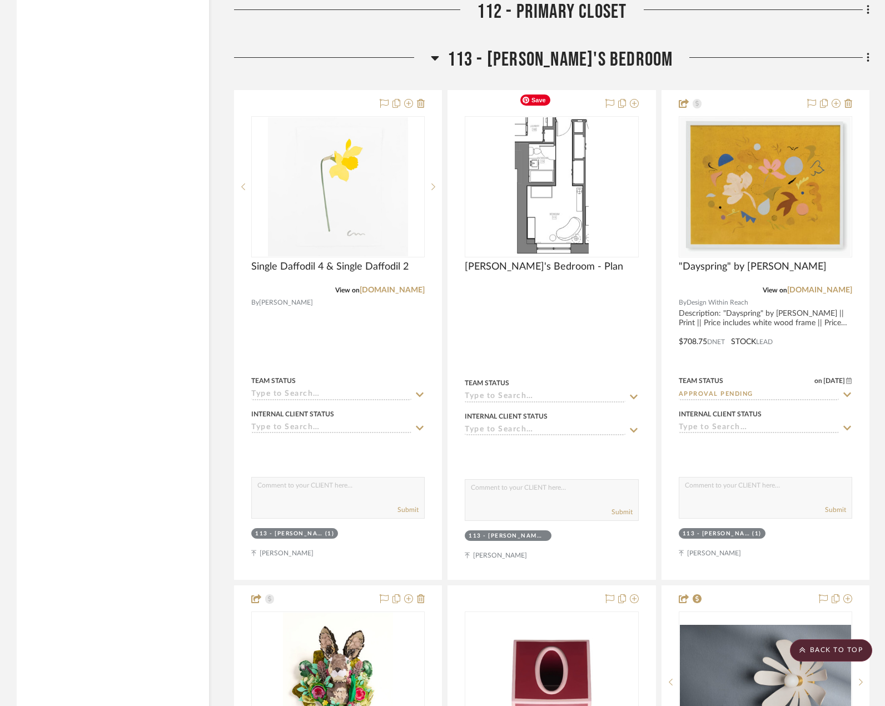
scroll to position [13311, 0]
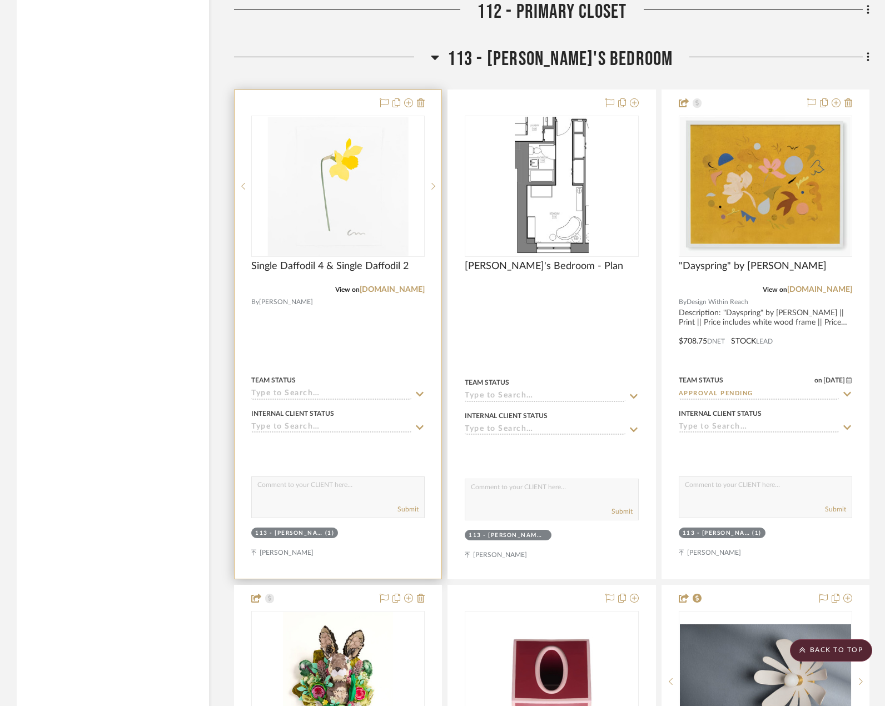
click at [307, 285] on div "View on caitlinmcgauley.com" at bounding box center [337, 290] width 173 height 10
click at [303, 260] on span "Single Daffodil 4 & Single Daffodil 2" at bounding box center [329, 266] width 157 height 12
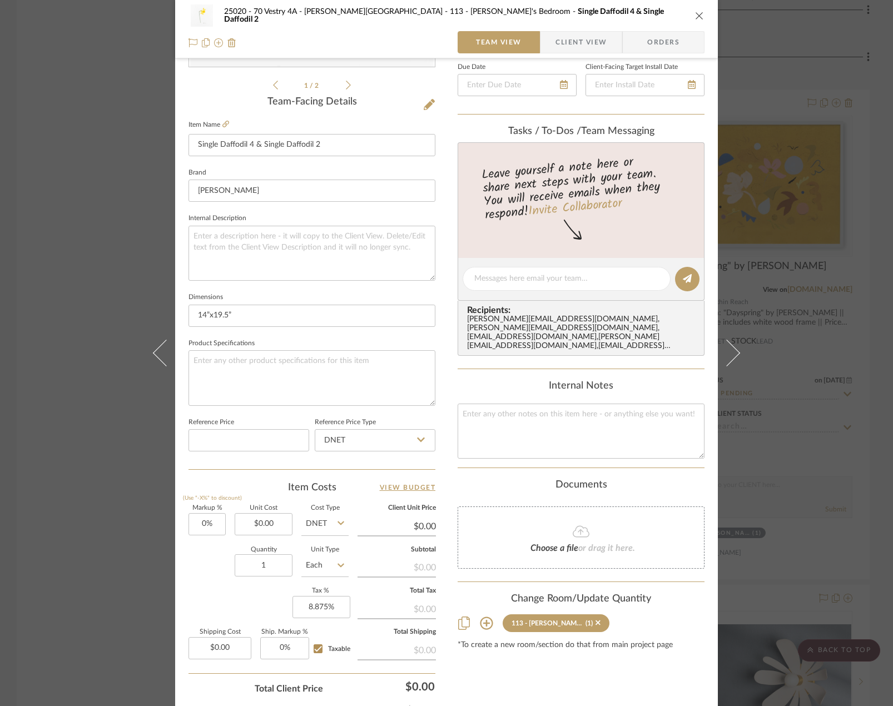
scroll to position [329, 0]
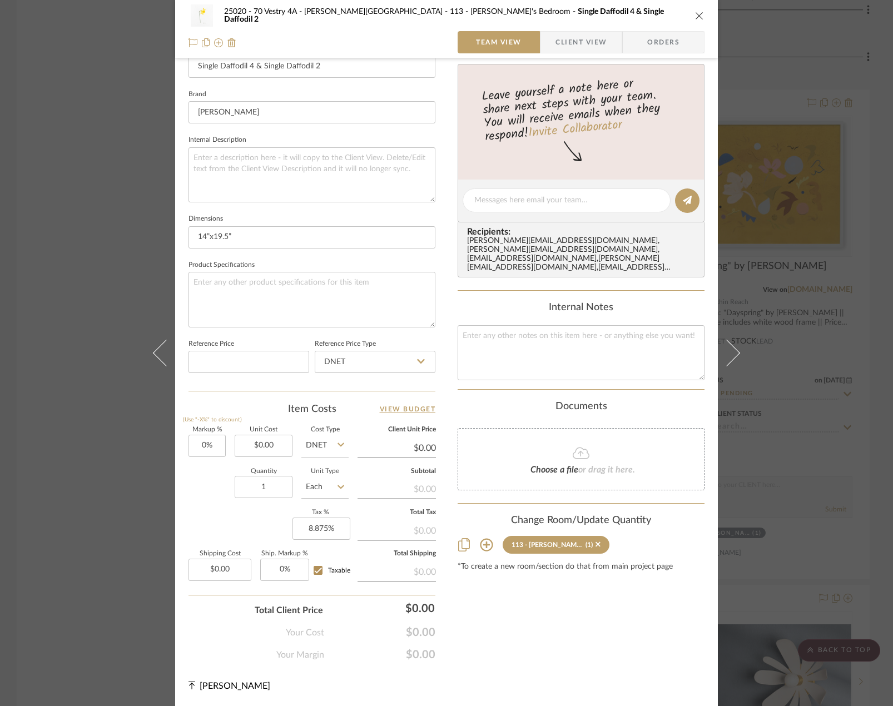
click at [482, 539] on icon at bounding box center [486, 545] width 13 height 13
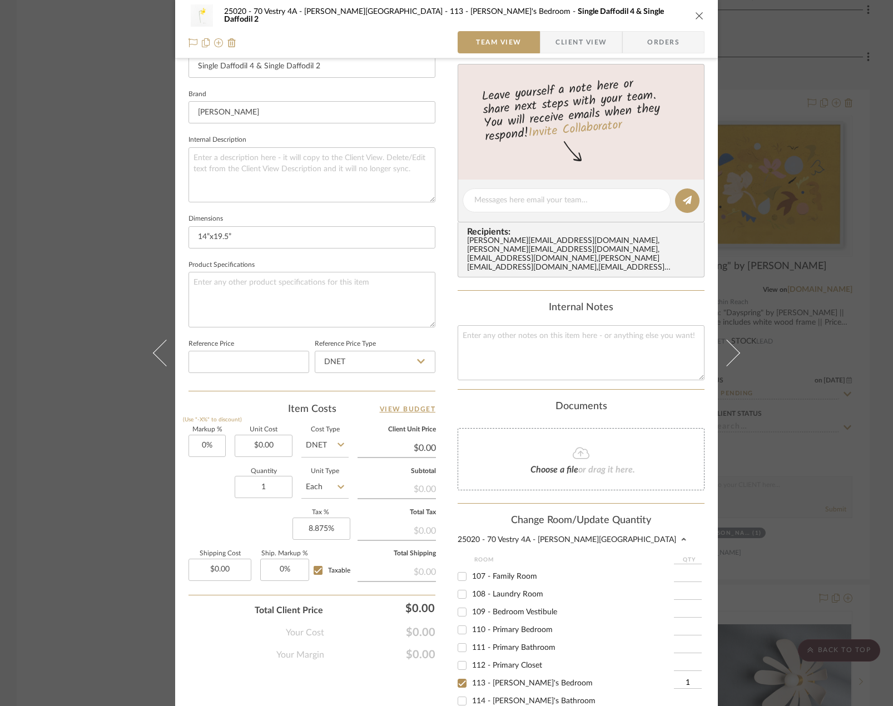
scroll to position [131, 0]
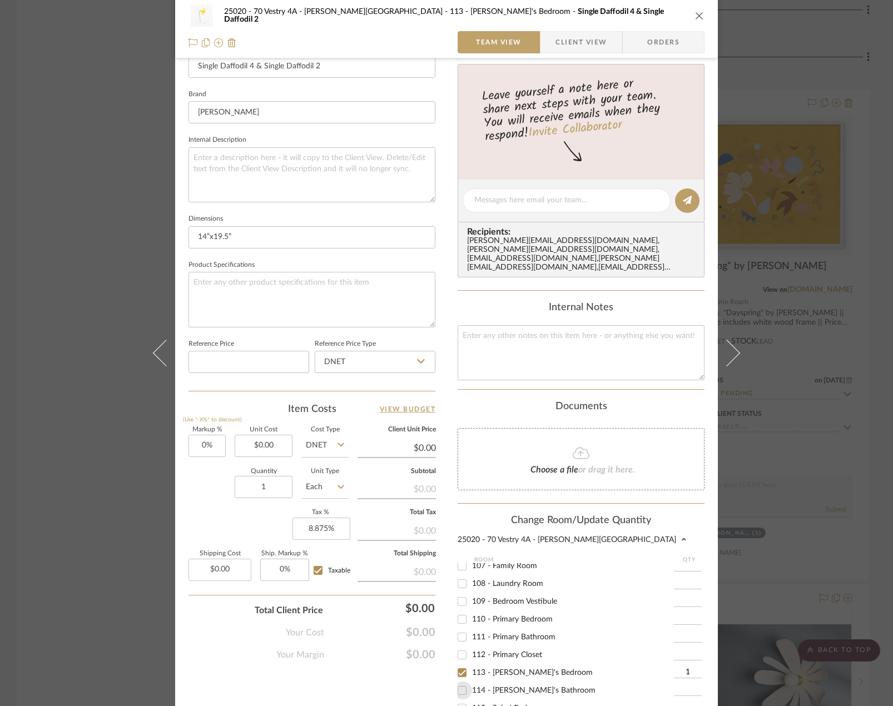
click at [457, 681] on input "114 - [PERSON_NAME]'s Bathroom" at bounding box center [462, 690] width 18 height 18
checkbox input "true"
type input "1"
click at [461, 664] on input "113 - [PERSON_NAME]'s Bedroom" at bounding box center [462, 673] width 18 height 18
checkbox input "false"
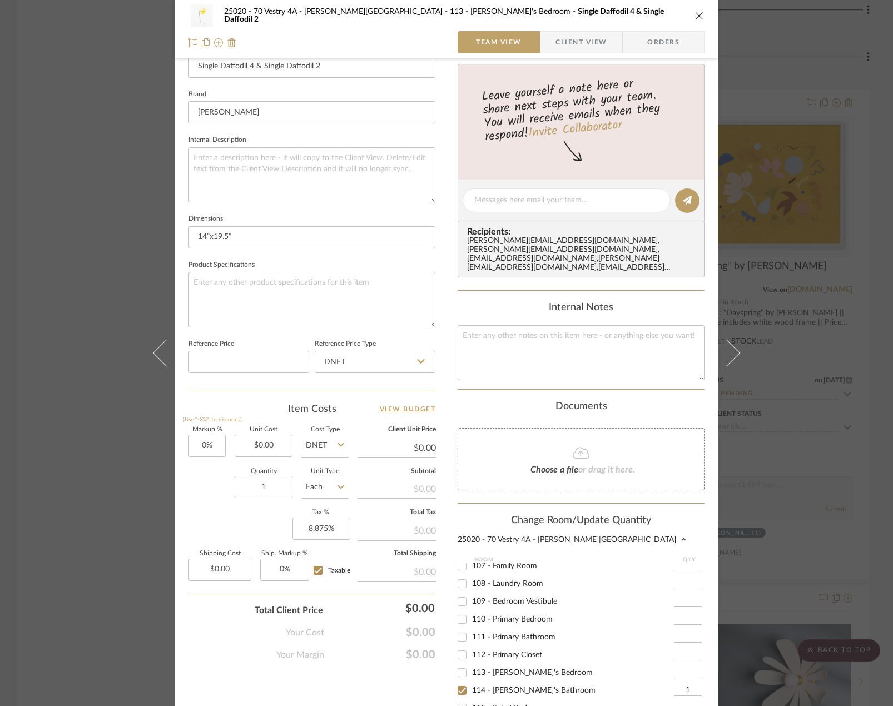
click at [592, 536] on div "25020 - 70 Vestry 4A - [PERSON_NAME][GEOGRAPHIC_DATA]" at bounding box center [580, 540] width 247 height 8
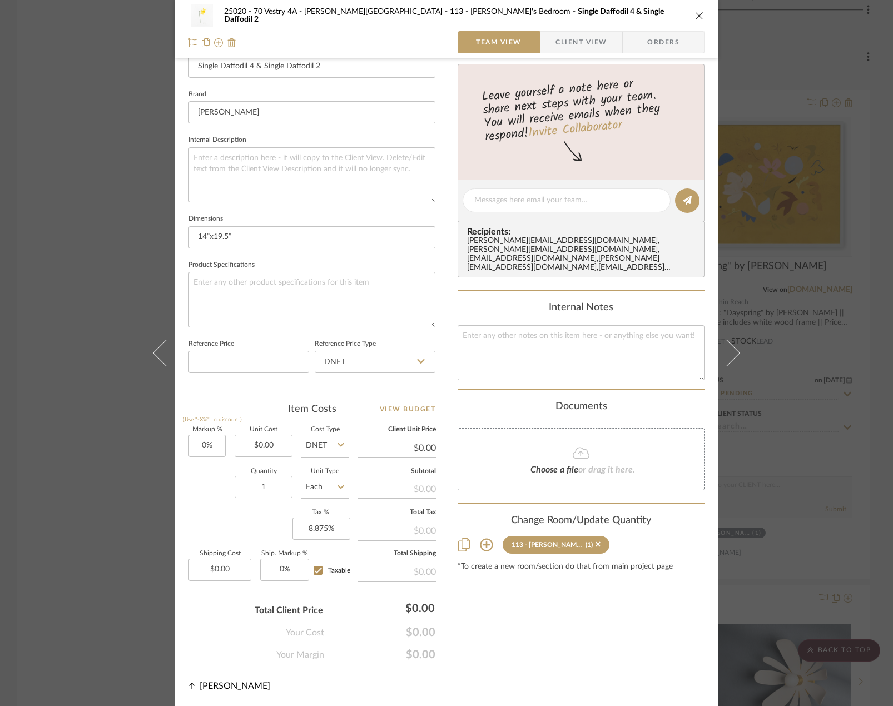
drag, startPoint x: 545, startPoint y: 546, endPoint x: 494, endPoint y: 549, distance: 51.8
click at [545, 546] on div "Change Room/Update Quantity 113 - Vivian's Bedroom (1) *To create a new room/se…" at bounding box center [580, 543] width 247 height 57
click at [482, 539] on icon at bounding box center [486, 545] width 13 height 13
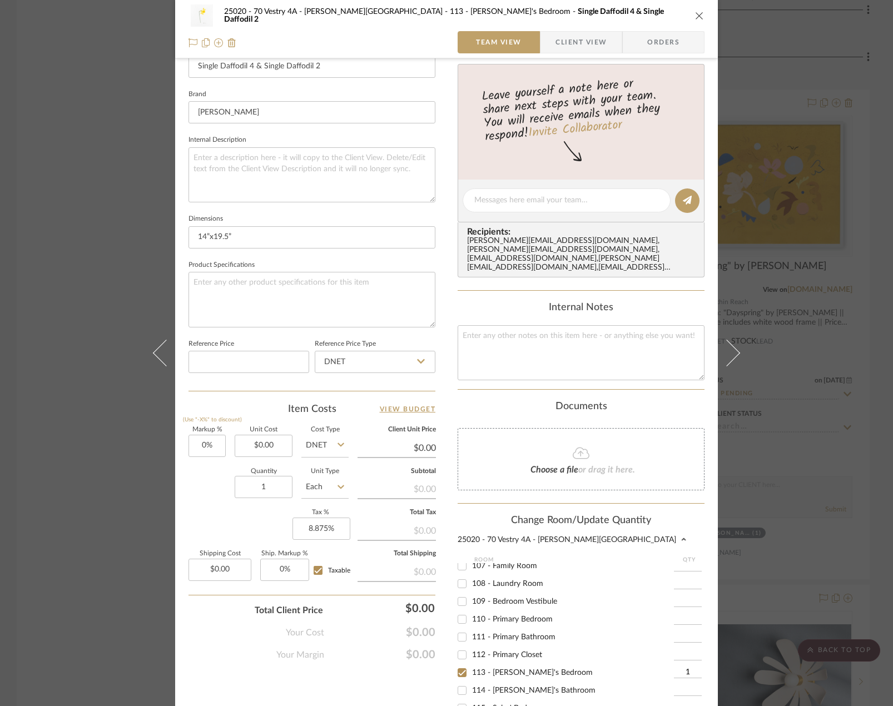
scroll to position [499, 0]
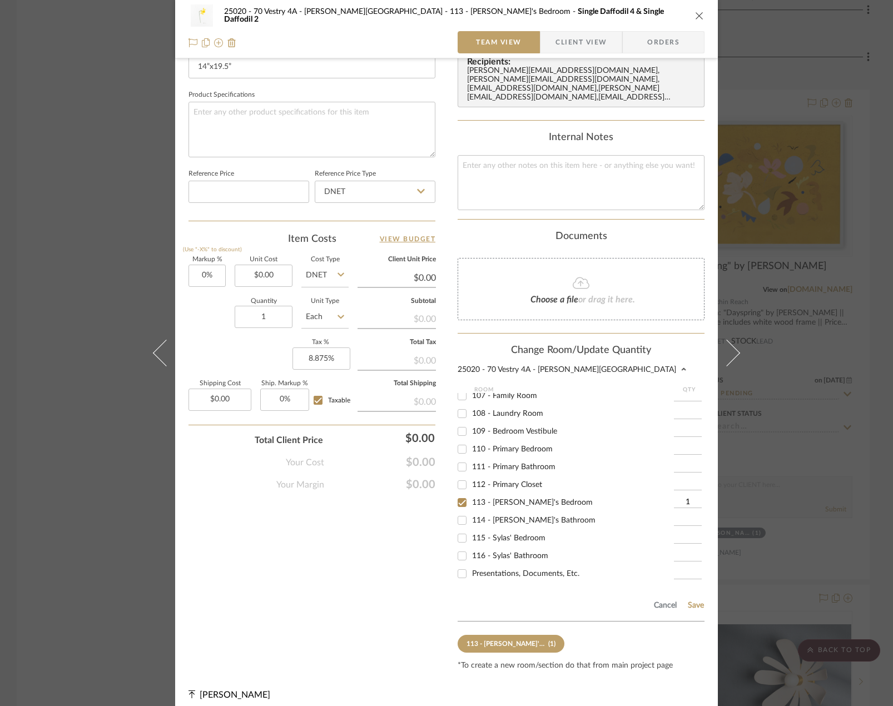
click at [457, 511] on input "114 - [PERSON_NAME]'s Bathroom" at bounding box center [462, 520] width 18 height 18
checkbox input "true"
type input "1"
click at [457, 494] on input "113 - [PERSON_NAME]'s Bedroom" at bounding box center [462, 503] width 18 height 18
checkbox input "false"
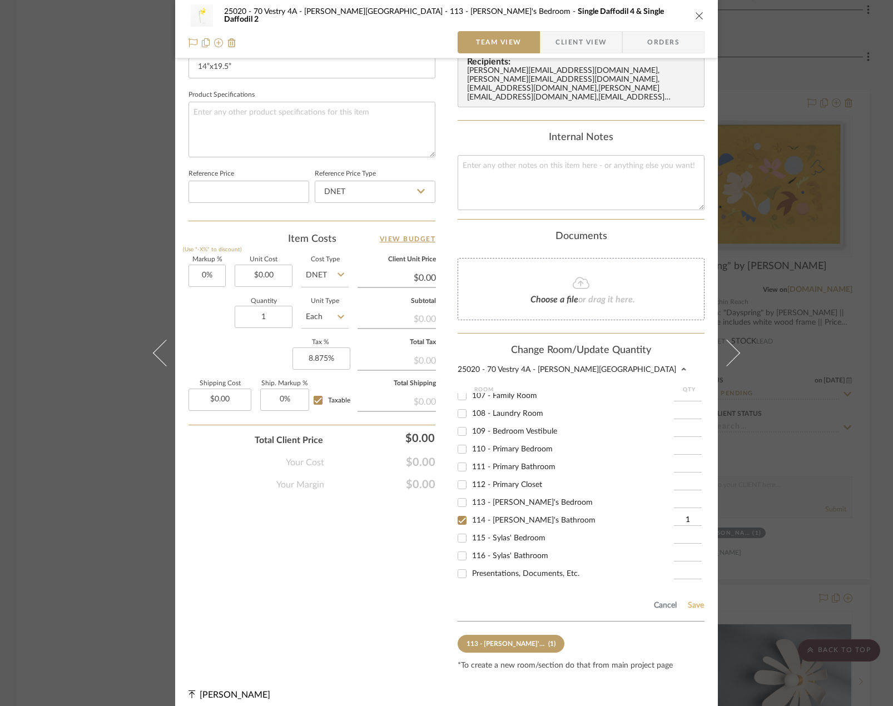
click at [695, 601] on button "Save" at bounding box center [695, 605] width 17 height 9
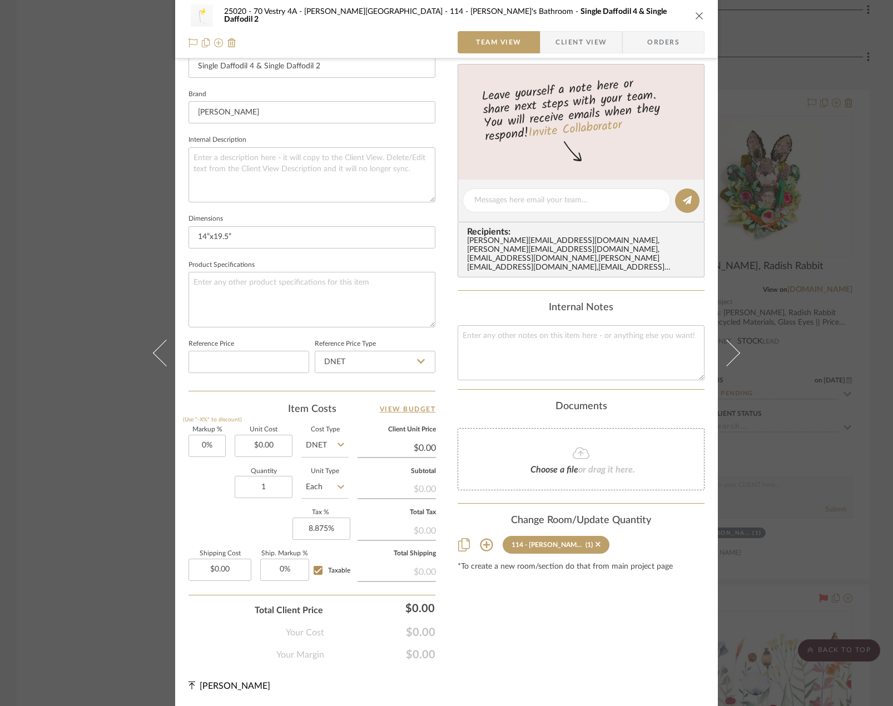
scroll to position [329, 0]
click at [793, 559] on div "25020 - 70 Vestry 4A - Grant-Stanleigh 114 - Vivian's Bathroom Single Daffodil …" at bounding box center [446, 353] width 893 height 706
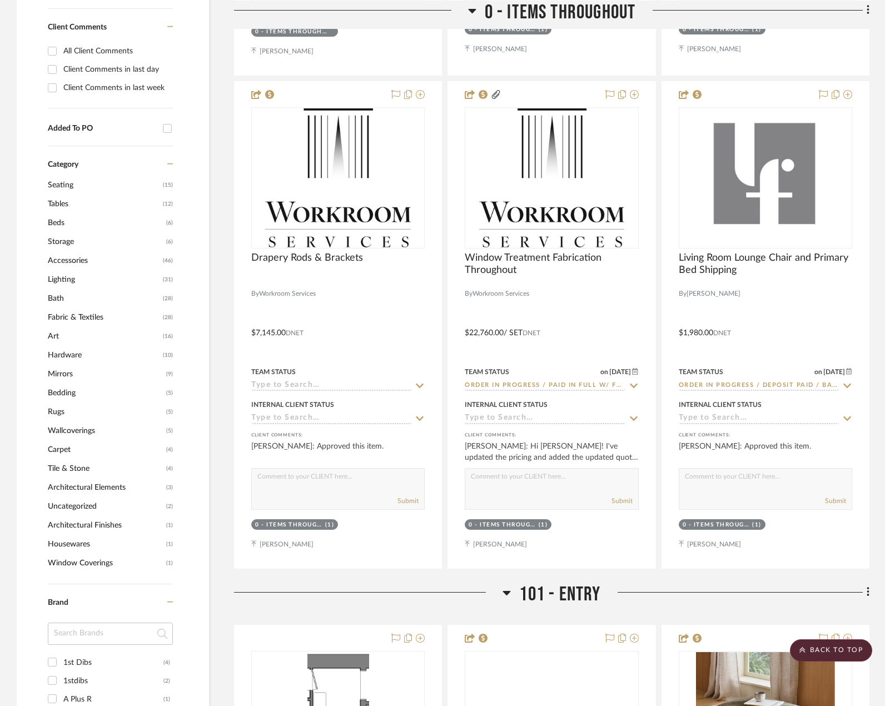
scroll to position [773, 0]
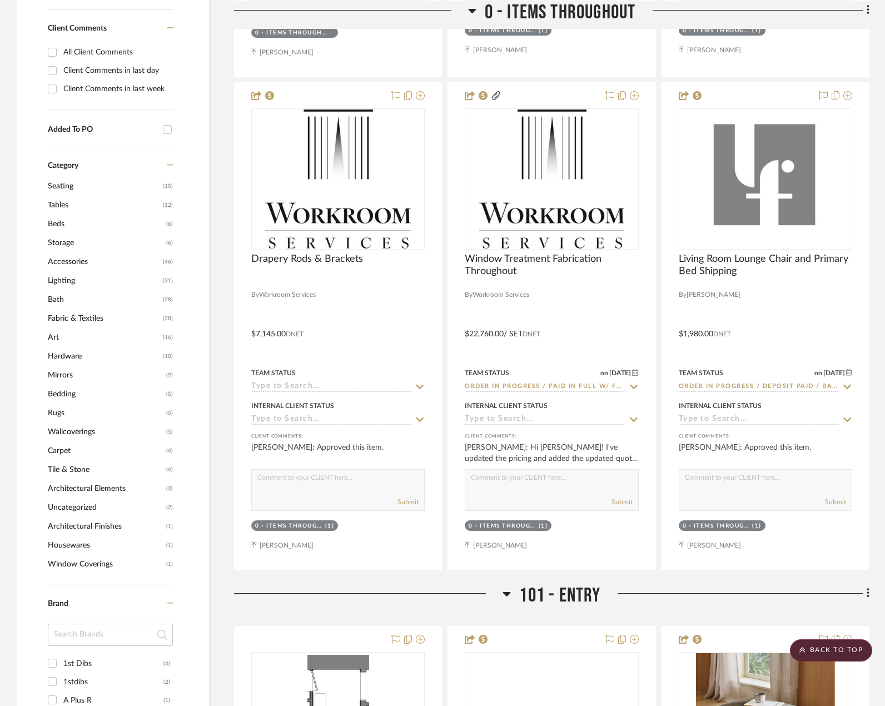
click at [61, 328] on span "Art" at bounding box center [104, 337] width 112 height 19
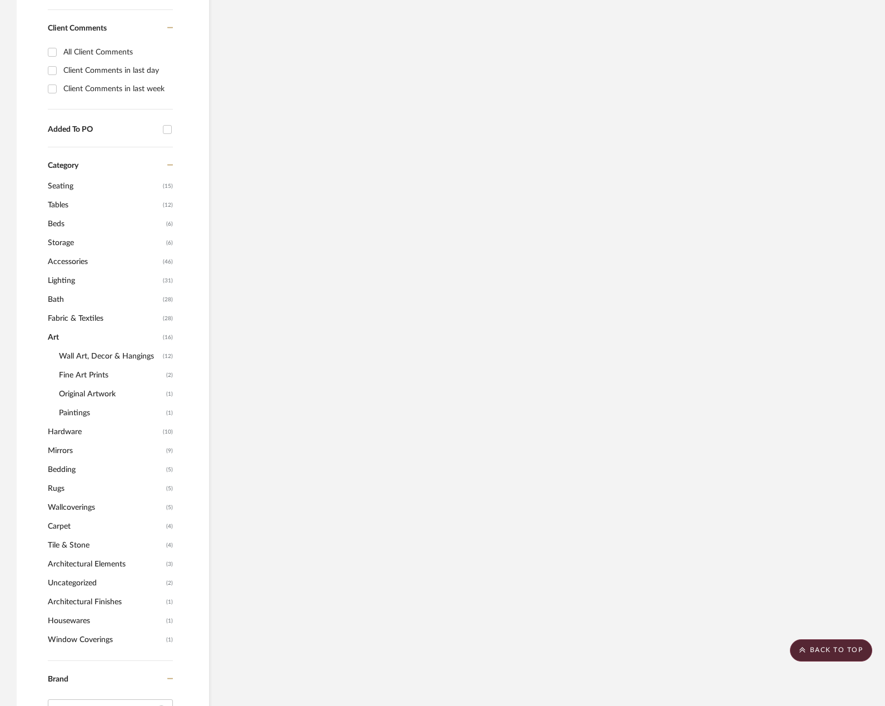
scroll to position [718, 0]
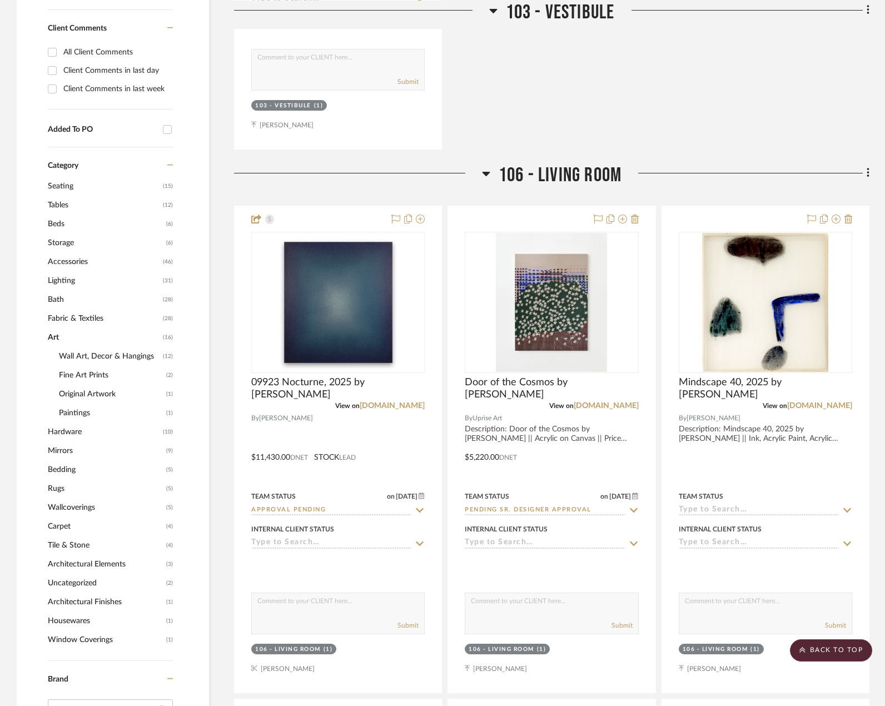
click at [54, 328] on span "Art" at bounding box center [104, 337] width 112 height 19
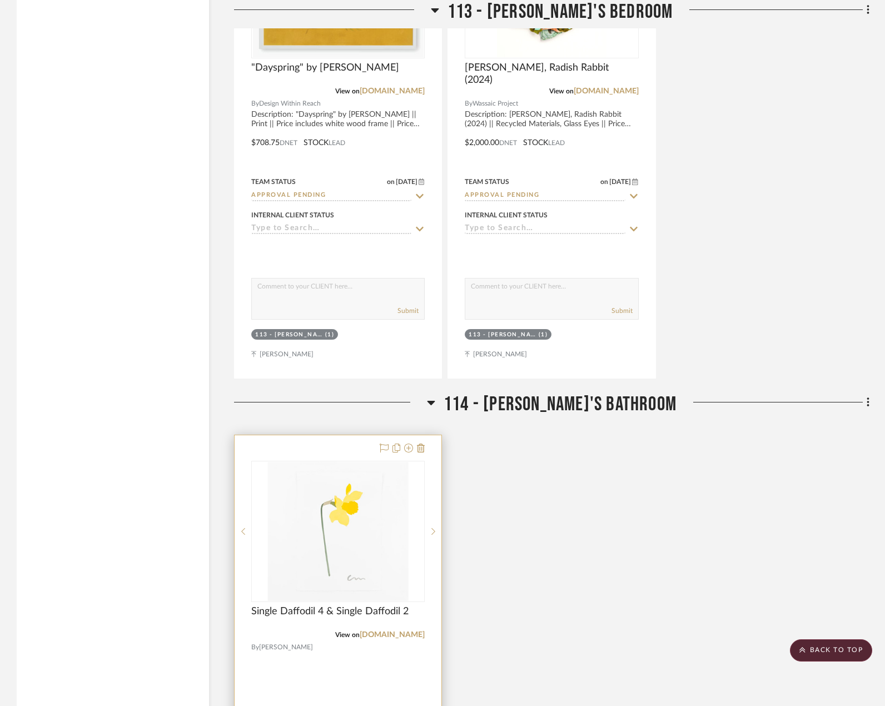
scroll to position [2497, 0]
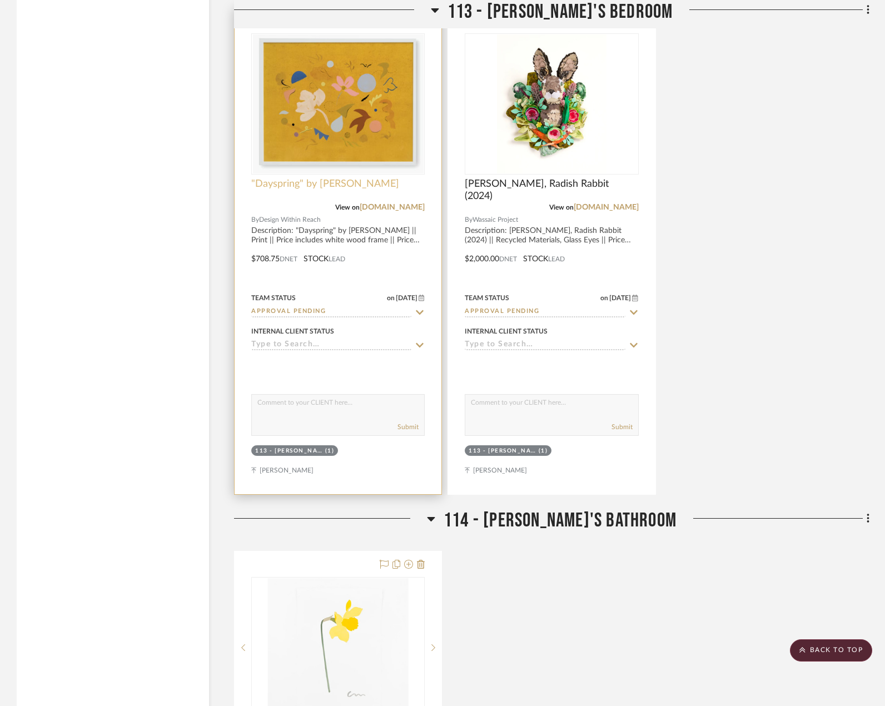
click at [362, 178] on span ""Dayspring" by [PERSON_NAME]" at bounding box center [325, 184] width 148 height 12
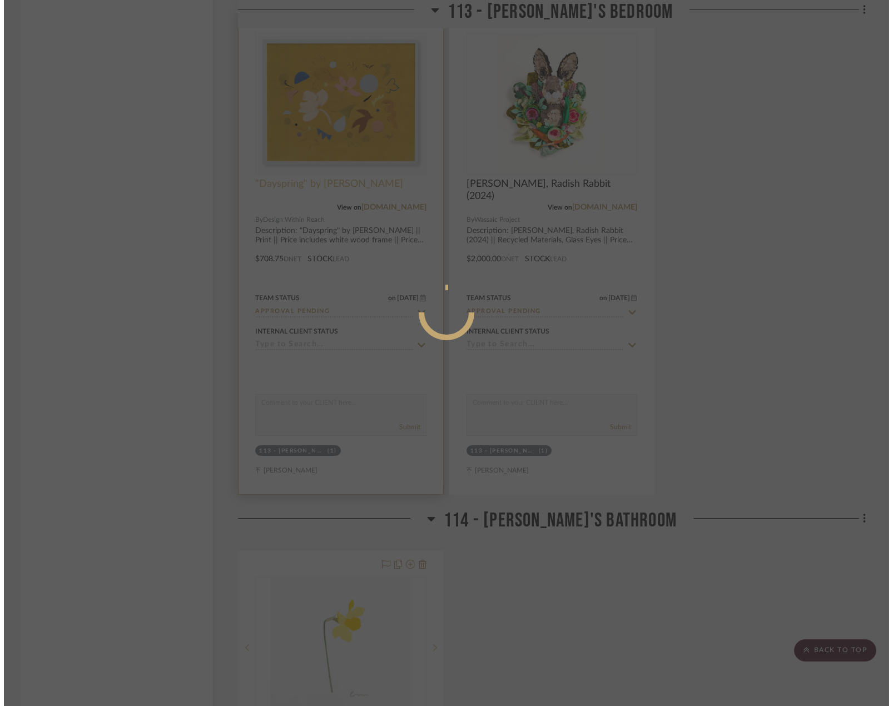
scroll to position [0, 0]
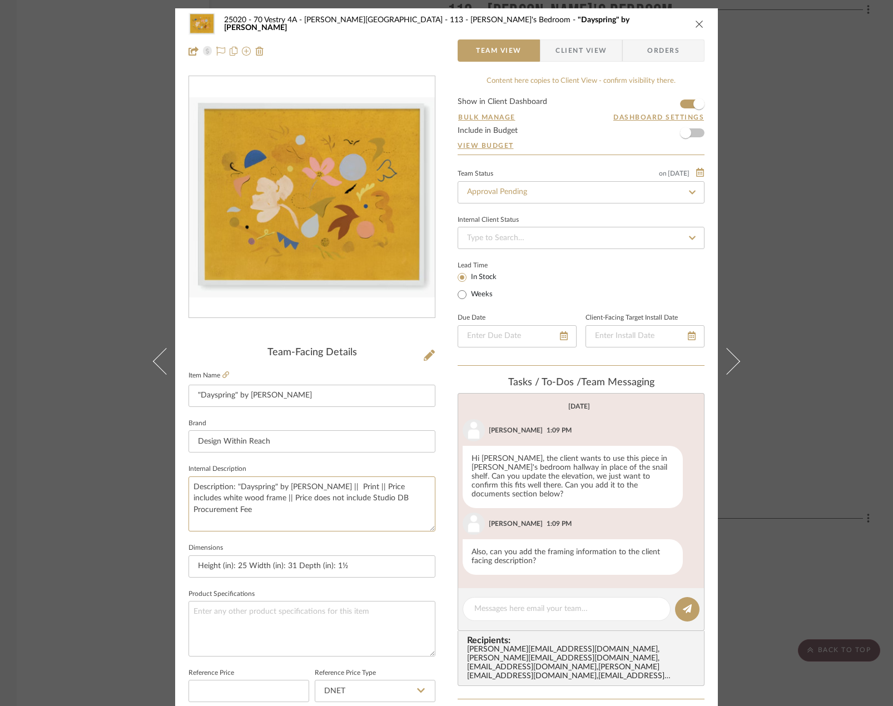
drag, startPoint x: 363, startPoint y: 513, endPoint x: 180, endPoint y: 472, distance: 188.4
click at [180, 472] on div "25020 - 70 Vestry 4A - Grant-Stanleigh 113 - Vivian's Bedroom "Dayspring" by Ka…" at bounding box center [446, 534] width 542 height 1053
click at [860, 423] on div "25020 - 70 Vestry 4A - Grant-Stanleigh 113 - Vivian's Bedroom "Dayspring" by Ka…" at bounding box center [446, 353] width 893 height 706
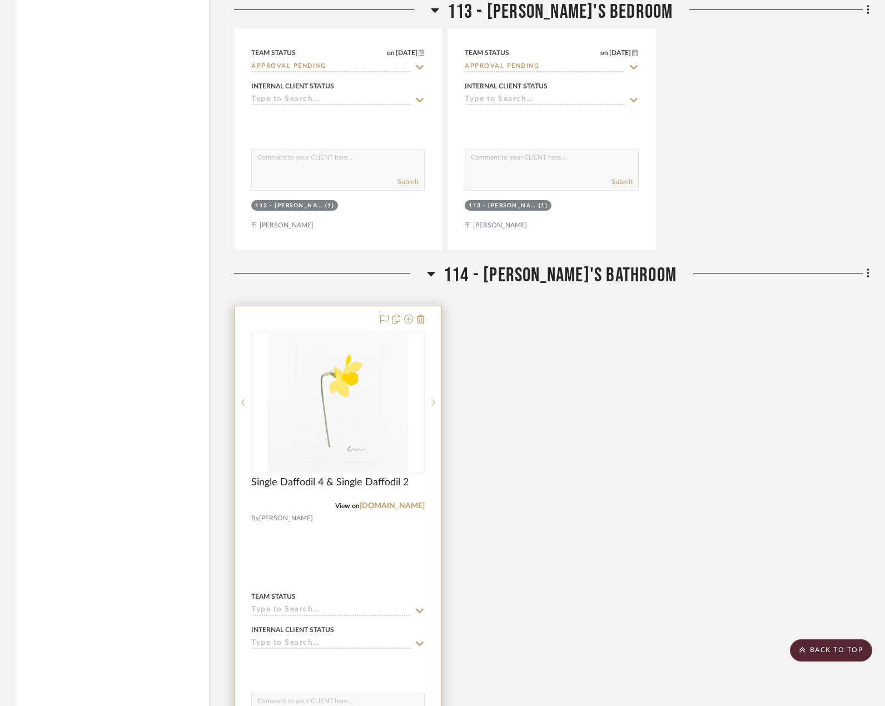
scroll to position [2774, 0]
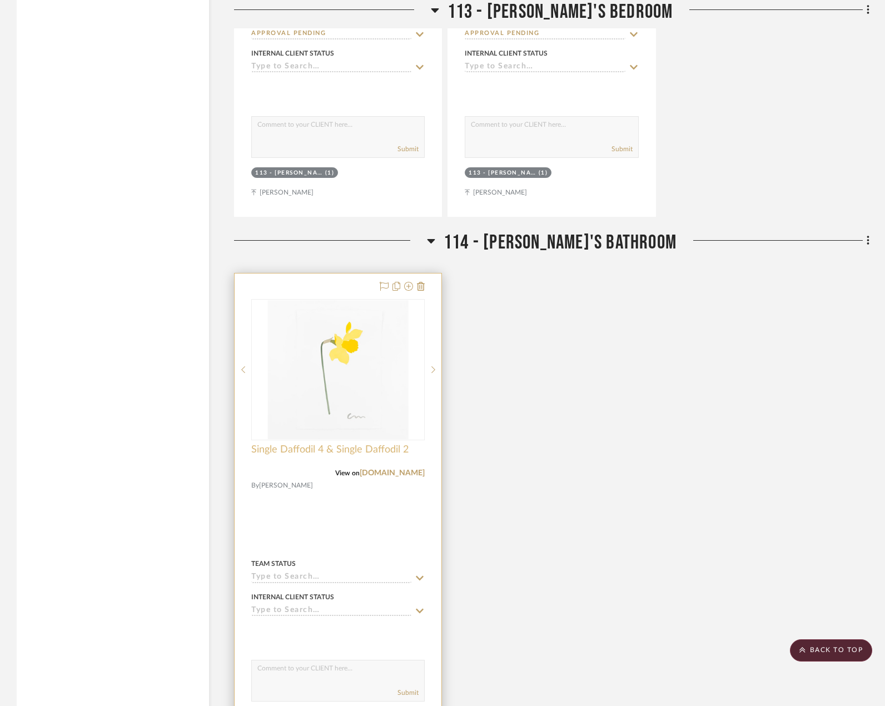
click at [324, 444] on span "Single Daffodil 4 & Single Daffodil 2" at bounding box center [329, 450] width 157 height 12
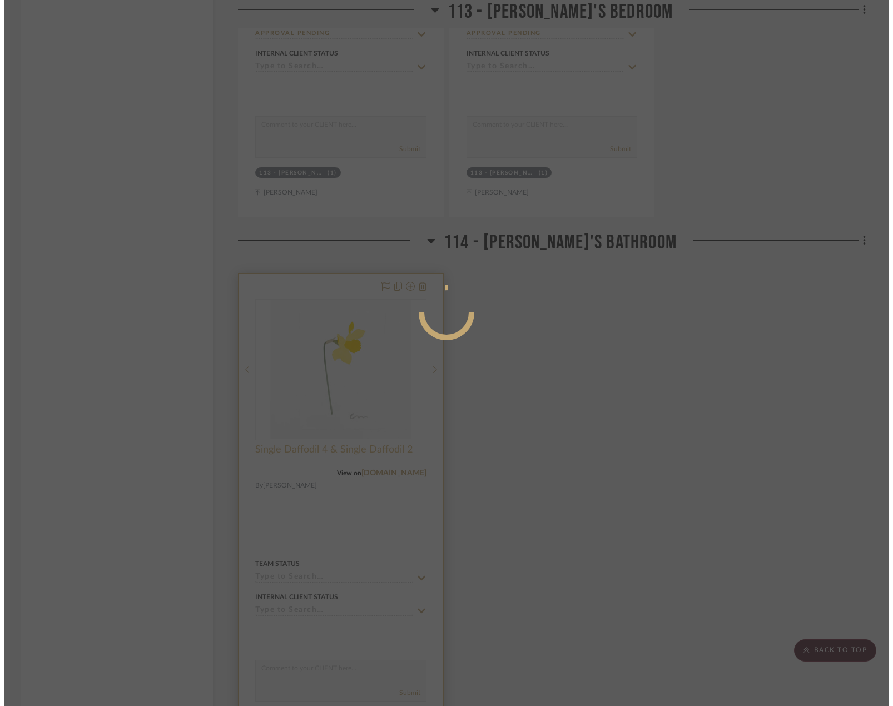
scroll to position [0, 0]
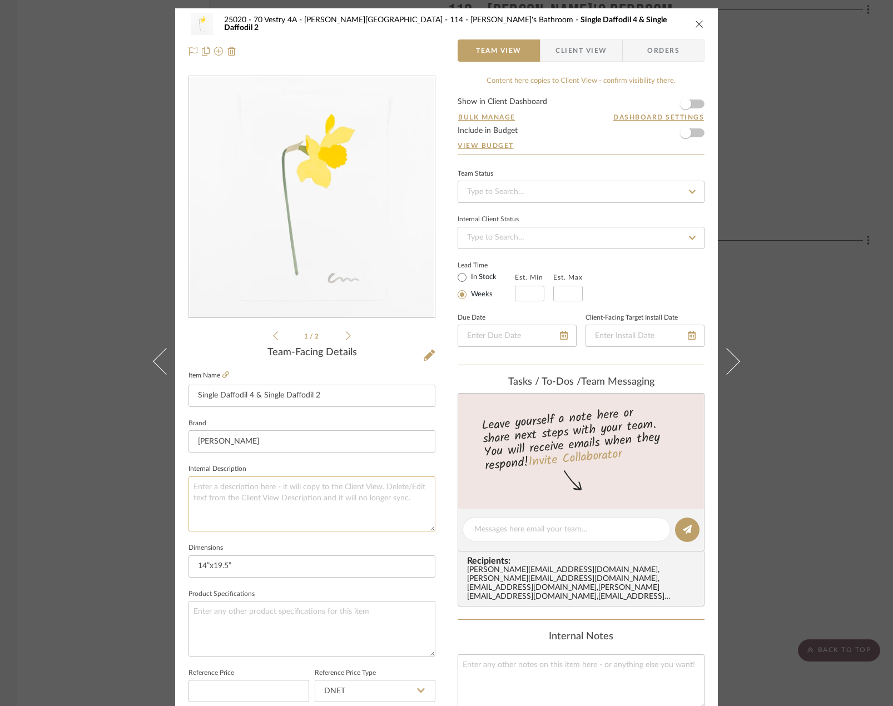
click at [282, 491] on textarea at bounding box center [311, 503] width 247 height 55
paste textarea "Description: "Dayspring" by Kayla Plosz Antiel || Print || Price includes white…"
type textarea "Description: "Dayspring" by Kayla Plosz Antiel || Print || Price includes white…"
drag, startPoint x: 335, startPoint y: 397, endPoint x: 139, endPoint y: 388, distance: 195.8
click at [139, 388] on div "25020 - 70 Vestry 4A - Grant-Stanleigh 114 - Vivian's Bathroom Single Daffodil …" at bounding box center [446, 353] width 893 height 706
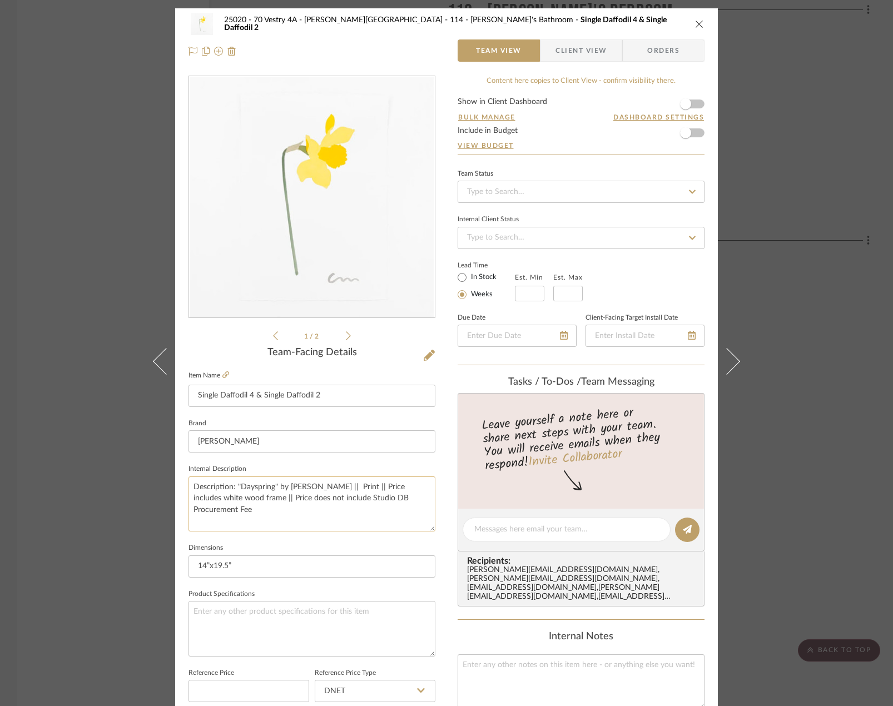
drag, startPoint x: 232, startPoint y: 486, endPoint x: 273, endPoint y: 488, distance: 41.2
click at [273, 488] on textarea "Description: "Dayspring" by Kayla Plosz Antiel || Print || Price includes white…" at bounding box center [311, 503] width 247 height 55
paste textarea "Single Daffodil 4 & Single Daffodil 2"
drag, startPoint x: 367, startPoint y: 487, endPoint x: 212, endPoint y: 499, distance: 156.0
click at [212, 499] on textarea "Description: Single Daffodil 4 & Single Daffodil 2 by Kayla Plosz Antiel || Pri…" at bounding box center [311, 503] width 247 height 55
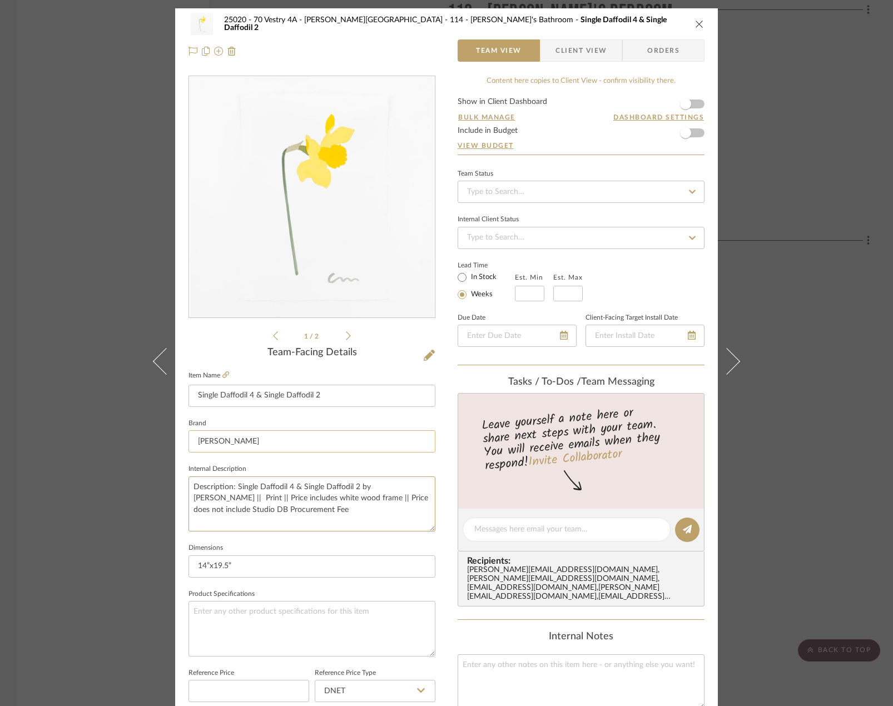
type textarea "Description: Single Daffodil 4 & Single Daffodil 2 by Kayla Plosz Antiel || Pri…"
drag, startPoint x: 270, startPoint y: 441, endPoint x: 195, endPoint y: 444, distance: 75.1
click at [195, 444] on input "Caitlin McGauley" at bounding box center [311, 441] width 247 height 22
click at [352, 510] on textarea "Description: Single Daffodil 4 & Single Daffodil 2 by Kayla Plosz Antiel || Pri…" at bounding box center [311, 503] width 247 height 55
click at [273, 445] on input at bounding box center [311, 441] width 247 height 22
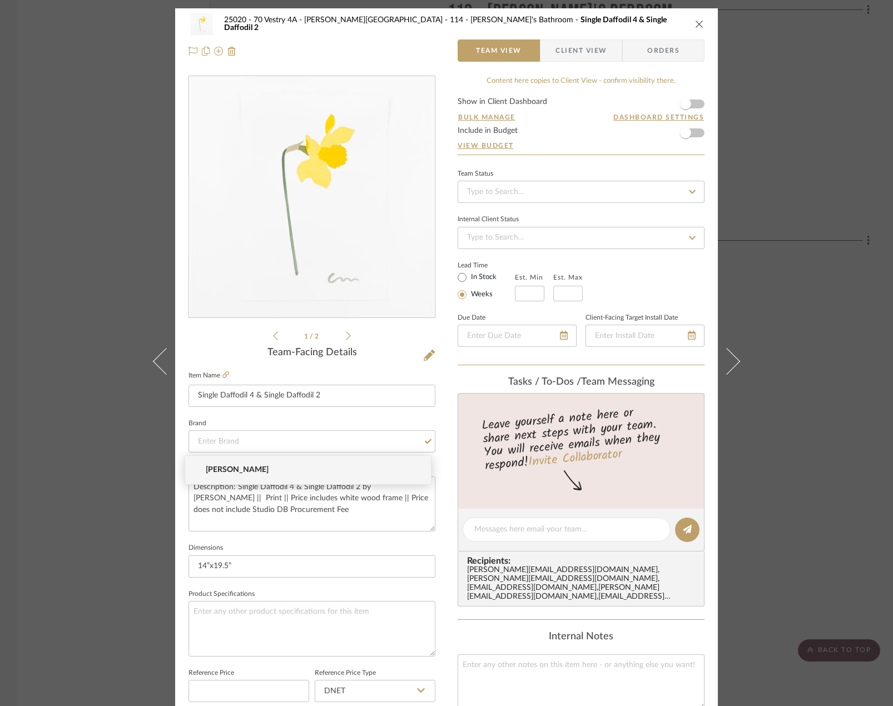
click at [252, 470] on span "Caitlin McGauley" at bounding box center [312, 469] width 213 height 9
type input "Caitlin McGauley"
drag, startPoint x: 368, startPoint y: 484, endPoint x: 211, endPoint y: 500, distance: 158.2
click at [211, 500] on textarea "Description: Single Daffodil 4 & Single Daffodil 2 by Kayla Plosz Antiel || Pri…" at bounding box center [311, 503] width 247 height 55
paste textarea "Caitlin McGauley"
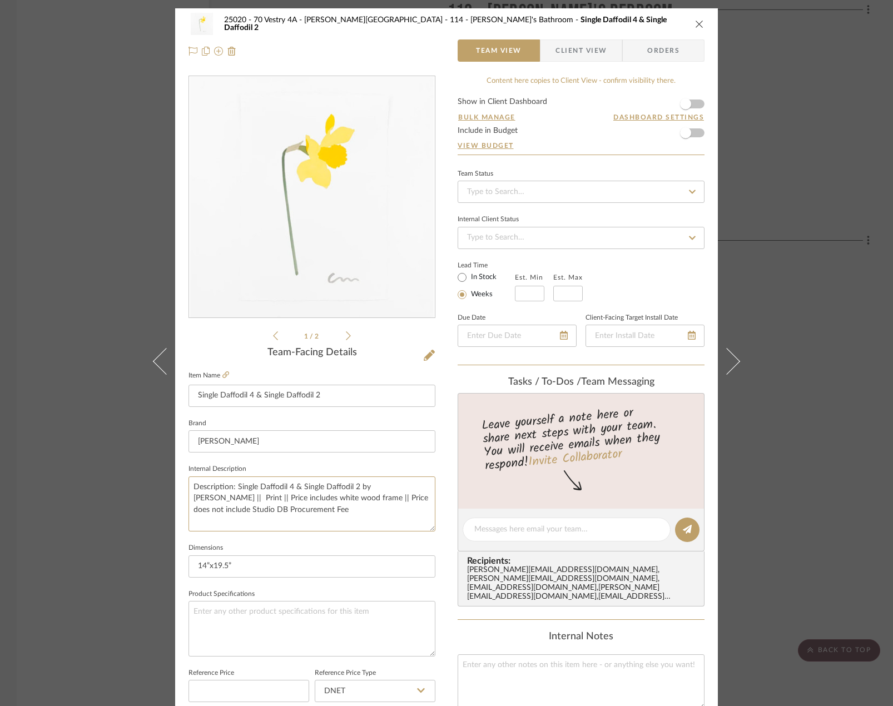
type textarea "Description: Single Daffodil 4 & Single Daffodil 2 by Caitlin McGauley || Print…"
click at [210, 496] on textarea "Description: Single Daffodil 4 & Single Daffodil 2 by Caitlin McGauley || Print…" at bounding box center [311, 503] width 247 height 55
paste textarea "Original Watercolor on Arches Paper"
drag, startPoint x: 330, startPoint y: 498, endPoint x: 210, endPoint y: 516, distance: 121.4
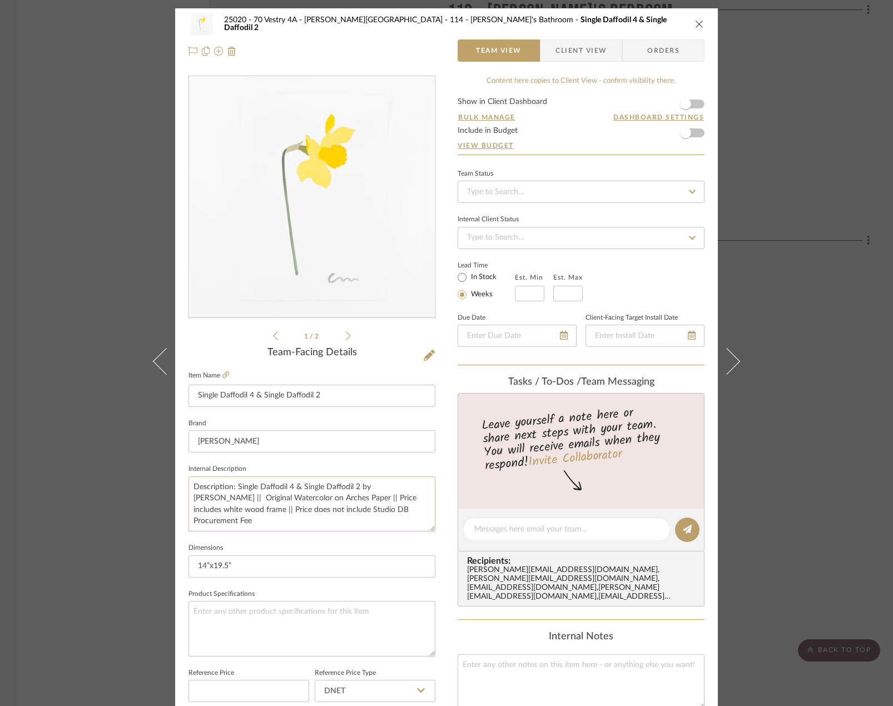
click at [210, 516] on textarea "Description: Single Daffodil 4 & Single Daffodil 2 by Caitlin McGauley || Origi…" at bounding box center [311, 503] width 247 height 55
type textarea "Description: Single Daffodil 4 & Single Daffodil 2 by Caitlin McGauley || Origi…"
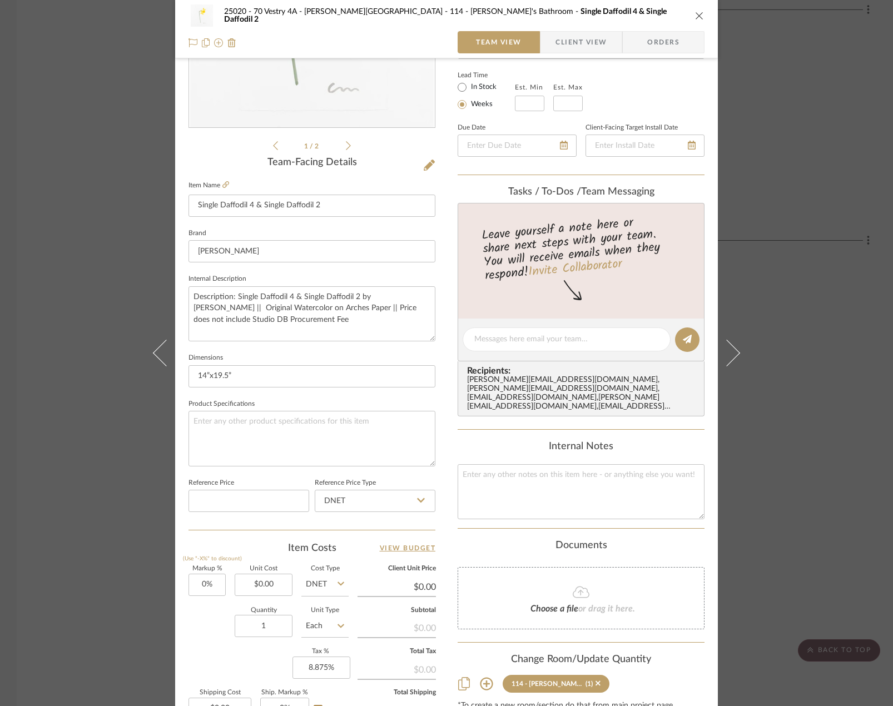
scroll to position [222, 0]
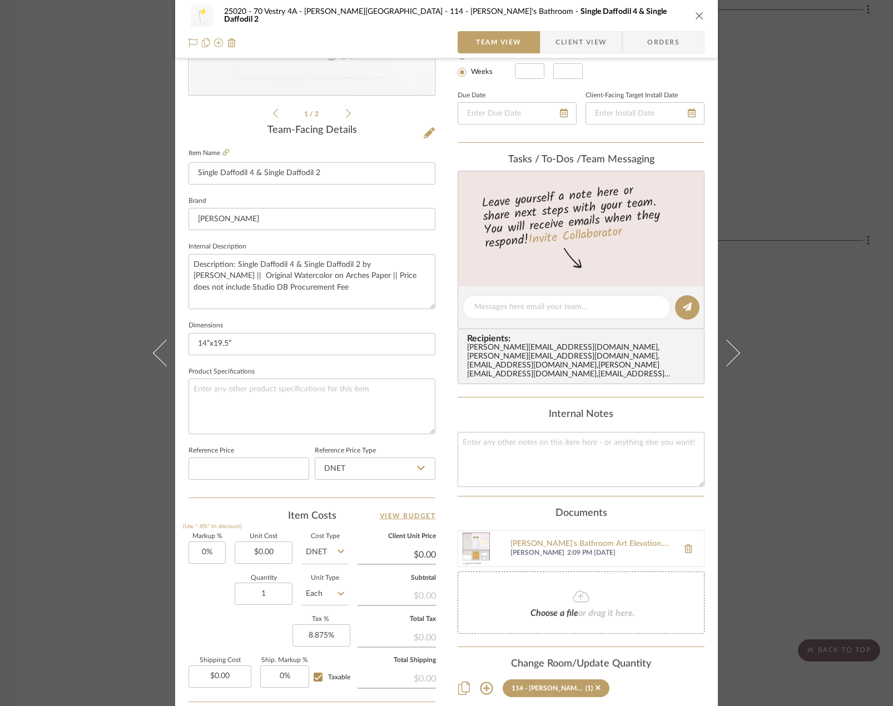
click at [784, 297] on div "25020 - 70 Vestry 4A - Grant-Stanleigh 114 - Vivian's Bathroom Single Daffodil …" at bounding box center [446, 353] width 893 height 706
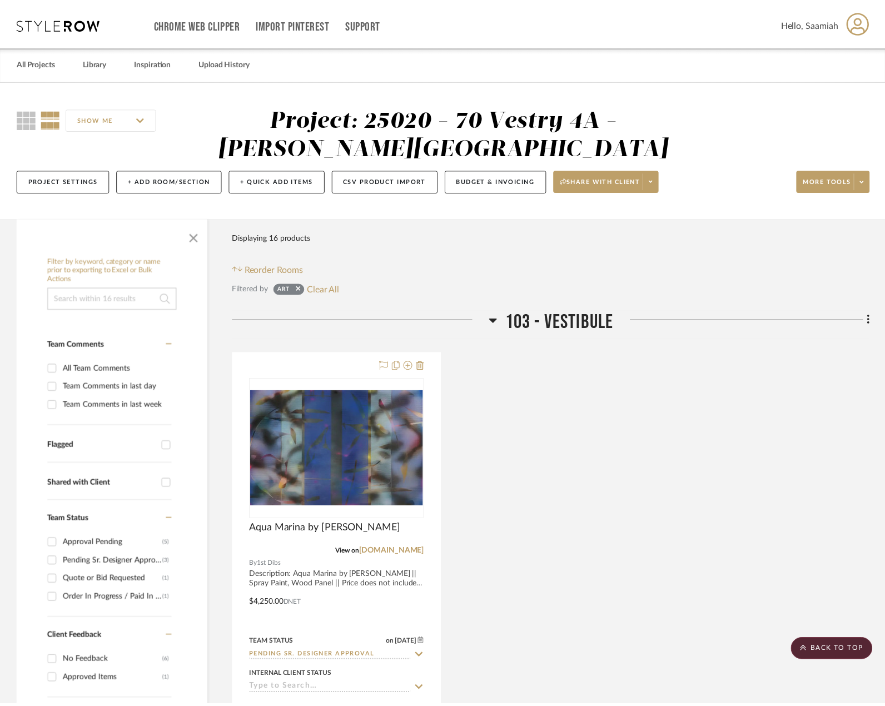
scroll to position [2774, 0]
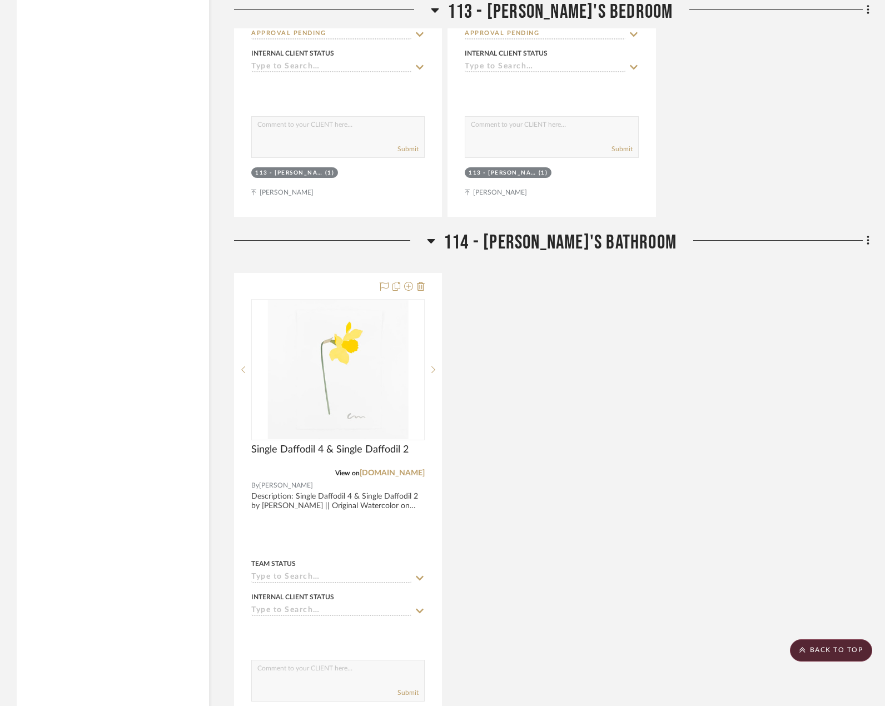
click at [711, 479] on div "Single Daffodil 4 & Single Daffodil 2 View on caitlinmcgauley.com By Caitlin Mc…" at bounding box center [551, 516] width 635 height 487
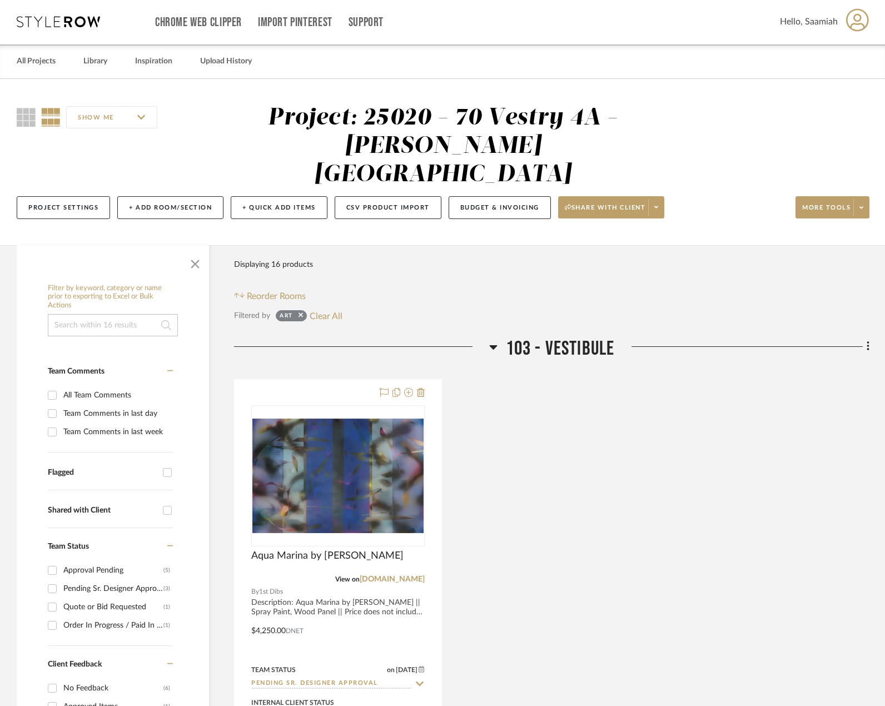
scroll to position [111, 0]
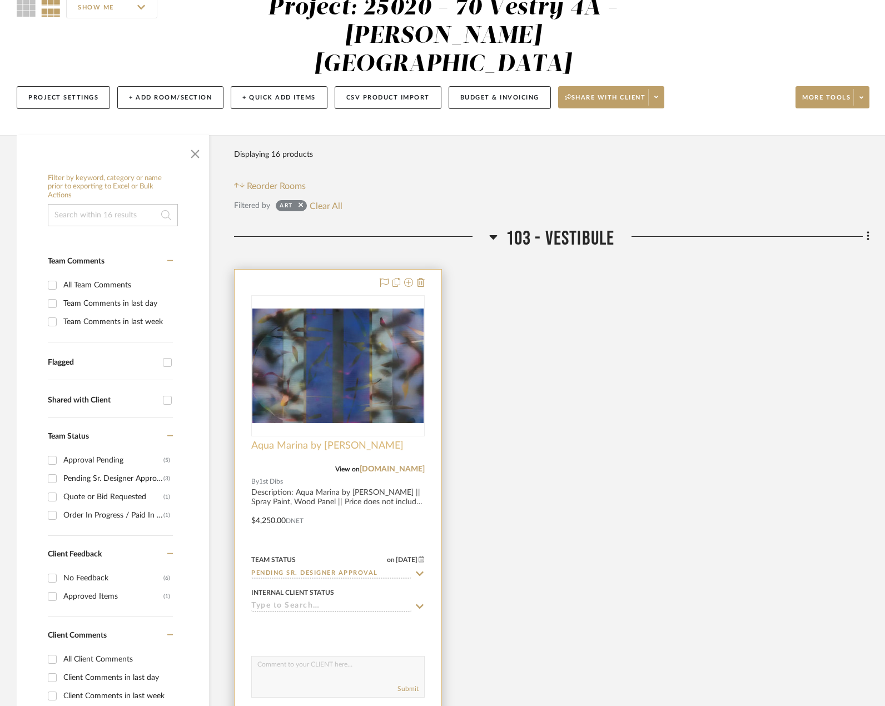
click at [297, 440] on span "Aqua Marina by [PERSON_NAME]" at bounding box center [327, 446] width 152 height 12
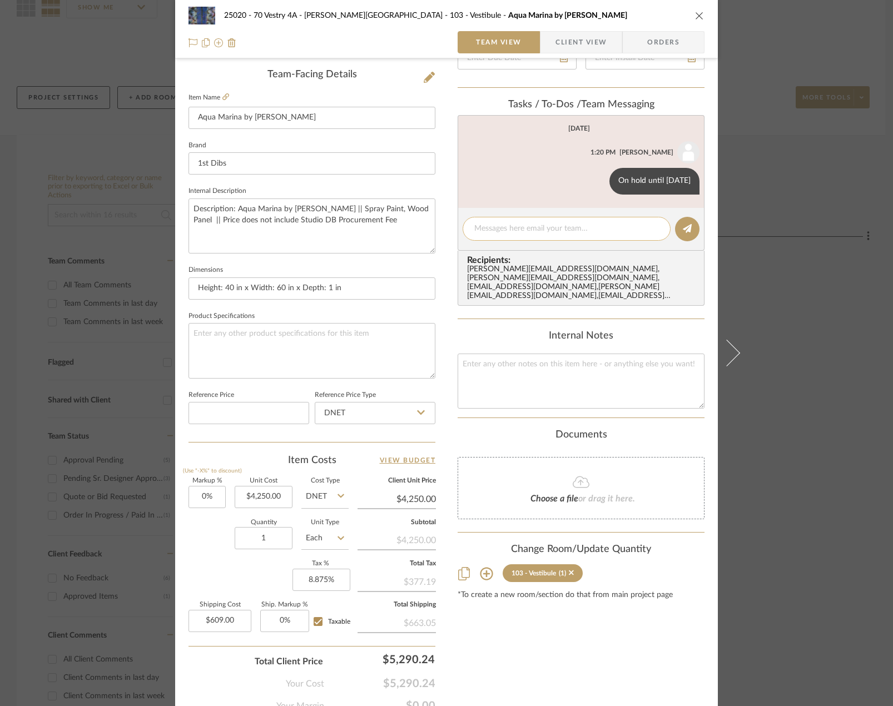
scroll to position [0, 0]
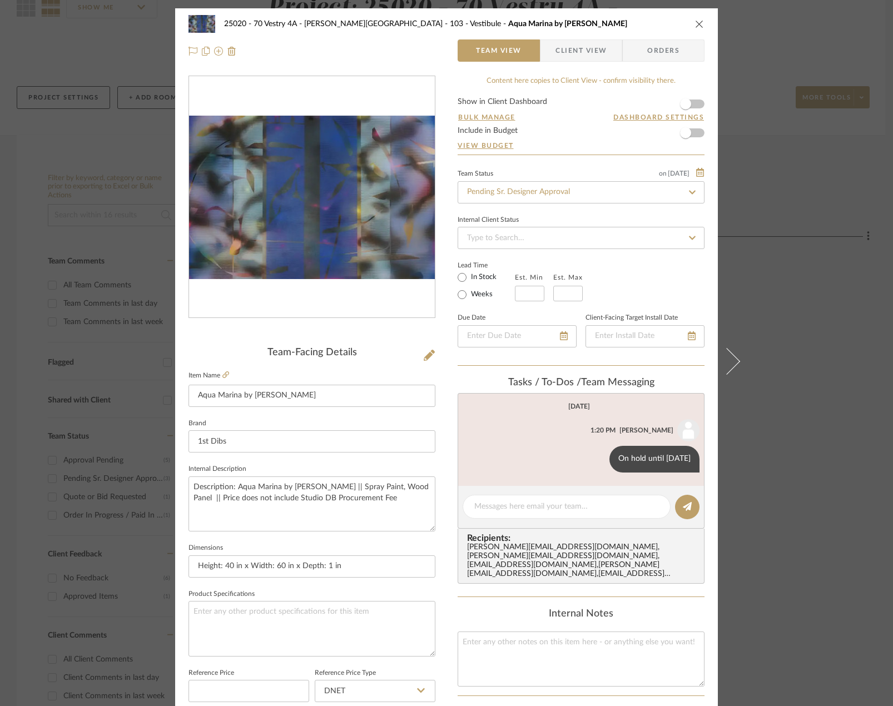
click at [796, 260] on div "25020 - 70 Vestry 4A - Grant-Stanleigh 103 - Vestibule Aqua Marina by Melisa Ta…" at bounding box center [446, 353] width 893 height 706
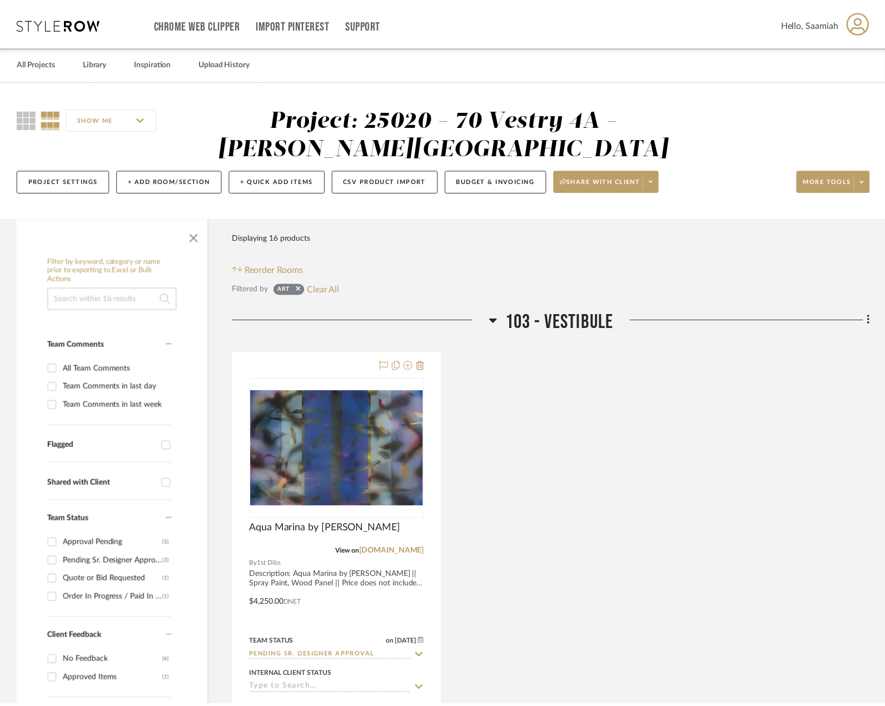
scroll to position [111, 0]
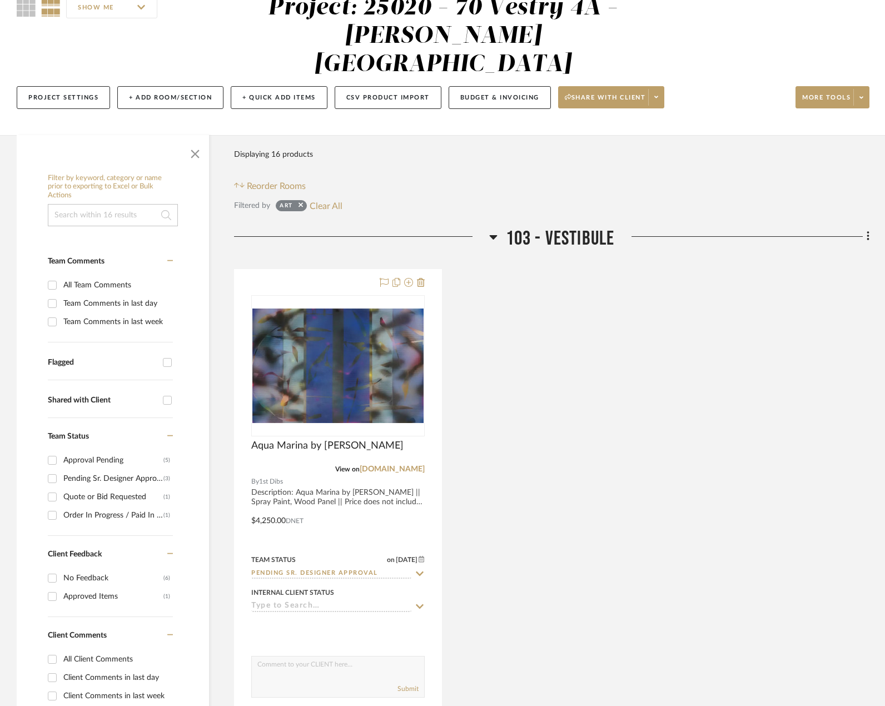
click at [829, 628] on div "Aqua Marina by Melisa Taylor Metzger View on 1stdibs.com By 1st Dibs Descriptio…" at bounding box center [551, 512] width 635 height 487
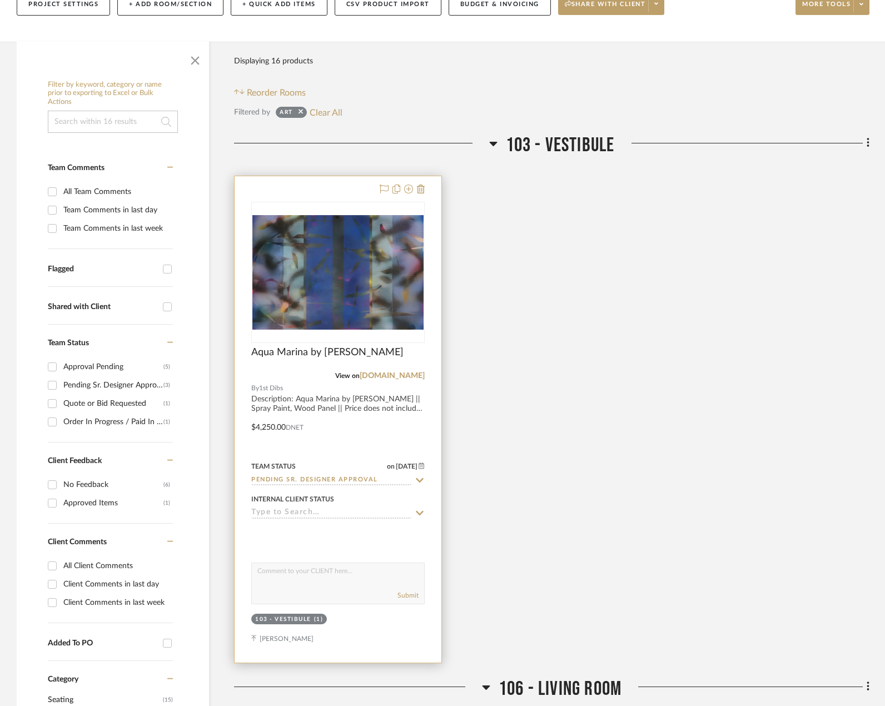
scroll to position [222, 0]
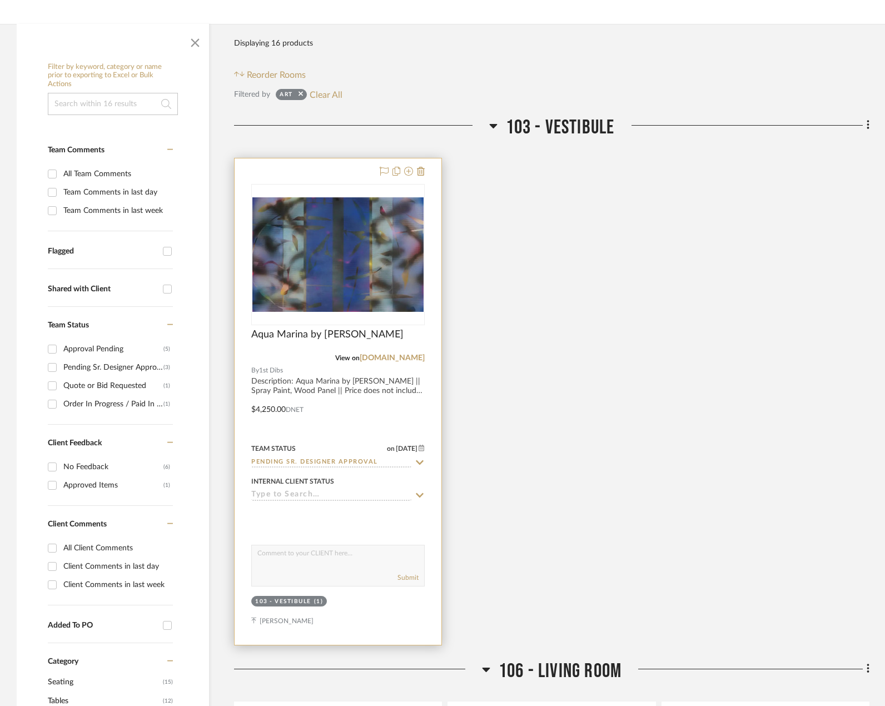
click at [323, 353] on div at bounding box center [338, 401] width 207 height 486
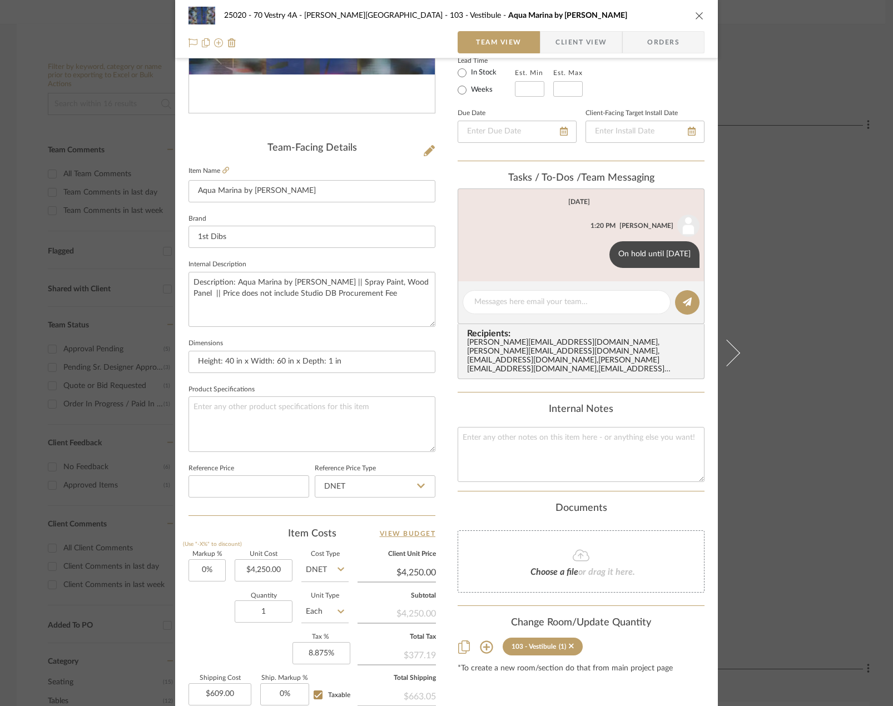
scroll to position [167, 0]
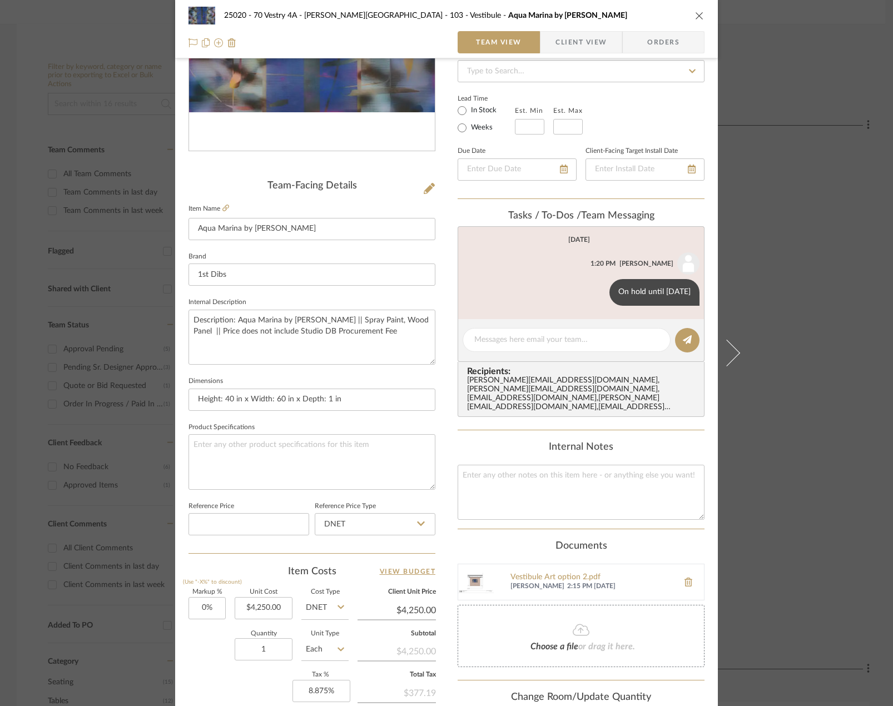
click at [801, 337] on div "25020 - 70 Vestry 4A - Grant-Stanleigh 103 - Vestibule Aqua Marina by Melisa Ta…" at bounding box center [446, 353] width 893 height 706
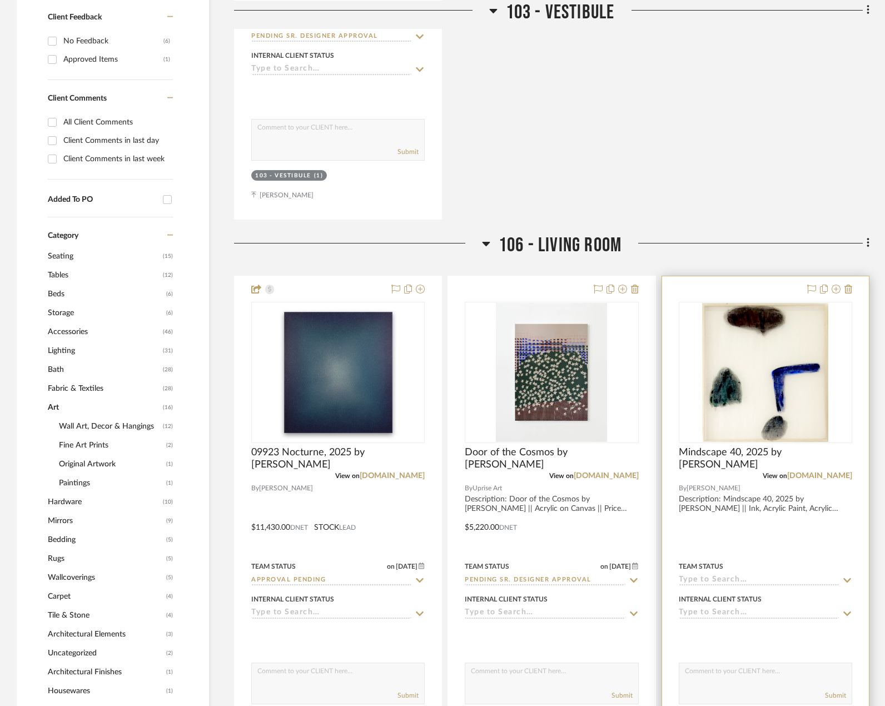
scroll to position [889, 0]
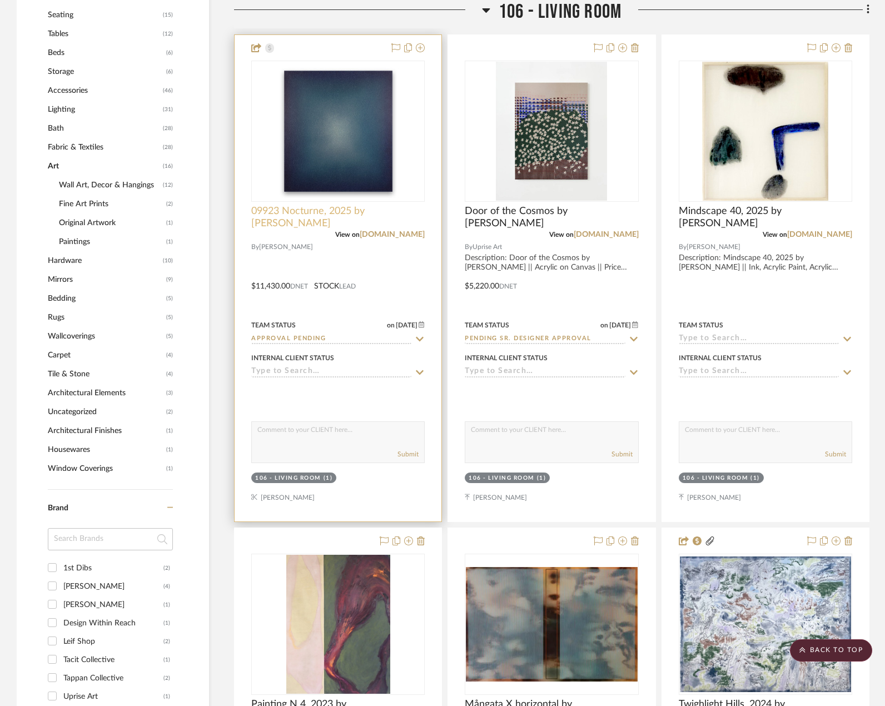
click at [351, 205] on span "09923 Nocturne, 2025 by [PERSON_NAME]" at bounding box center [337, 217] width 173 height 24
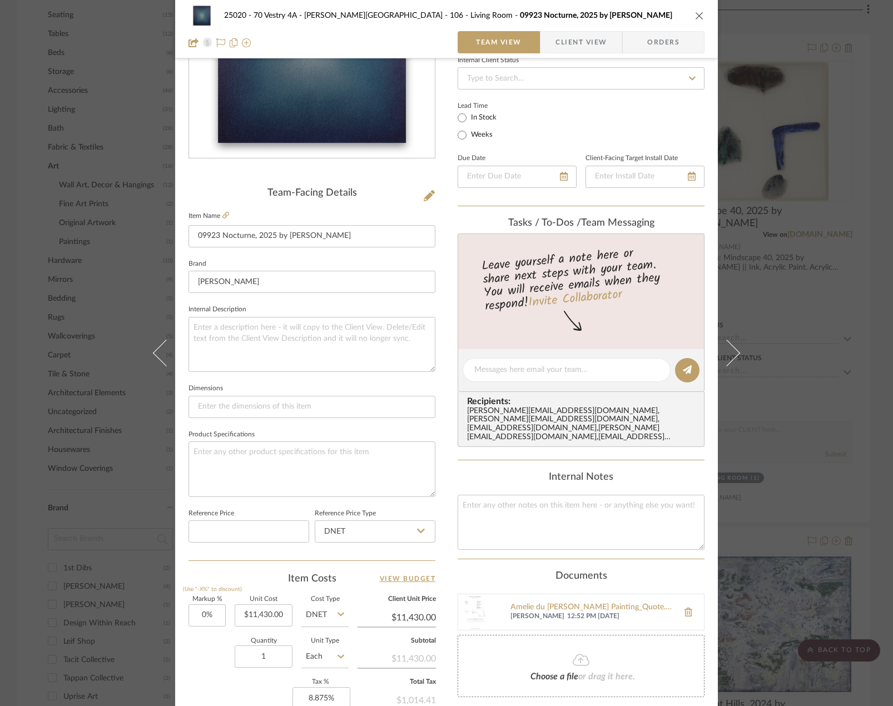
scroll to position [0, 0]
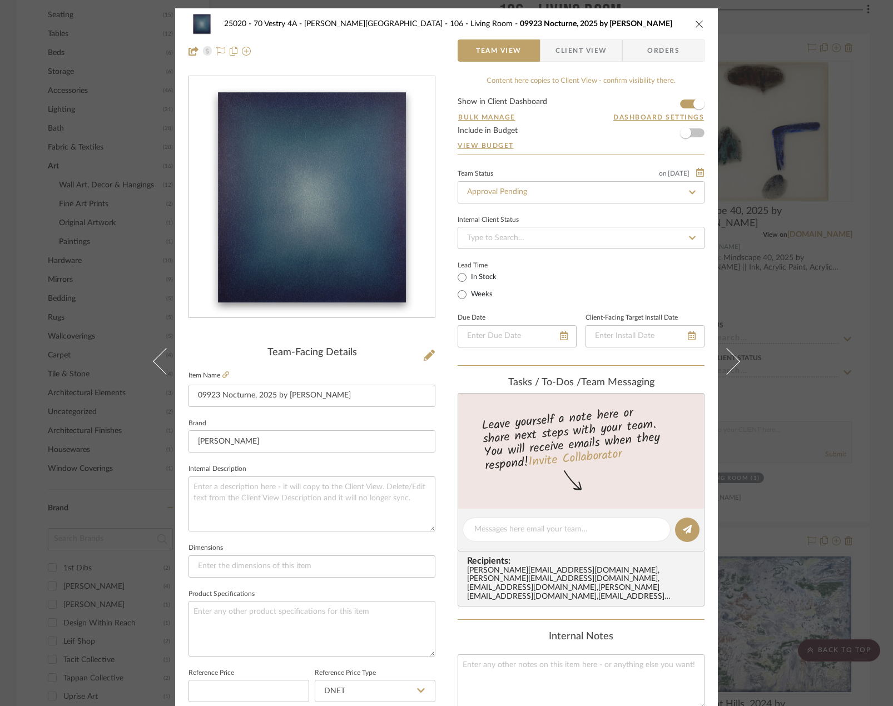
click at [792, 338] on div "25020 - 70 Vestry 4A - Grant-Stanleigh 106 - Living Room 09923 Nocturne, 2025 b…" at bounding box center [446, 353] width 893 height 706
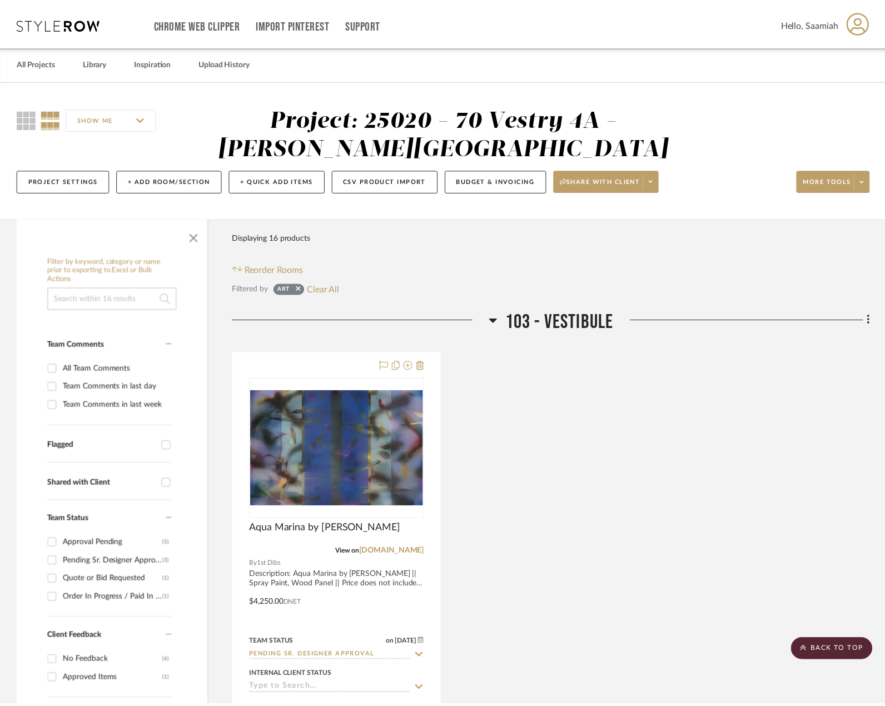
scroll to position [889, 0]
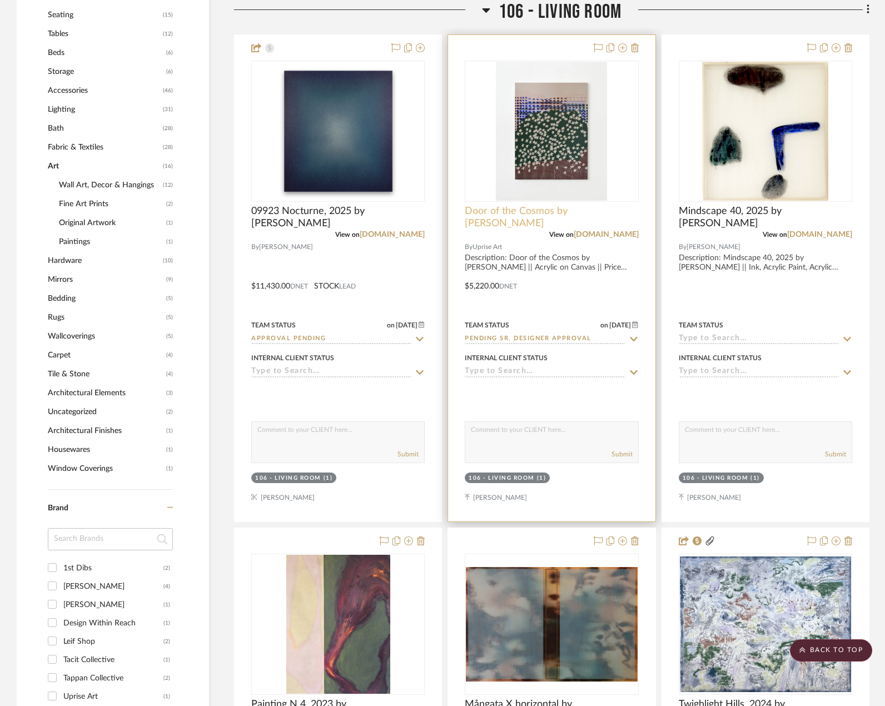
click at [580, 205] on span "Door of the Cosmos by [PERSON_NAME]" at bounding box center [551, 217] width 173 height 24
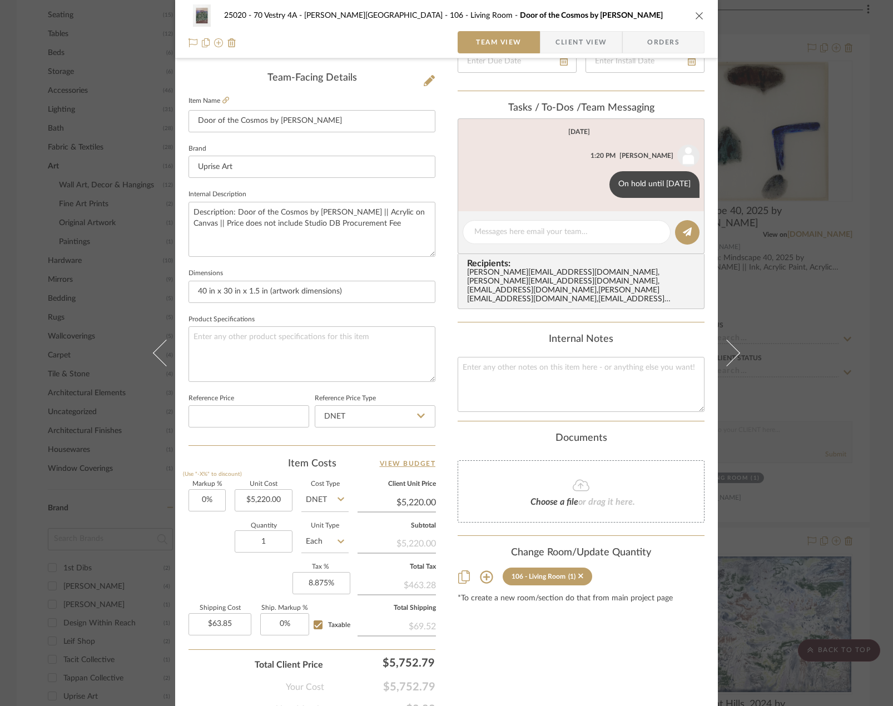
scroll to position [278, 0]
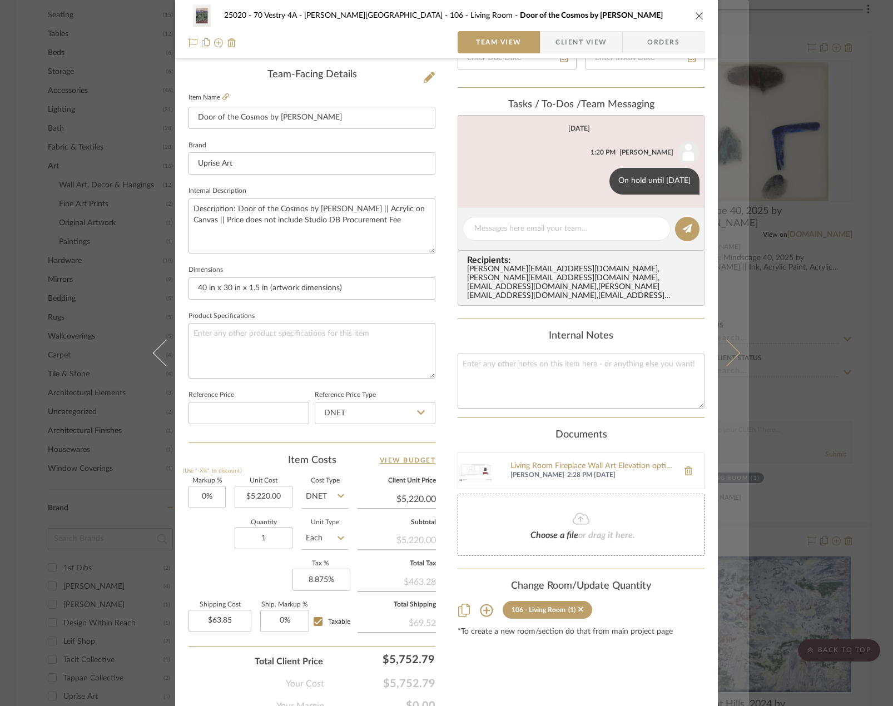
click at [728, 355] on icon at bounding box center [726, 353] width 27 height 27
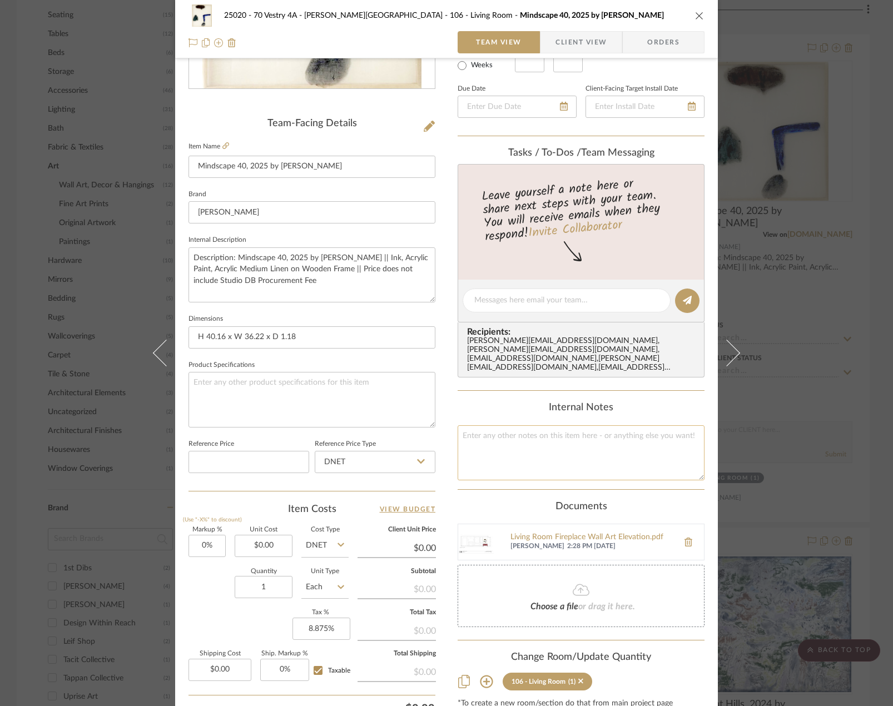
scroll to position [285, 0]
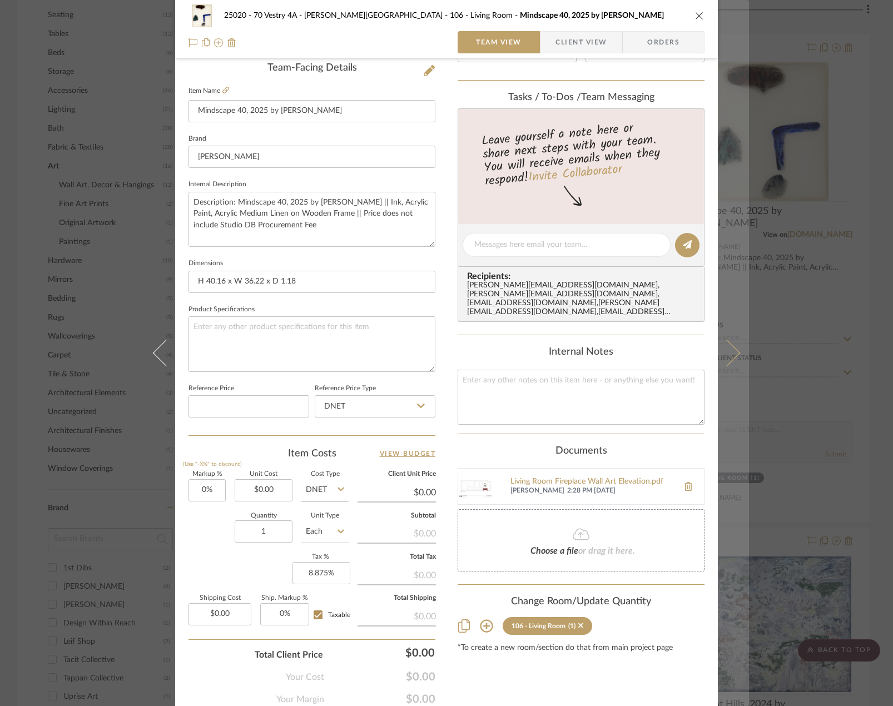
click at [723, 360] on icon at bounding box center [726, 353] width 27 height 27
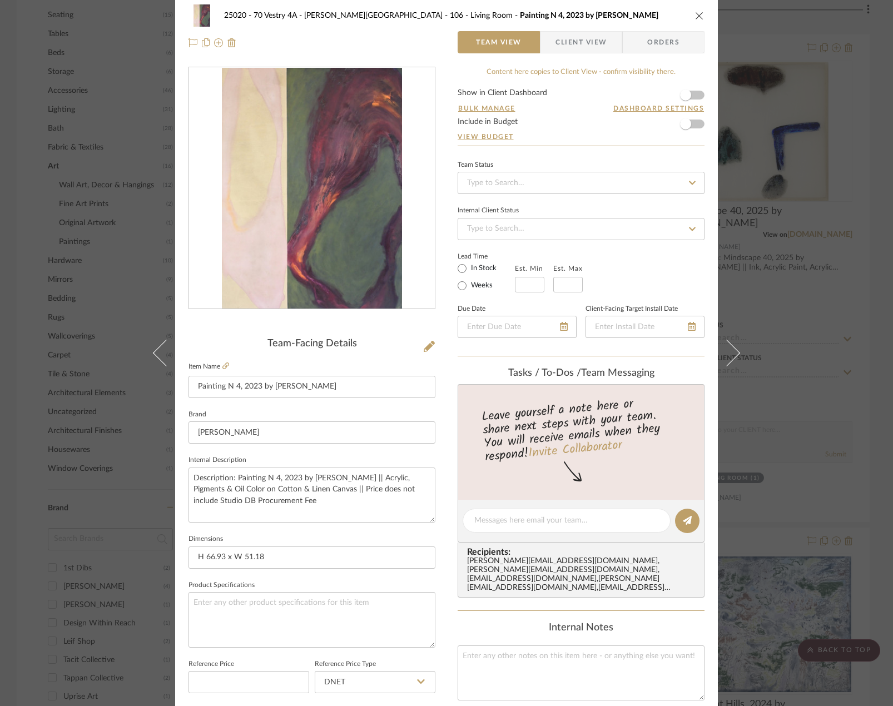
scroll to position [0, 0]
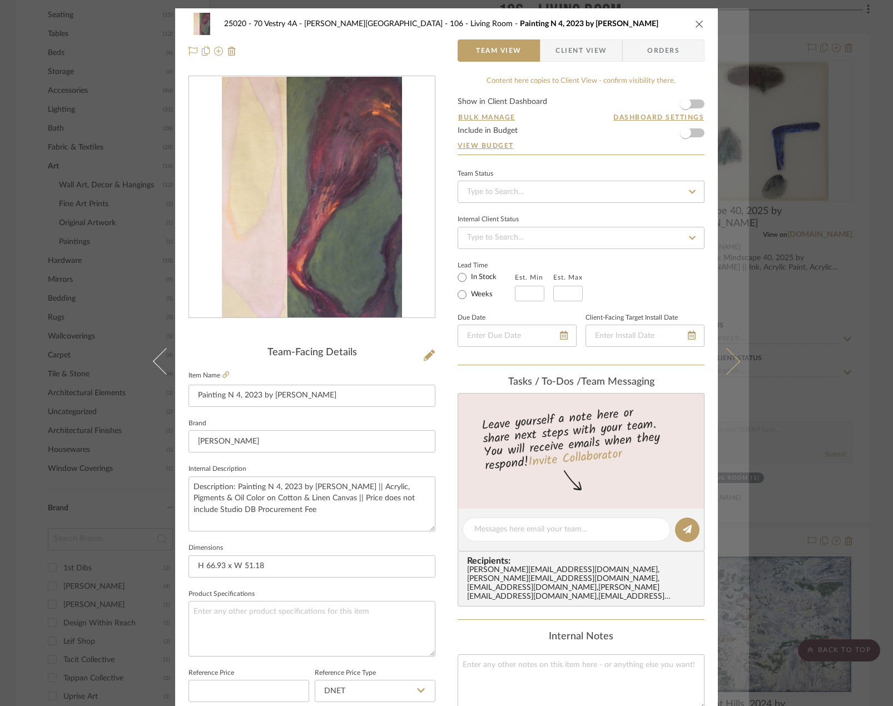
click at [736, 355] on button at bounding box center [732, 361] width 31 height 706
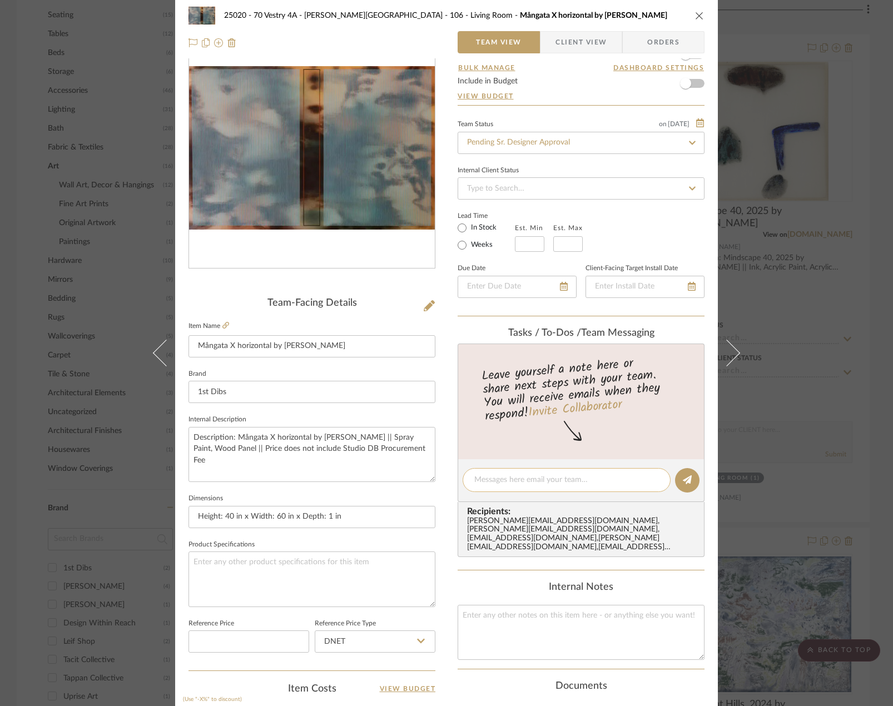
scroll to position [111, 0]
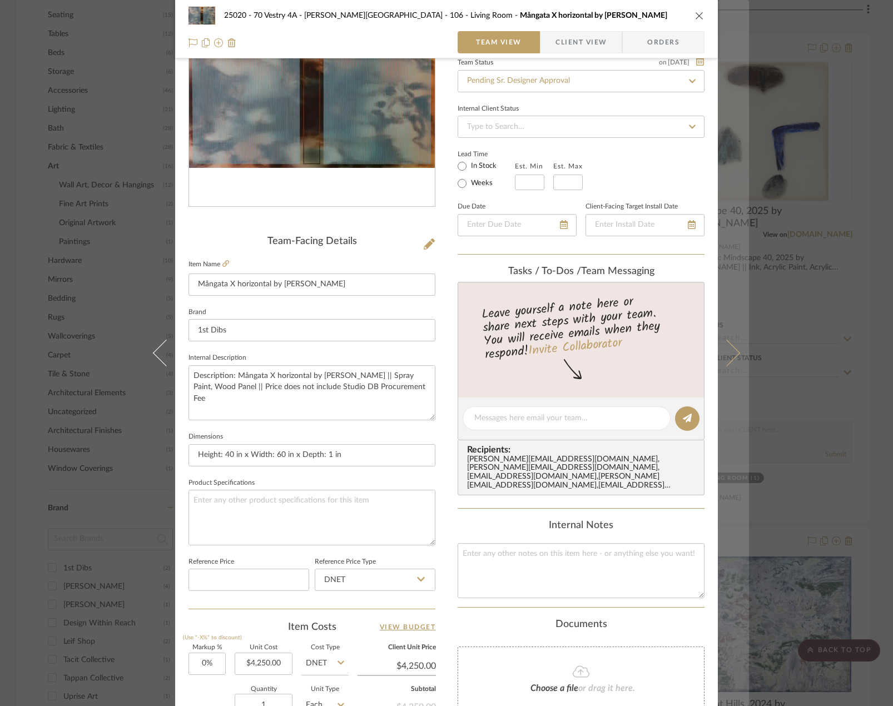
click at [732, 358] on button at bounding box center [732, 353] width 31 height 706
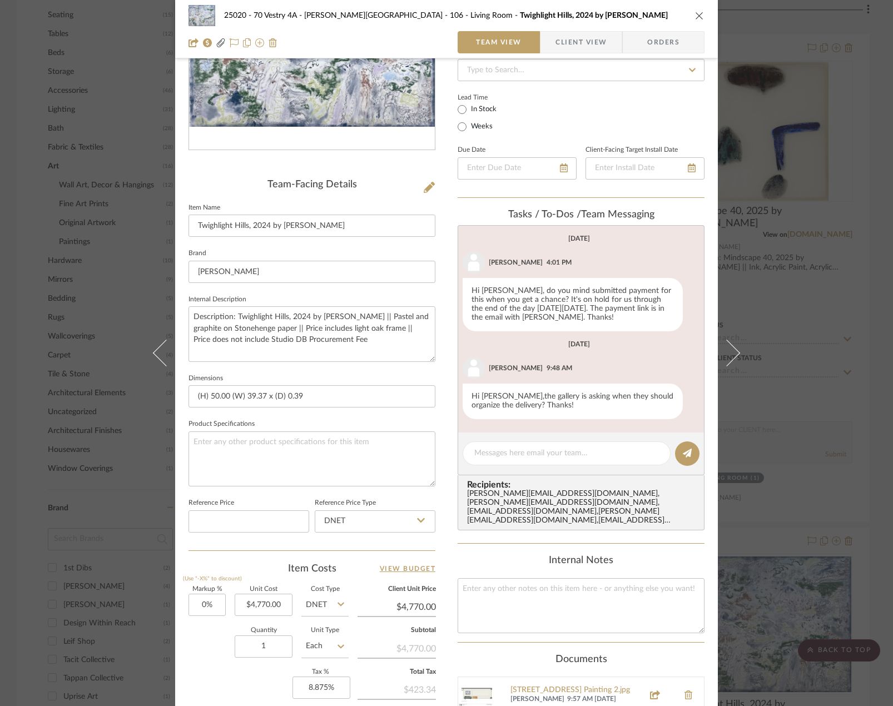
scroll to position [333, 0]
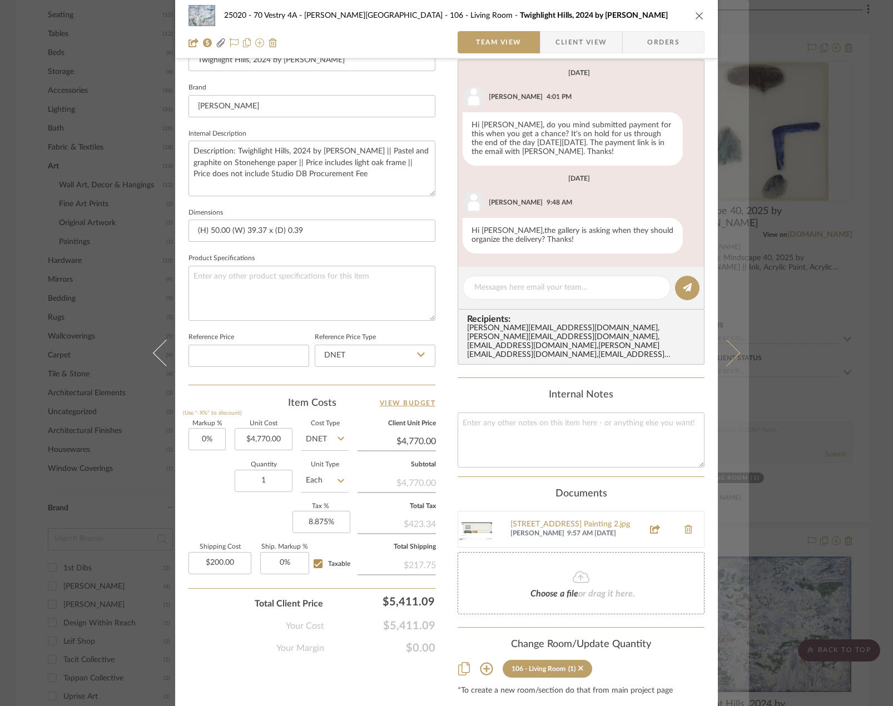
click at [733, 352] on icon at bounding box center [726, 353] width 27 height 27
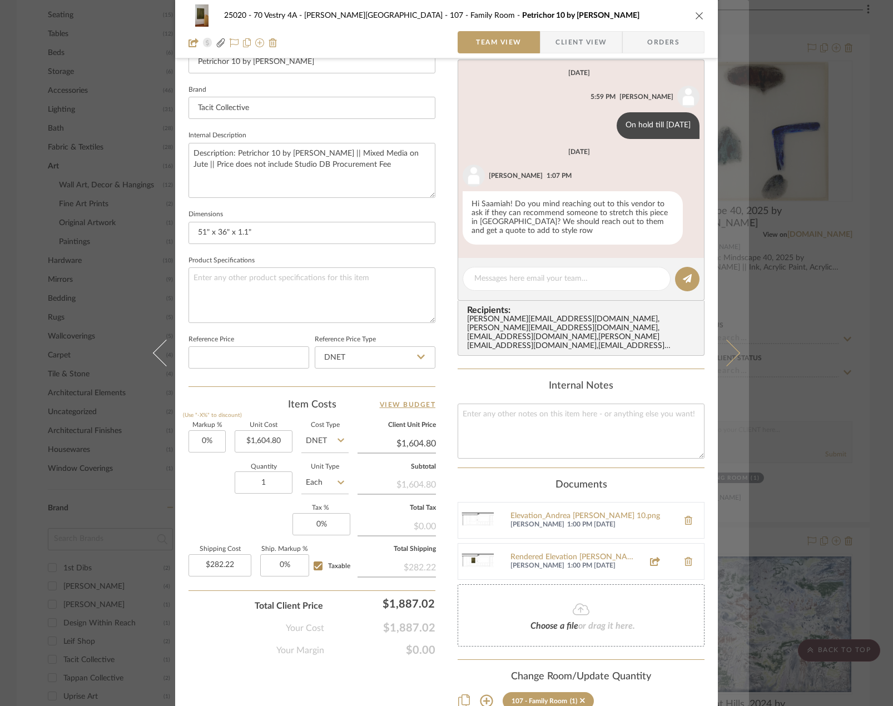
click at [739, 347] on button at bounding box center [732, 353] width 31 height 706
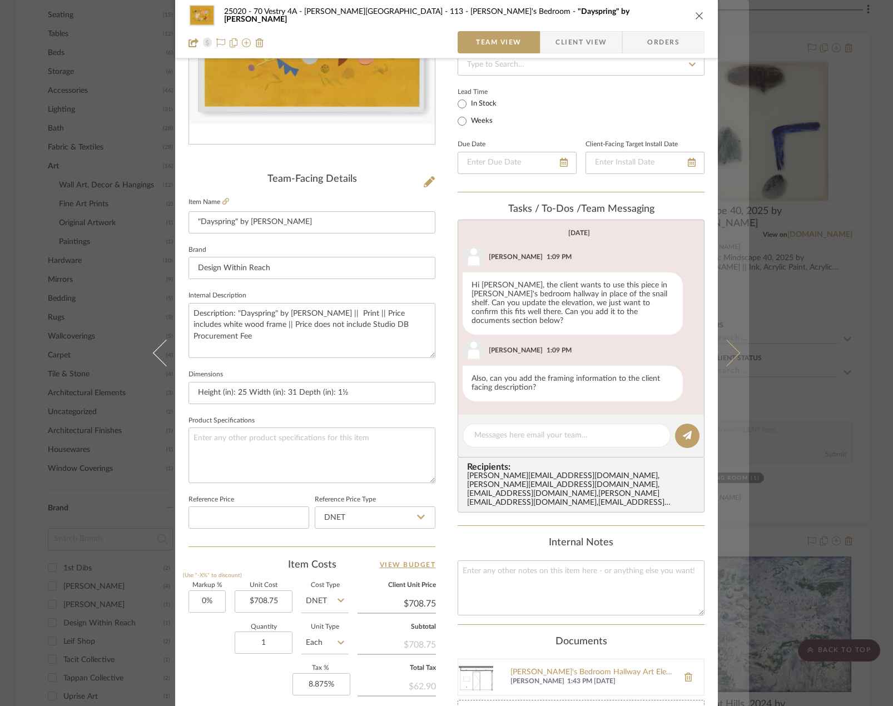
scroll to position [337, 0]
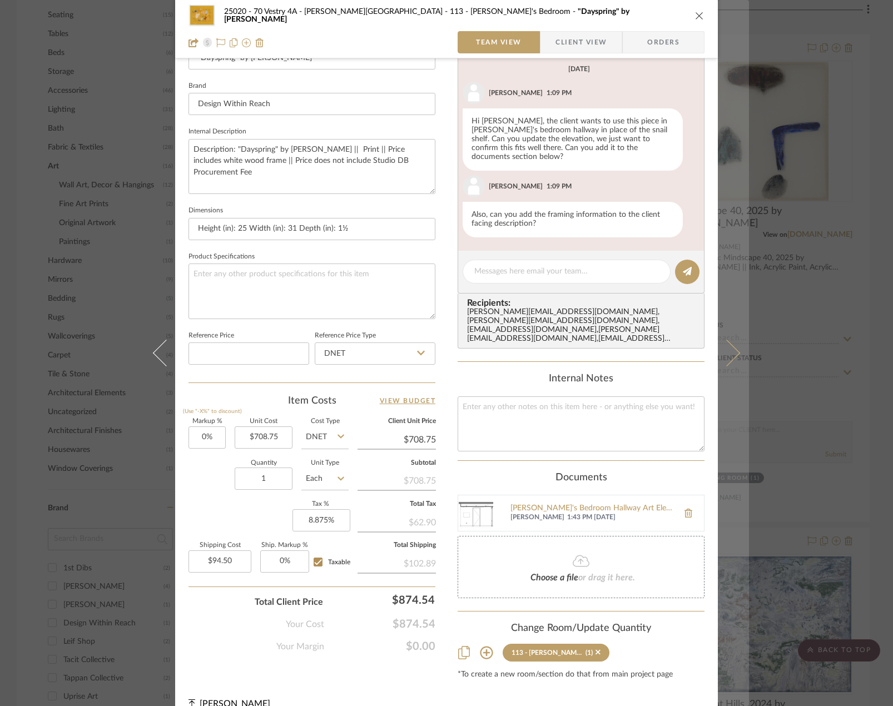
click at [734, 345] on button at bounding box center [732, 353] width 31 height 706
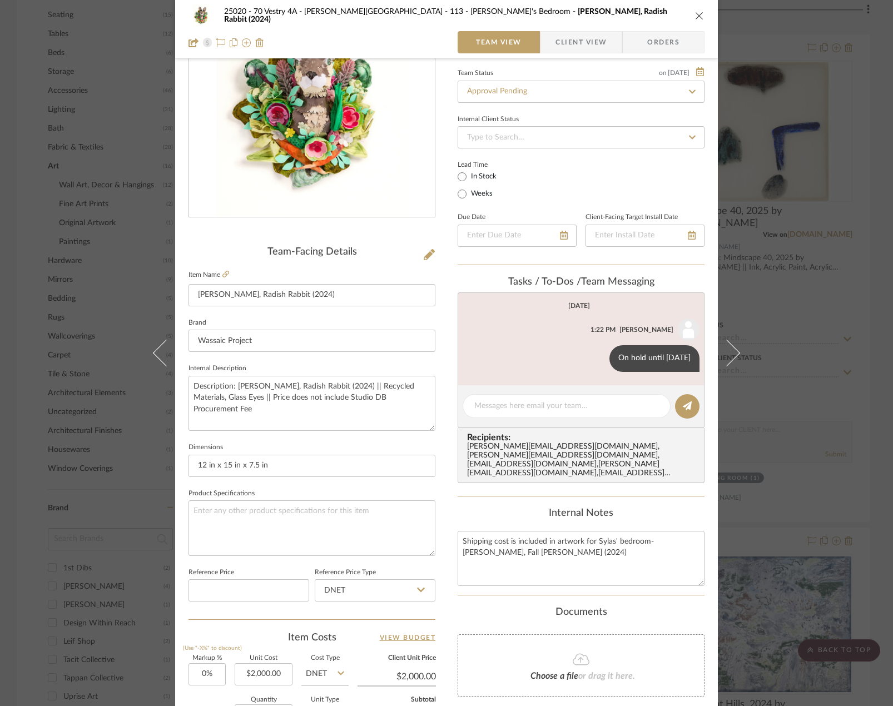
scroll to position [329, 0]
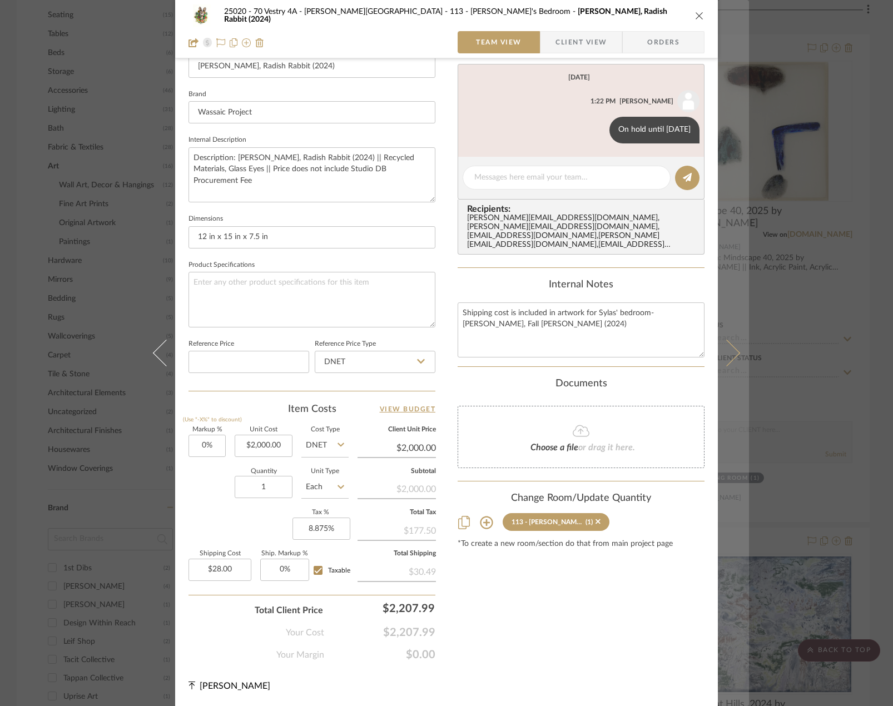
click at [732, 364] on button at bounding box center [732, 353] width 31 height 706
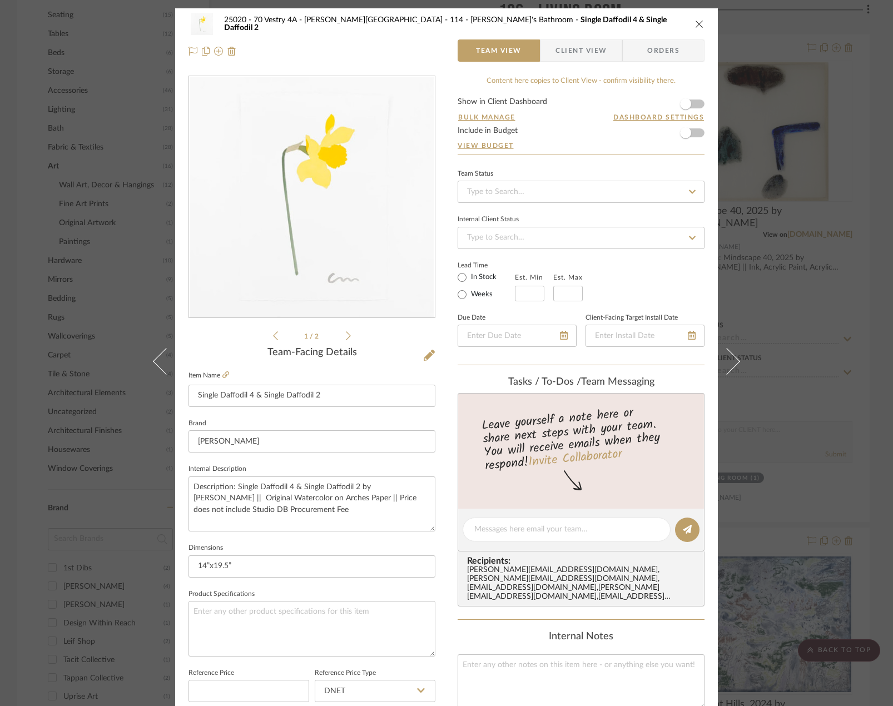
click at [732, 364] on icon at bounding box center [726, 361] width 27 height 27
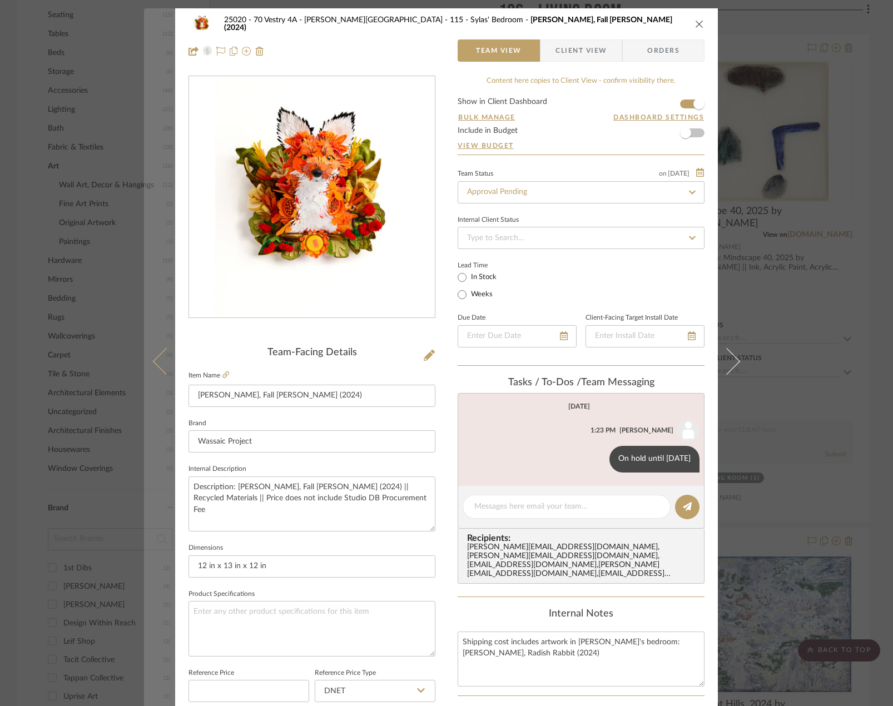
click at [163, 369] on icon at bounding box center [166, 361] width 27 height 27
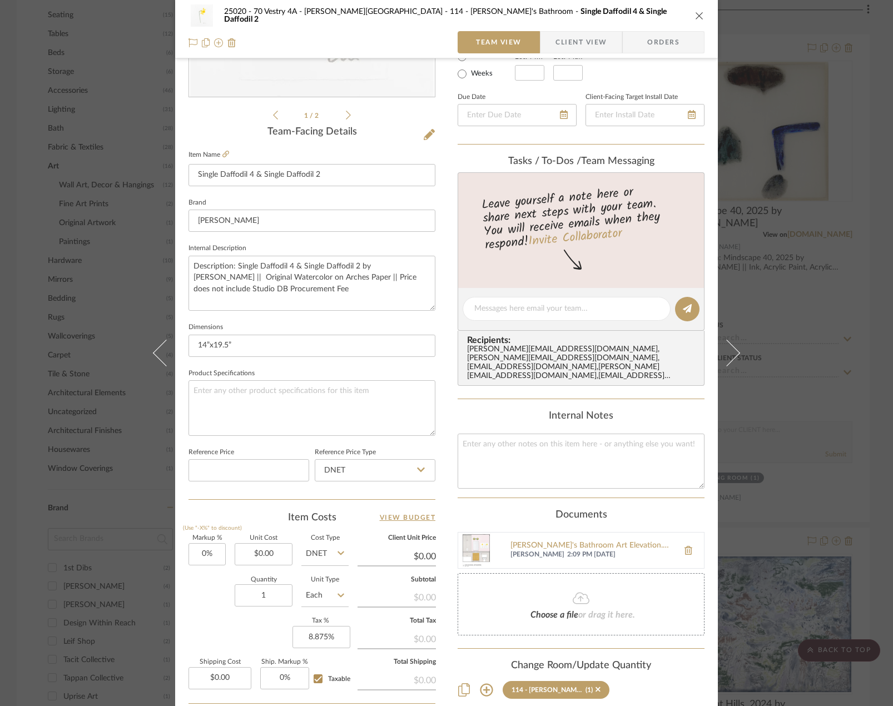
scroll to position [222, 0]
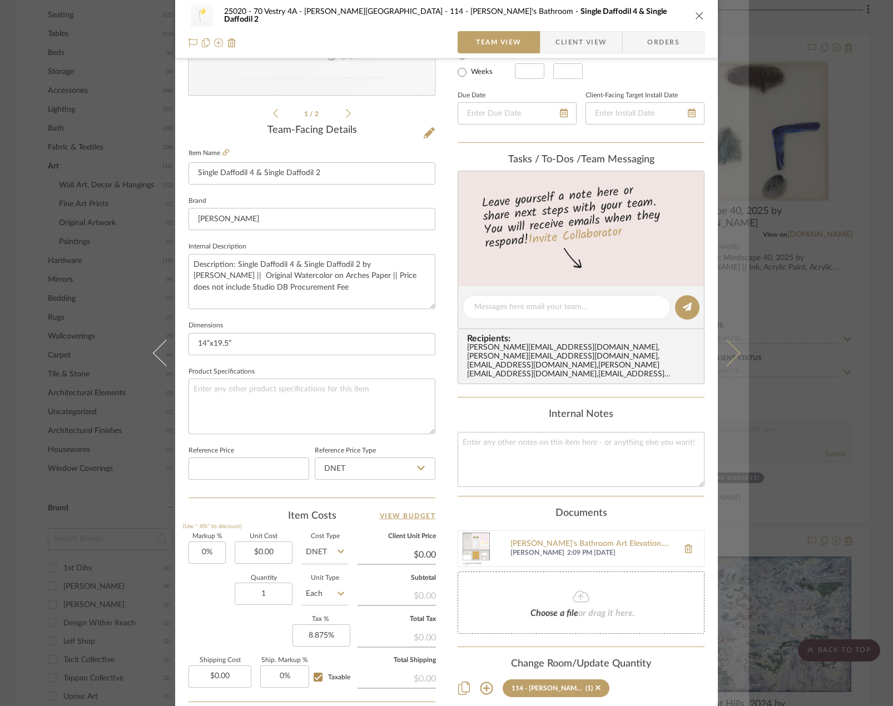
click at [731, 347] on icon at bounding box center [726, 353] width 27 height 27
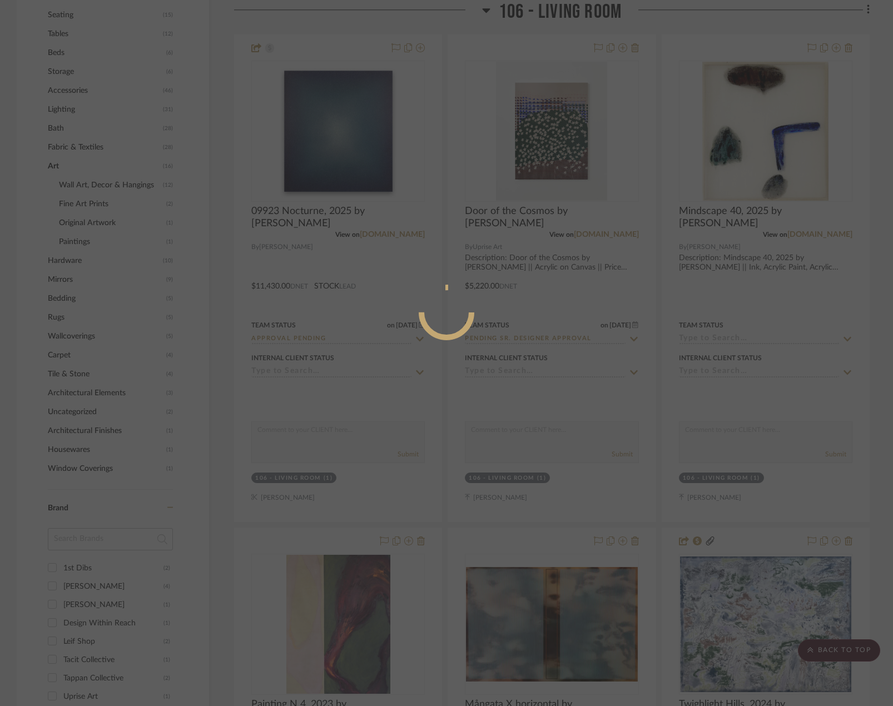
scroll to position [0, 0]
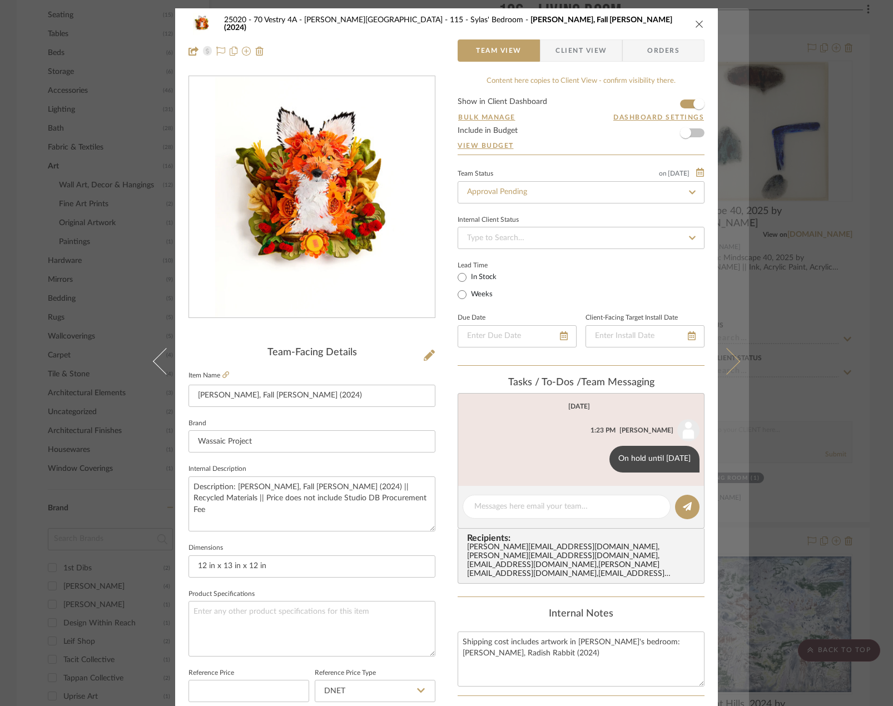
click at [730, 348] on button at bounding box center [732, 361] width 31 height 706
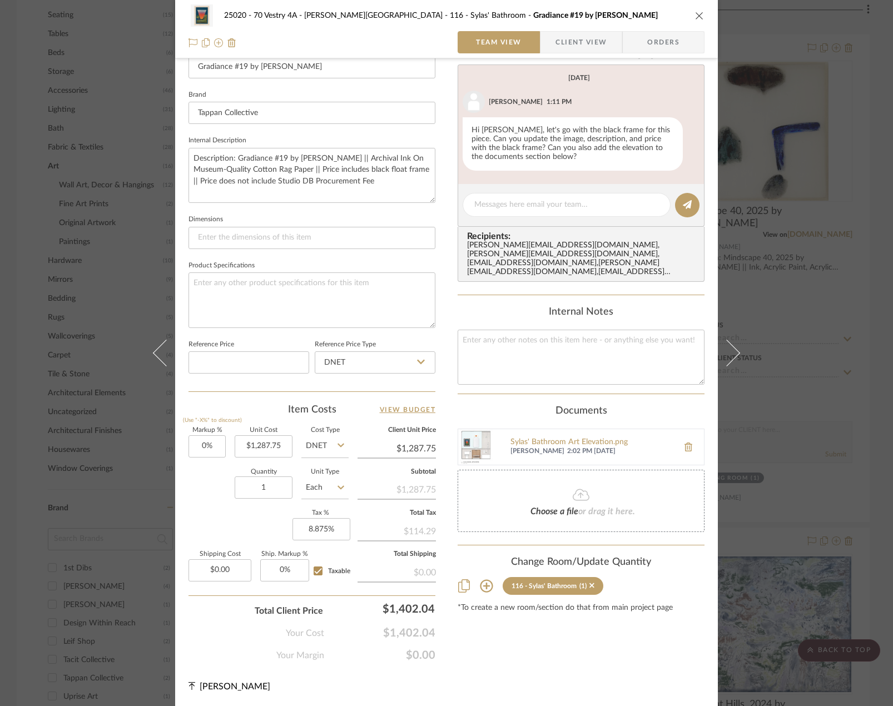
scroll to position [329, 0]
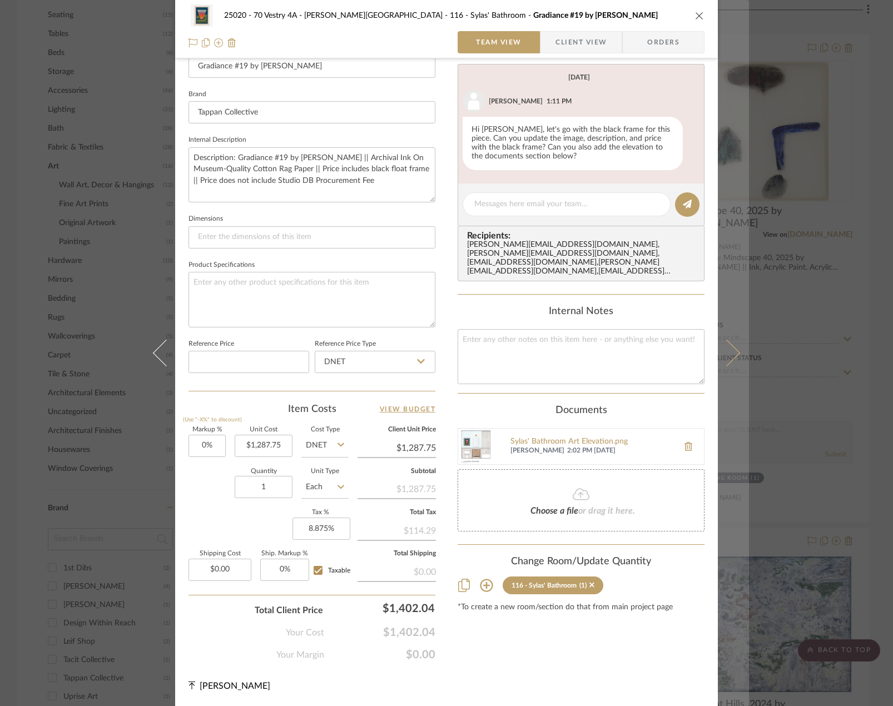
click at [725, 337] on button at bounding box center [732, 353] width 31 height 706
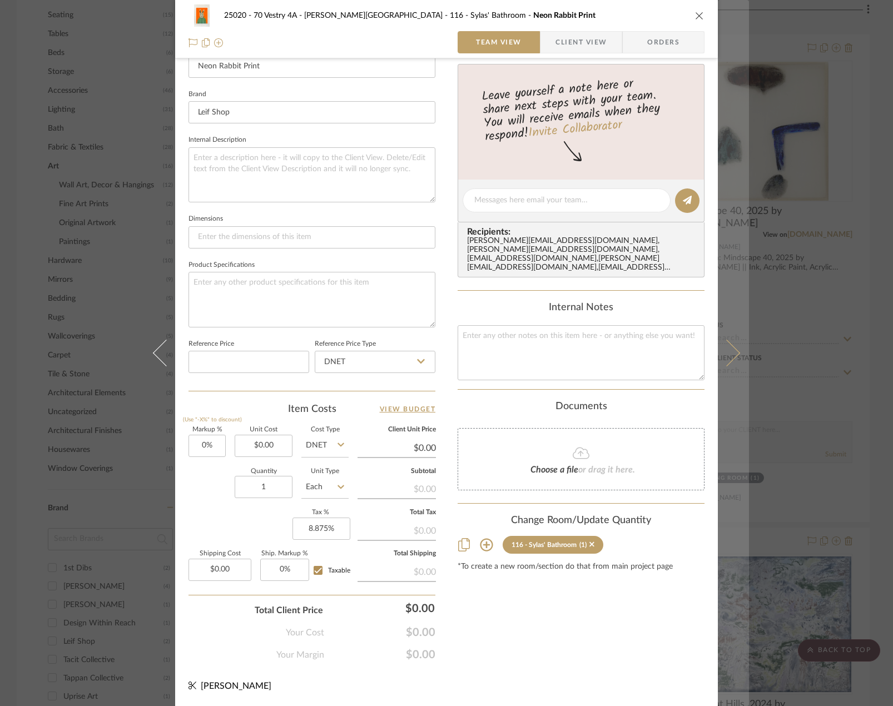
click at [722, 362] on icon at bounding box center [726, 353] width 27 height 27
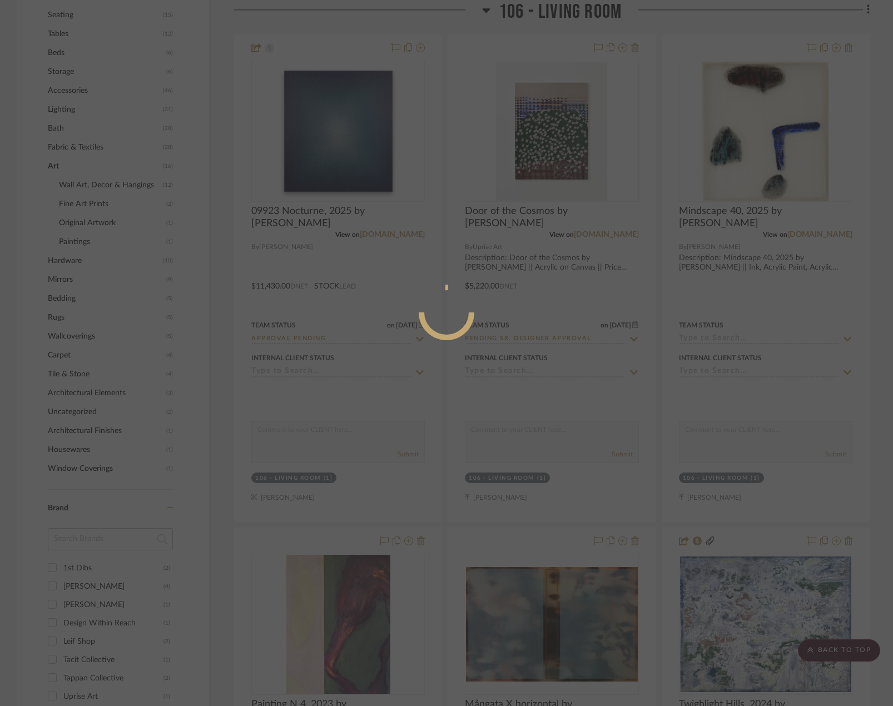
scroll to position [0, 0]
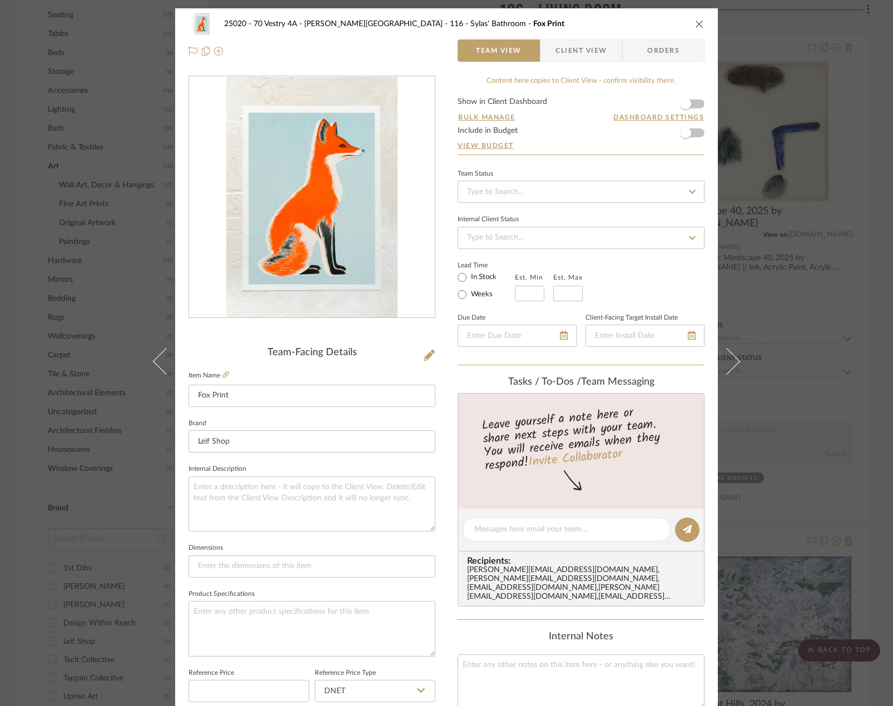
click at [770, 347] on div "25020 - 70 Vestry 4A - Grant-Stanleigh 116 - Sylas' Bathroom Fox Print Team Vie…" at bounding box center [446, 353] width 893 height 706
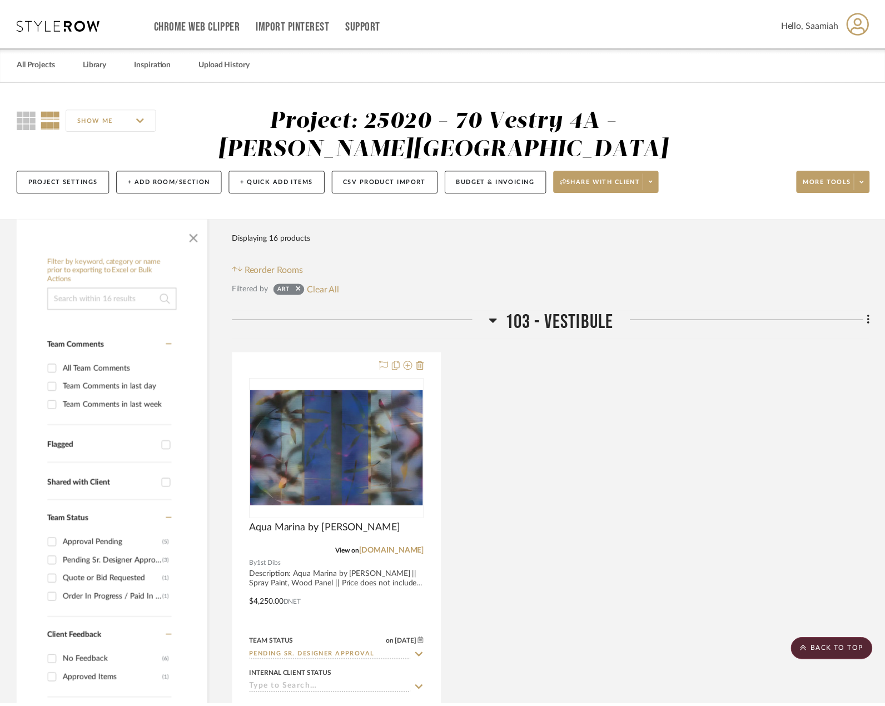
scroll to position [889, 0]
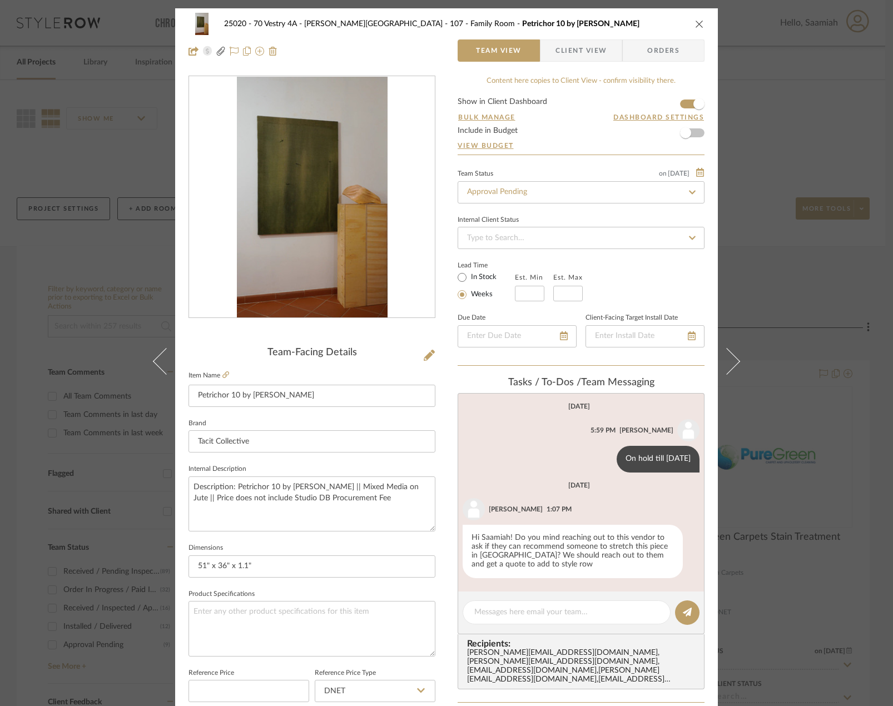
scroll to position [58, 0]
